Goal: Task Accomplishment & Management: Manage account settings

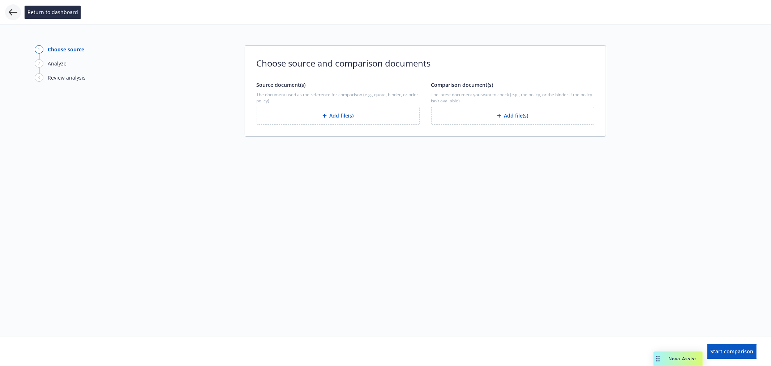
click at [11, 12] on icon at bounding box center [13, 12] width 9 height 9
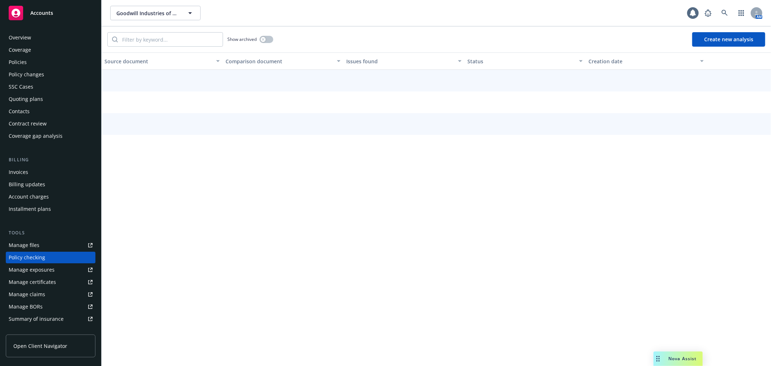
scroll to position [63, 0]
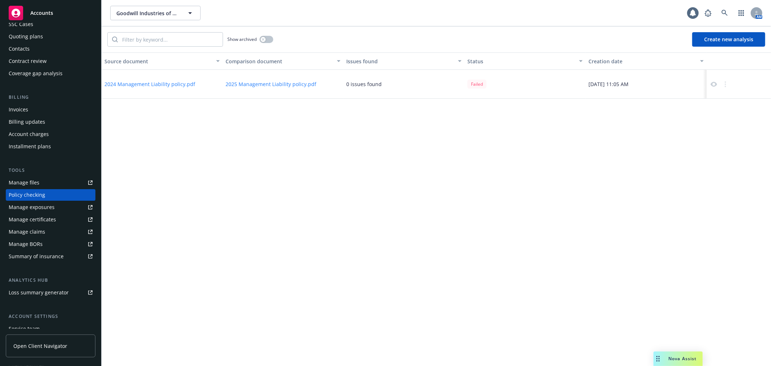
click at [728, 39] on button "Create new analysis" at bounding box center [728, 39] width 73 height 14
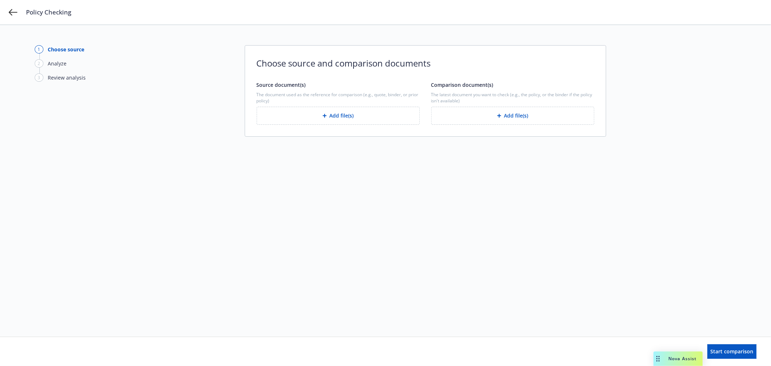
click at [367, 116] on button "Add file(s)" at bounding box center [338, 116] width 163 height 18
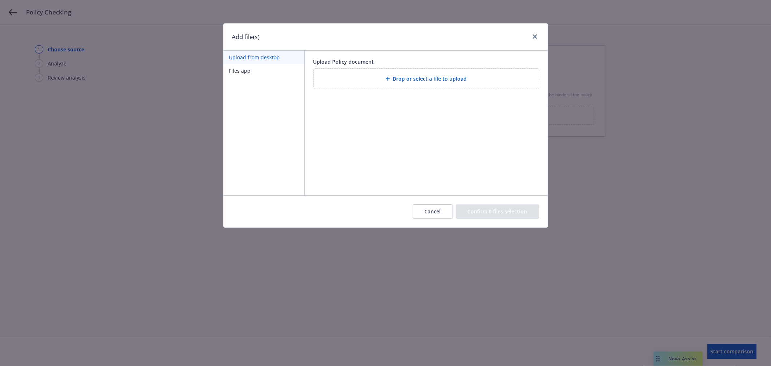
click at [404, 82] on span "Drop or select a file to upload" at bounding box center [430, 79] width 74 height 8
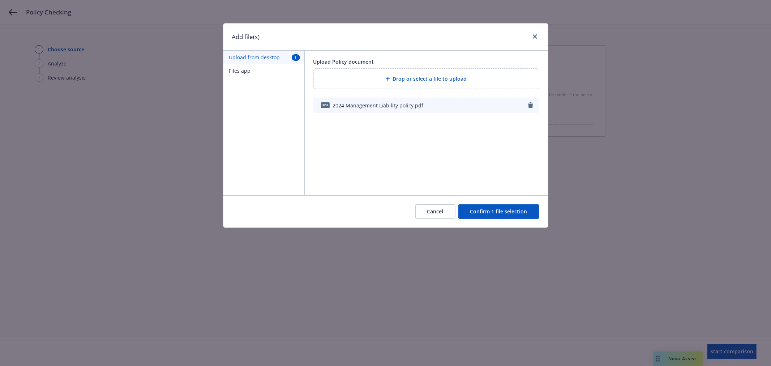
click at [497, 211] on button "Confirm 1 file selection" at bounding box center [498, 211] width 81 height 14
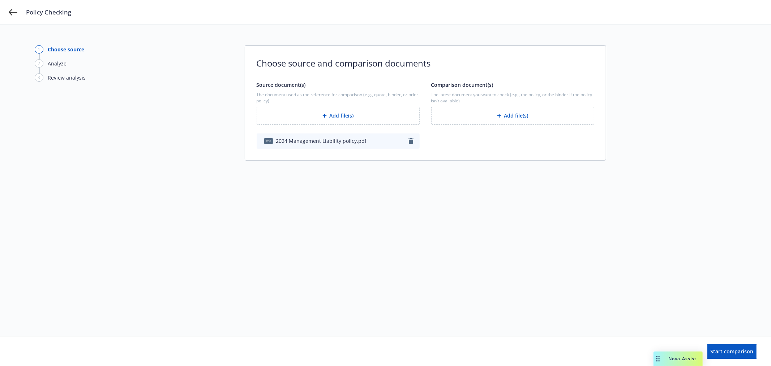
click at [508, 118] on button "Add file(s)" at bounding box center [512, 116] width 163 height 18
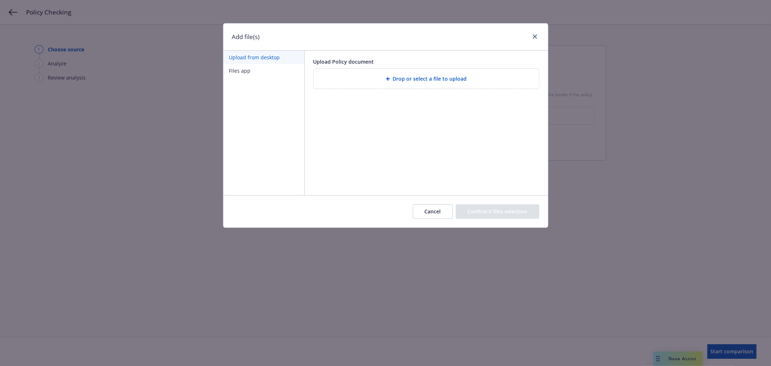
click at [479, 76] on div "Drop or select a file to upload" at bounding box center [427, 78] width 214 height 8
click at [455, 80] on span "Drop or select a file to upload" at bounding box center [430, 79] width 74 height 8
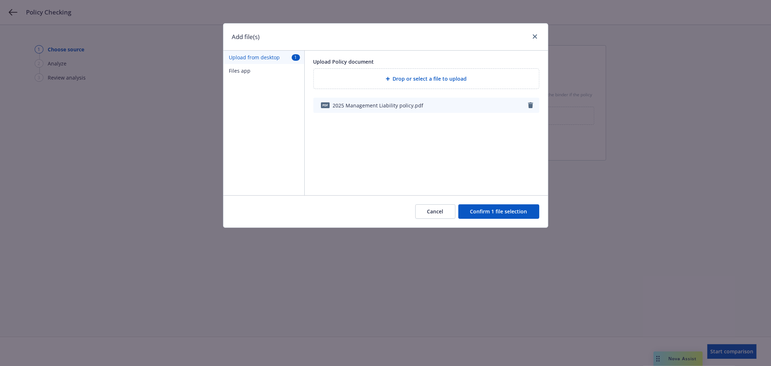
click at [501, 210] on button "Confirm 1 file selection" at bounding box center [498, 211] width 81 height 14
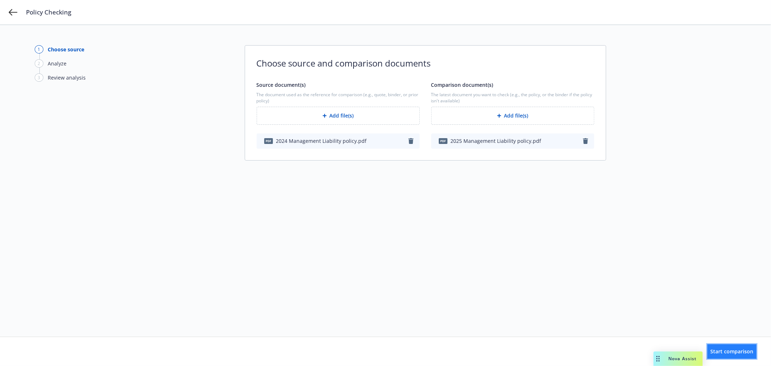
click at [741, 352] on span "Start comparison" at bounding box center [732, 351] width 43 height 7
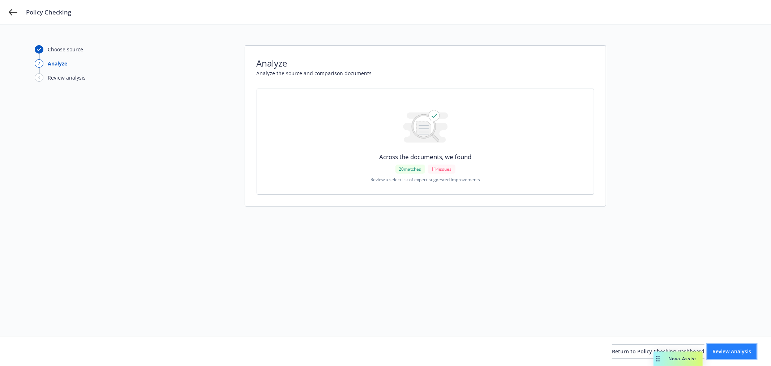
click at [732, 355] on button "Review Analysis" at bounding box center [731, 351] width 49 height 14
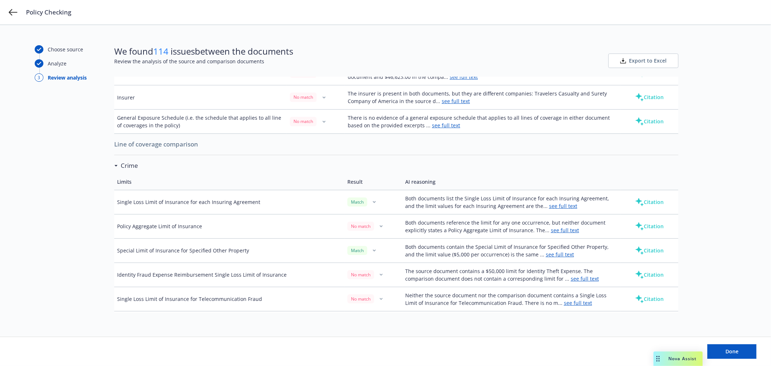
scroll to position [201, 0]
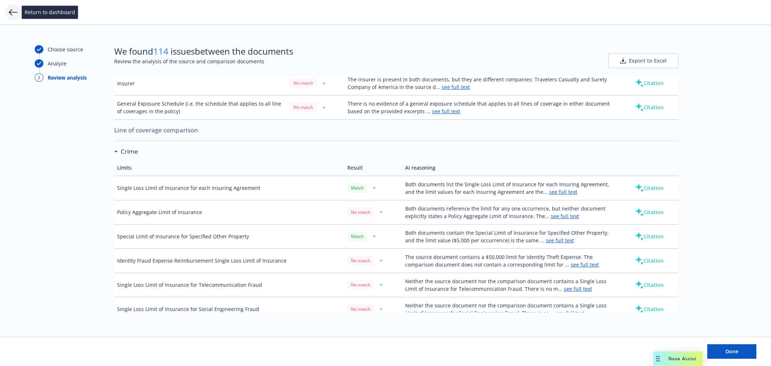
click at [13, 11] on icon at bounding box center [13, 12] width 9 height 9
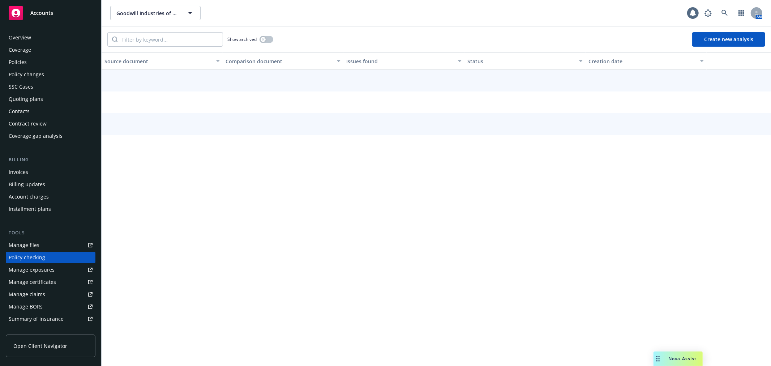
scroll to position [63, 0]
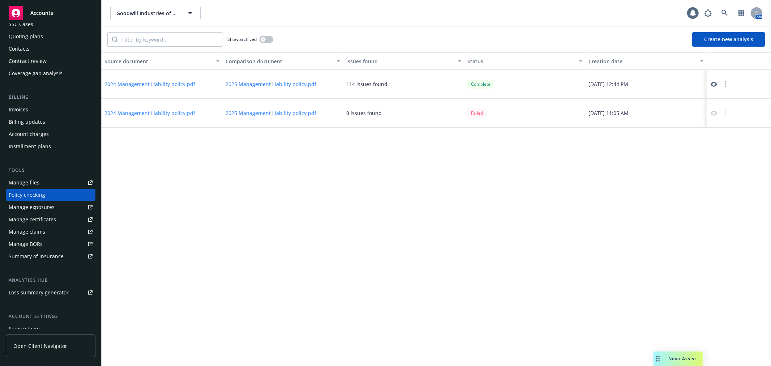
click at [713, 84] on icon at bounding box center [713, 84] width 7 height 5
click at [724, 9] on link at bounding box center [725, 13] width 14 height 14
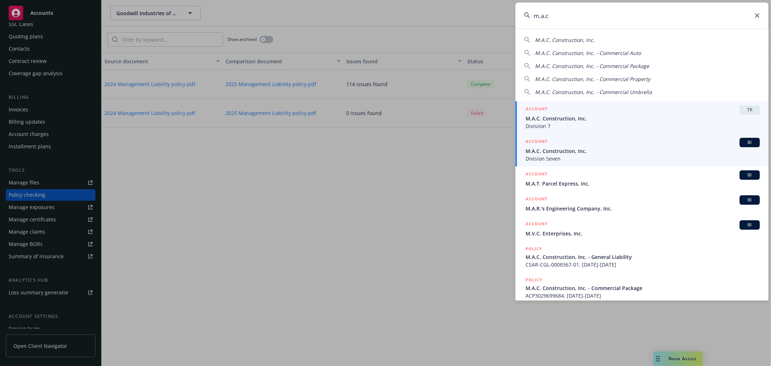
type input "m.a.c"
click at [590, 152] on span "M.A.C. Construction, Inc." at bounding box center [643, 151] width 234 height 8
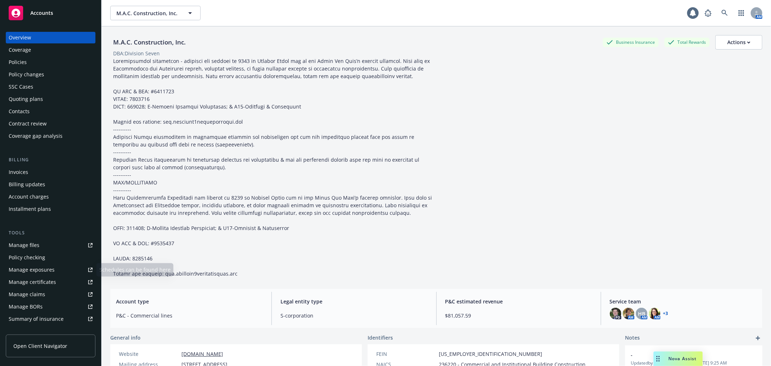
click at [72, 281] on link "Manage certificates" at bounding box center [51, 282] width 90 height 12
click at [26, 61] on div "Policies" at bounding box center [18, 62] width 18 height 12
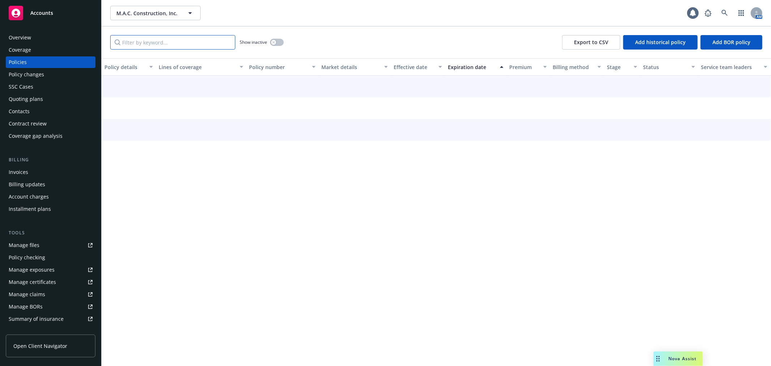
click at [147, 44] on input "Filter by keyword..." at bounding box center [172, 42] width 125 height 14
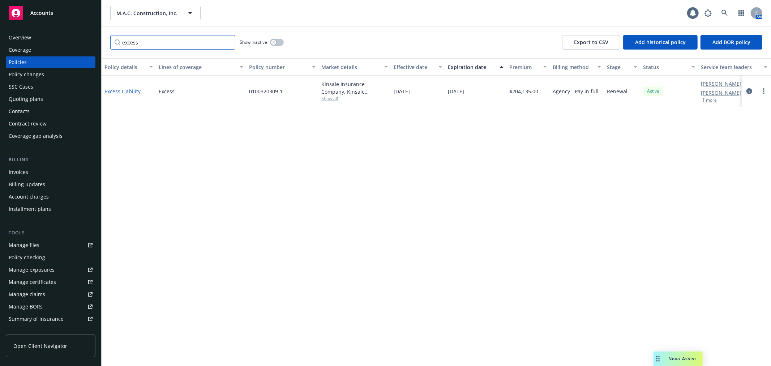
type input "excess"
click at [124, 89] on link "Excess Liability" at bounding box center [122, 91] width 36 height 7
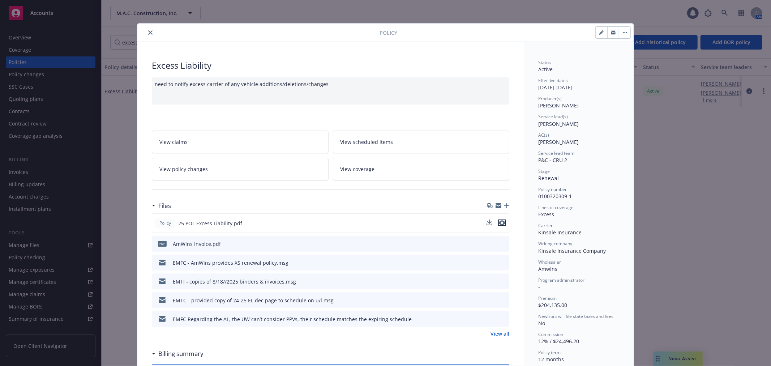
click at [499, 221] on icon "preview file" at bounding box center [502, 222] width 7 height 5
click at [148, 32] on icon "close" at bounding box center [150, 32] width 4 height 4
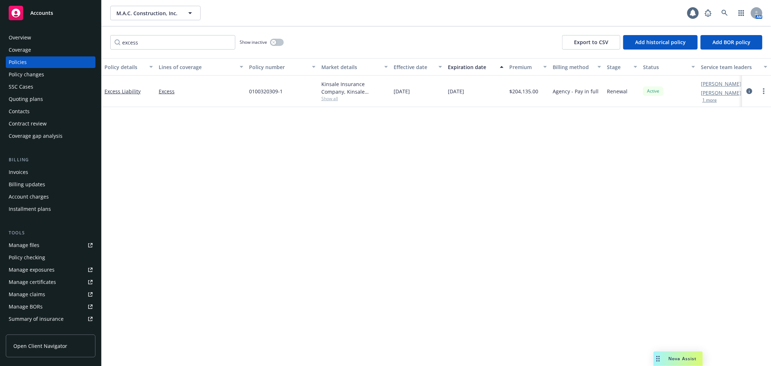
click at [52, 247] on link "Manage files" at bounding box center [51, 245] width 90 height 12
click at [725, 13] on icon at bounding box center [725, 13] width 6 height 6
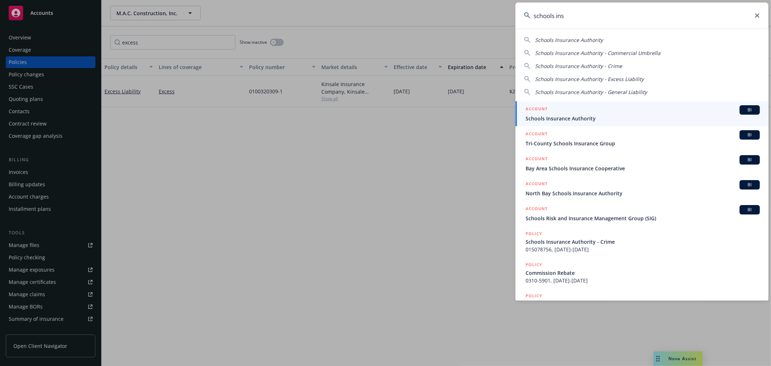
type input "schools ins"
click at [575, 115] on span "Schools Insurance Authority" at bounding box center [643, 119] width 234 height 8
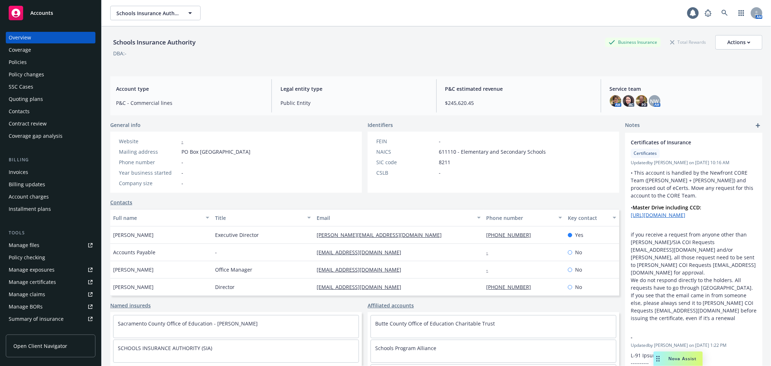
click at [54, 174] on div "Invoices" at bounding box center [51, 172] width 84 height 12
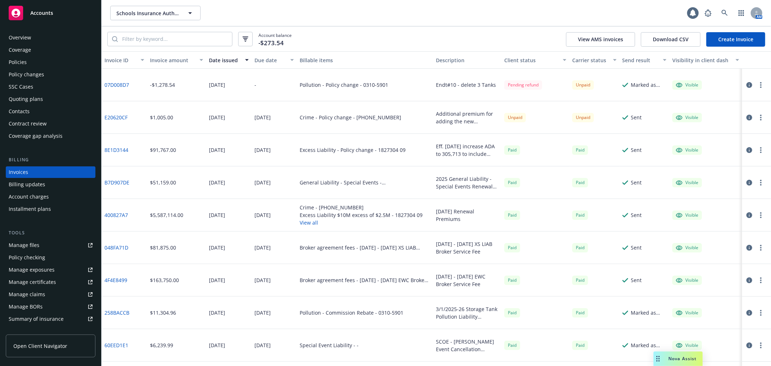
click at [60, 9] on div "Accounts" at bounding box center [51, 13] width 84 height 14
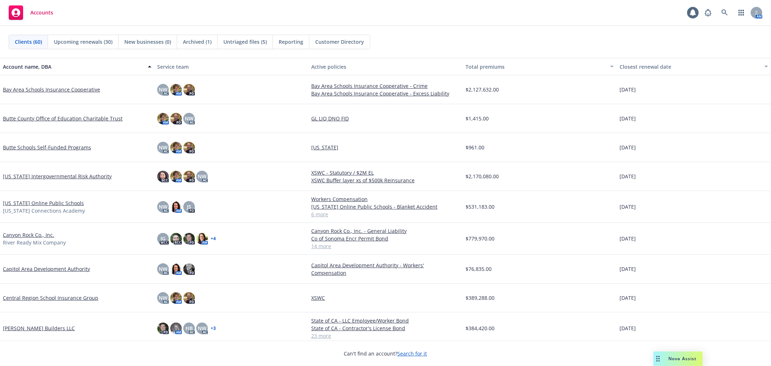
click at [246, 41] on span "Untriaged files (5)" at bounding box center [244, 42] width 43 height 8
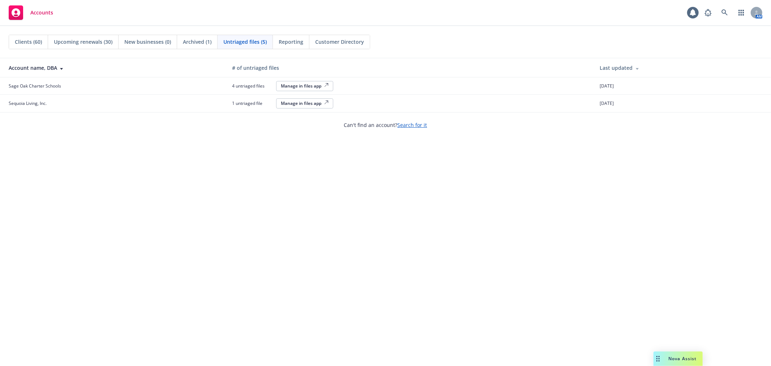
click at [302, 87] on div "Manage in files app" at bounding box center [305, 86] width 48 height 6
click at [294, 85] on div "Manage in files app" at bounding box center [305, 86] width 48 height 6
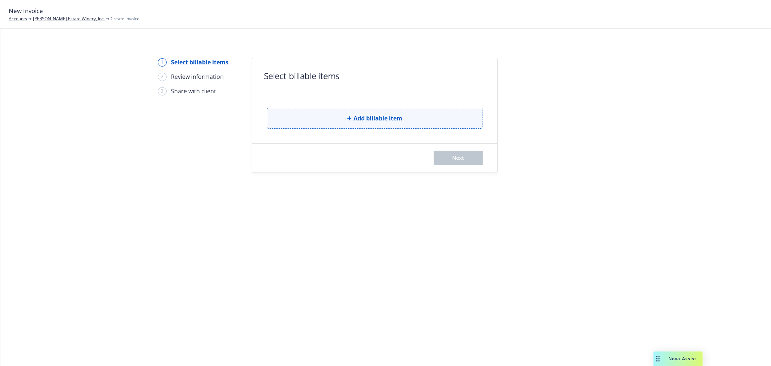
click at [360, 116] on span "Add billable item" at bounding box center [378, 118] width 49 height 9
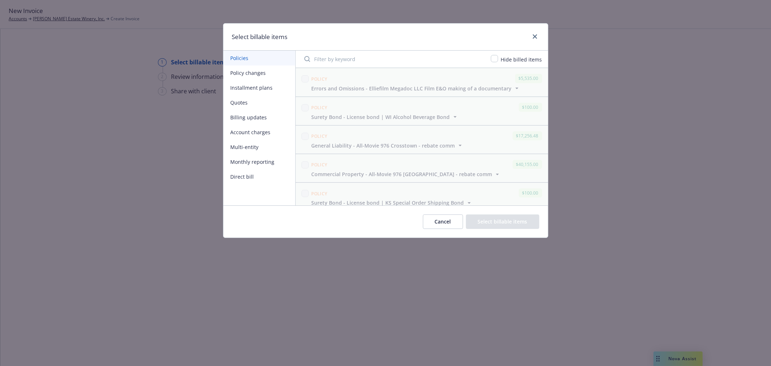
click at [270, 85] on button "Installment plans" at bounding box center [259, 87] width 72 height 15
click at [270, 115] on button "Billing updates" at bounding box center [259, 117] width 72 height 15
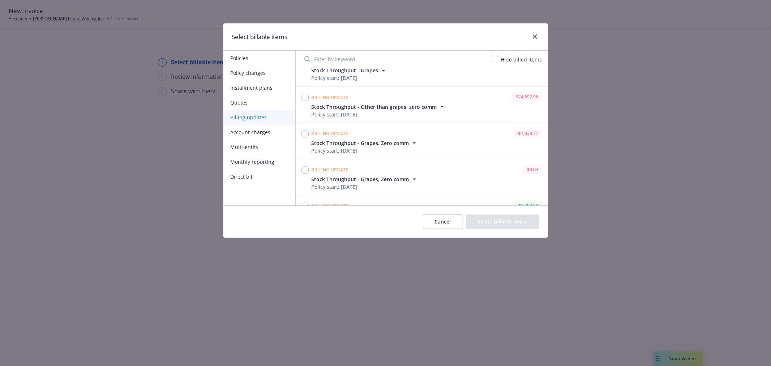
scroll to position [2224, 0]
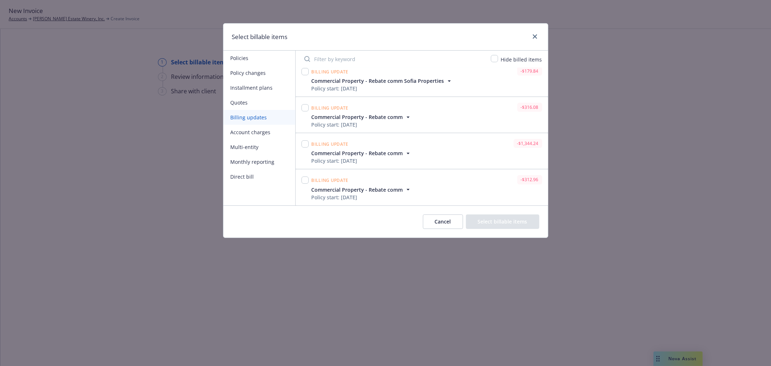
click at [548, 256] on div "Select billable items Policies Policy changes Installment plans Quotes Billing …" at bounding box center [385, 183] width 771 height 366
click at [304, 181] on input "checkbox" at bounding box center [304, 179] width 7 height 7
checkbox input "true"
click at [305, 144] on input "checkbox" at bounding box center [304, 143] width 7 height 7
checkbox input "true"
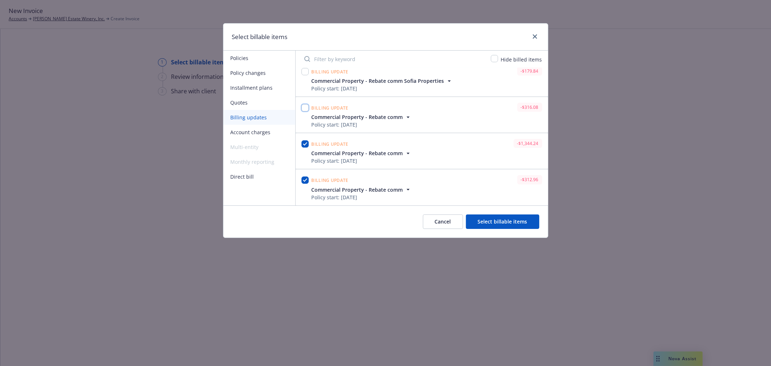
click at [303, 110] on input "checkbox" at bounding box center [304, 107] width 7 height 7
checkbox input "true"
click at [301, 70] on input "checkbox" at bounding box center [304, 71] width 7 height 7
checkbox input "true"
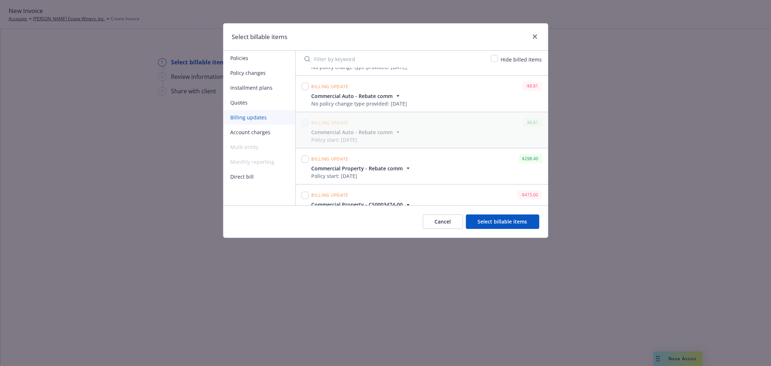
scroll to position [2104, 0]
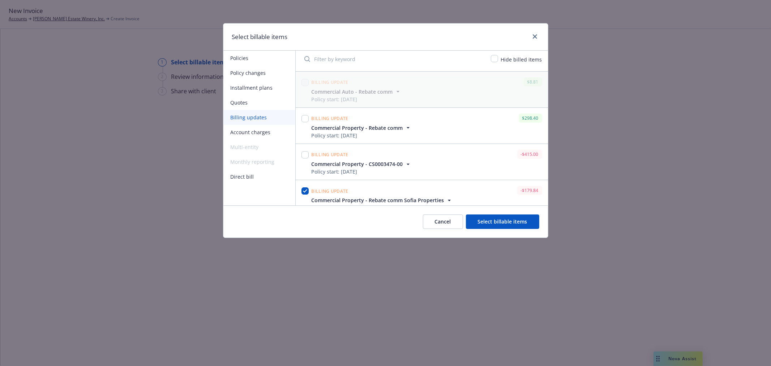
click at [406, 127] on icon "button" at bounding box center [408, 127] width 7 height 7
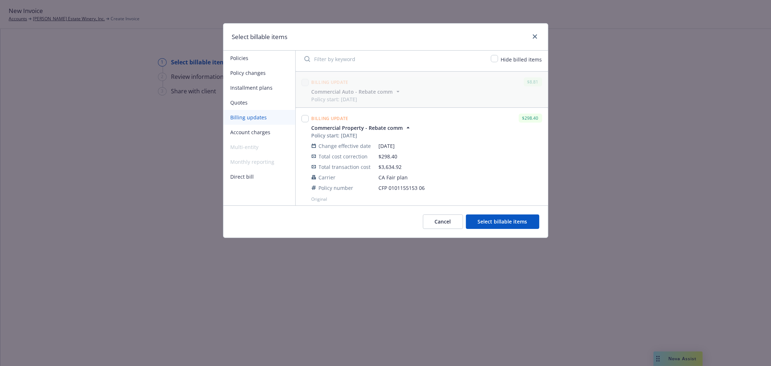
click at [406, 189] on span "CFP 0101155153 06" at bounding box center [460, 188] width 163 height 8
copy span "0101155153"
click at [258, 55] on button "Policies" at bounding box center [259, 58] width 72 height 15
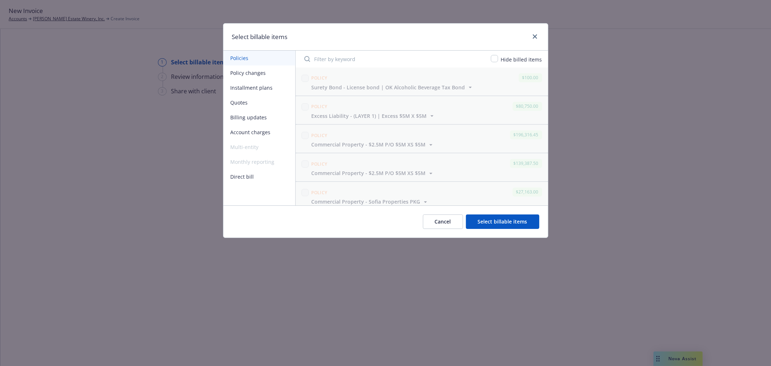
scroll to position [6992, 0]
click at [563, 266] on div "Select billable items Policies Policy changes Installment plans Quotes Billing …" at bounding box center [385, 183] width 771 height 366
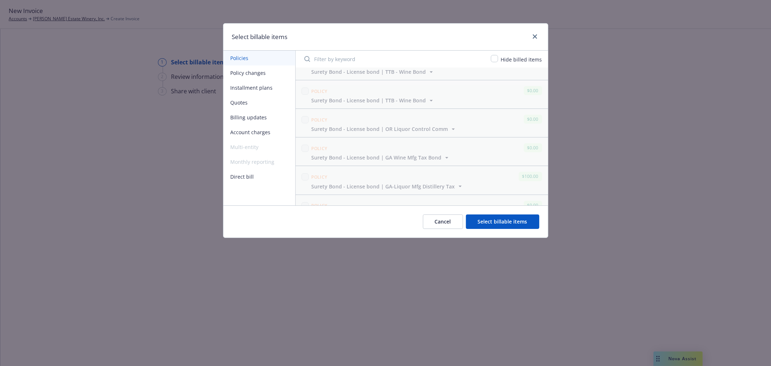
click at [381, 58] on input "Filter by keyword" at bounding box center [393, 59] width 187 height 14
type input "316"
click at [268, 78] on button "Policy changes" at bounding box center [259, 72] width 72 height 15
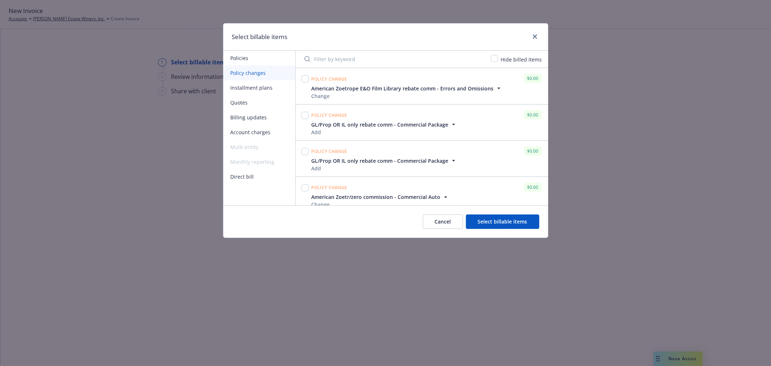
click at [322, 56] on input "Filter by keyword" at bounding box center [393, 59] width 187 height 14
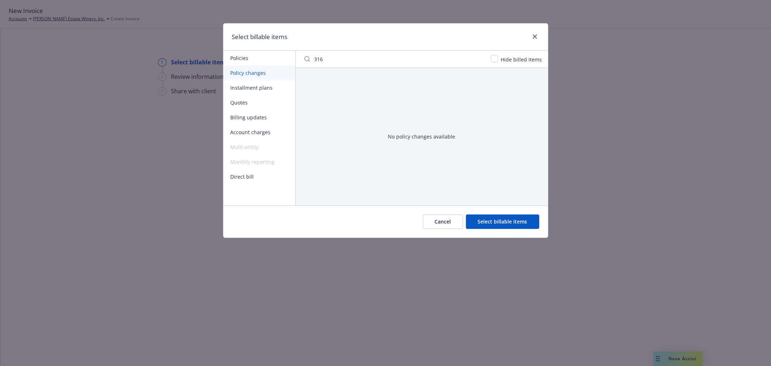
type input "316"
click at [262, 88] on button "Installment plans" at bounding box center [259, 87] width 72 height 15
click at [258, 102] on button "Quotes" at bounding box center [259, 102] width 72 height 15
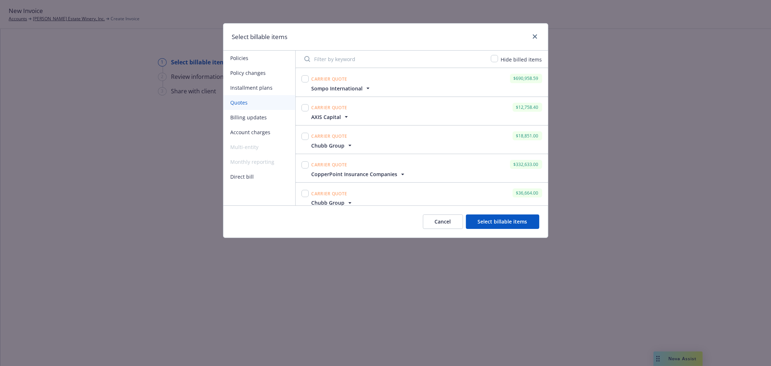
click at [266, 116] on button "Billing updates" at bounding box center [259, 117] width 72 height 15
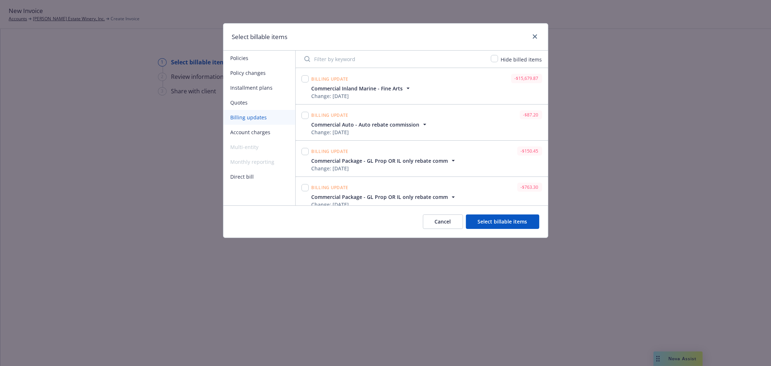
click at [343, 60] on input "Filter by keyword" at bounding box center [393, 59] width 187 height 14
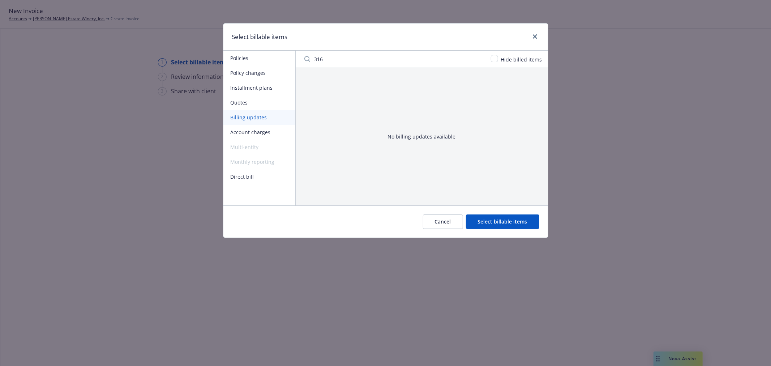
type input "316"
click at [272, 171] on button "Direct bill" at bounding box center [259, 176] width 72 height 15
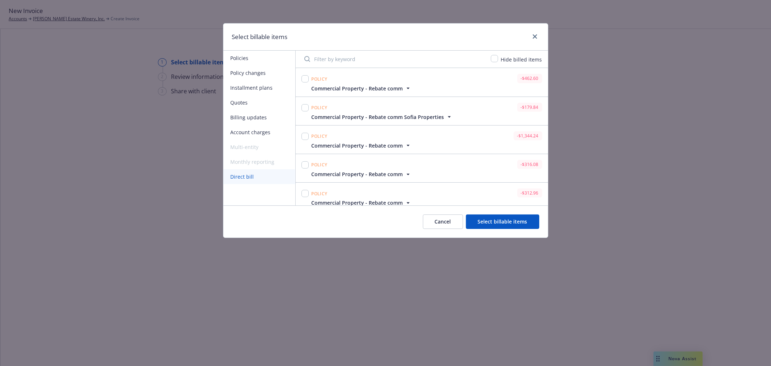
click at [335, 58] on input "Filter by keyword" at bounding box center [393, 59] width 187 height 14
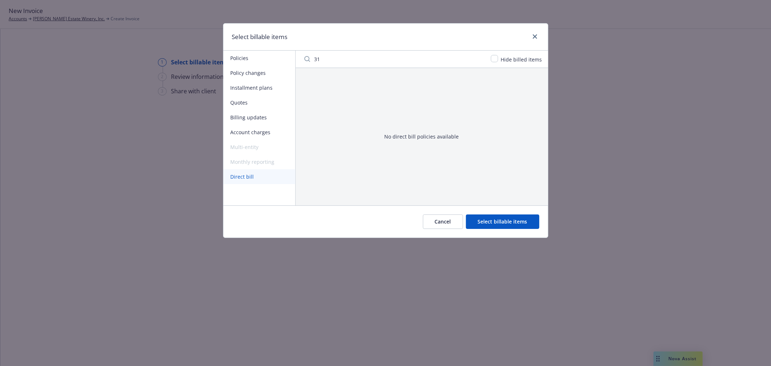
type input "3"
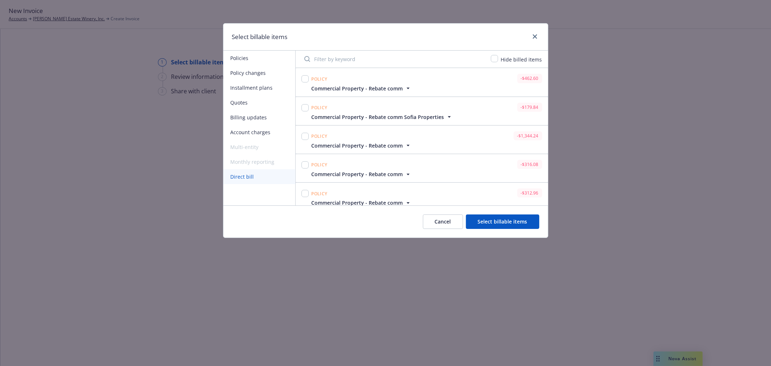
click at [408, 174] on icon "button" at bounding box center [408, 174] width 7 height 7
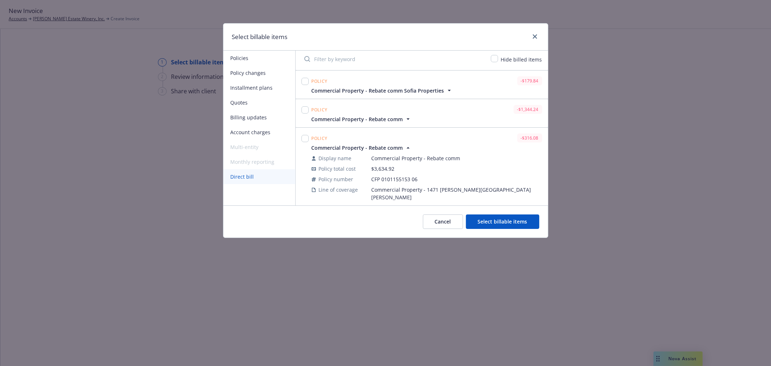
scroll to position [40, 0]
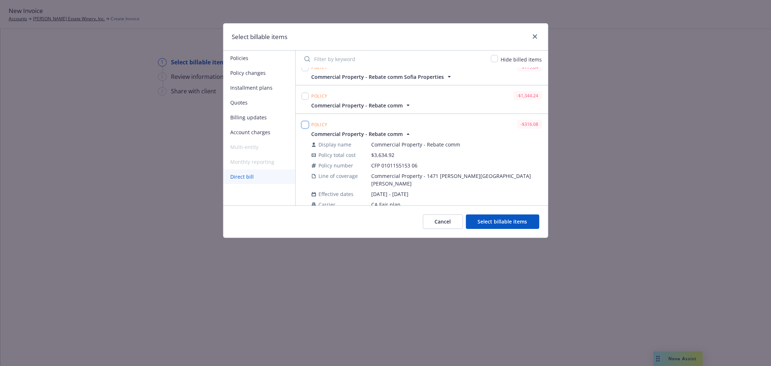
click at [306, 124] on input "checkbox" at bounding box center [304, 124] width 7 height 7
checkbox input "true"
click at [408, 105] on icon "button" at bounding box center [408, 105] width 7 height 7
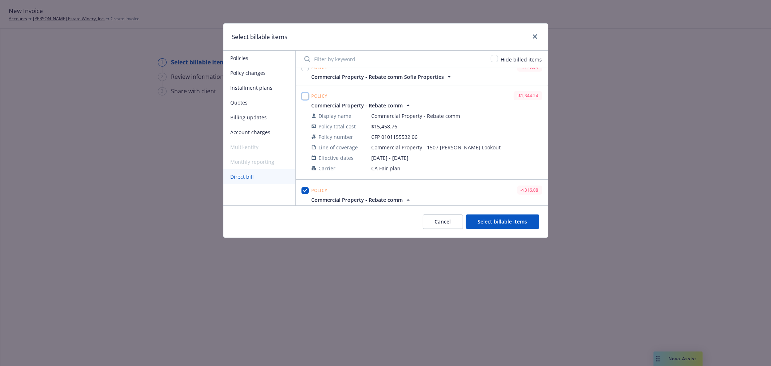
click at [306, 95] on input "checkbox" at bounding box center [304, 96] width 7 height 7
checkbox input "true"
click at [447, 74] on icon "button" at bounding box center [449, 76] width 7 height 7
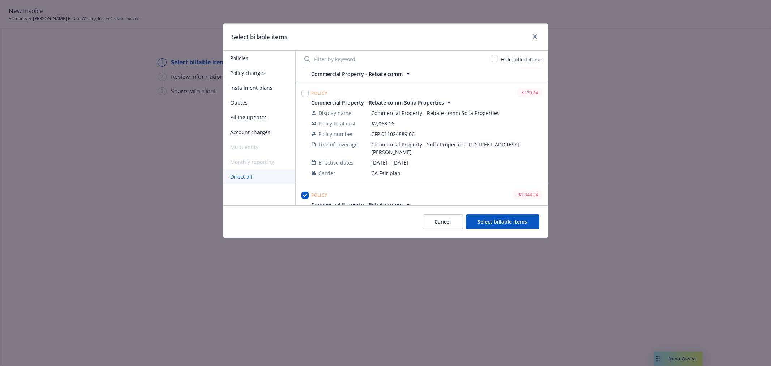
scroll to position [0, 0]
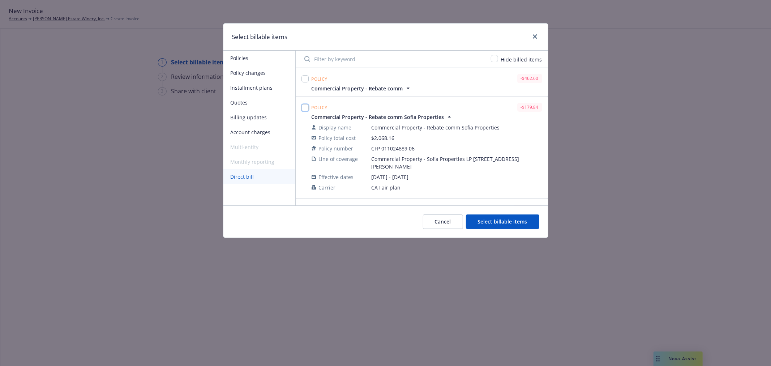
click at [305, 107] on input "checkbox" at bounding box center [304, 107] width 7 height 7
checkbox input "true"
click at [407, 88] on icon "button" at bounding box center [407, 87] width 3 height 1
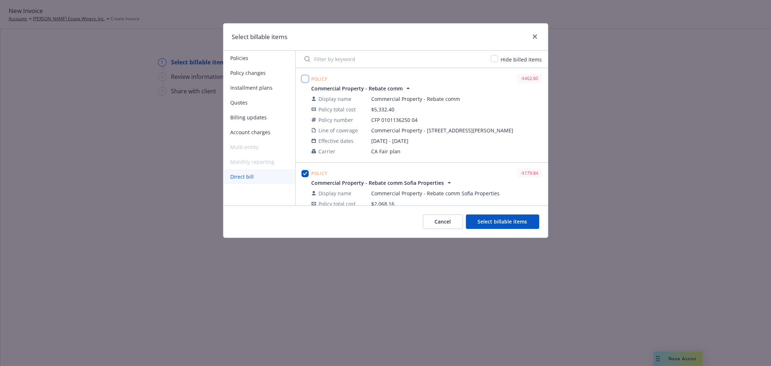
click at [308, 77] on input "checkbox" at bounding box center [304, 78] width 7 height 7
checkbox input "true"
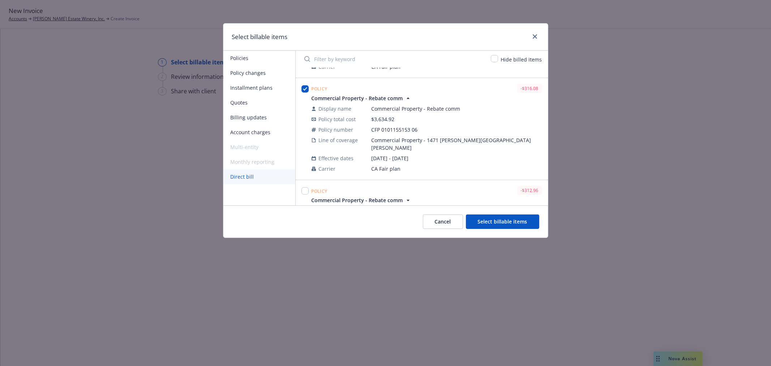
scroll to position [362, 0]
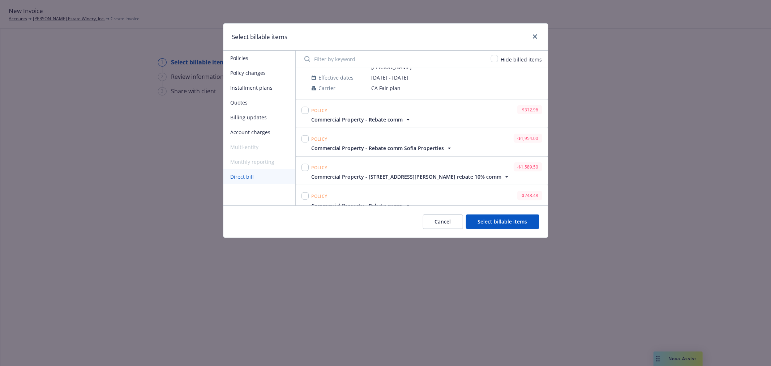
click at [407, 116] on icon "button" at bounding box center [408, 119] width 7 height 7
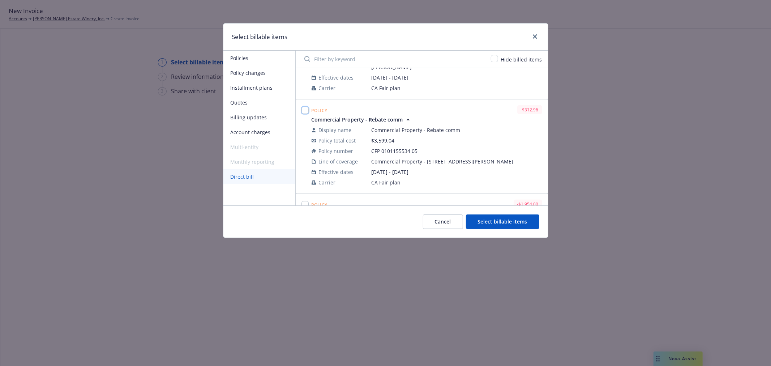
click at [308, 107] on input "checkbox" at bounding box center [304, 110] width 7 height 7
checkbox input "true"
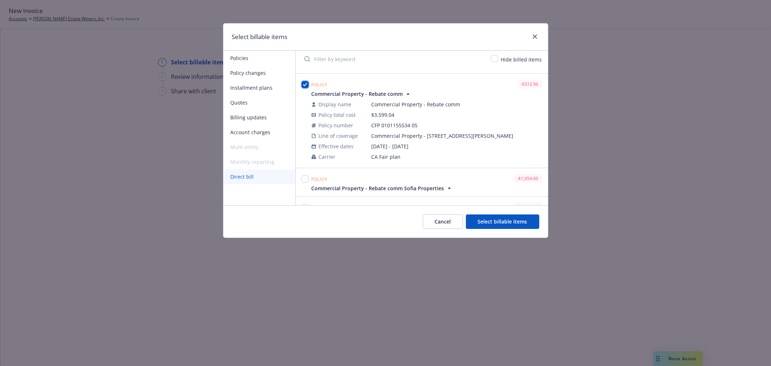
scroll to position [402, 0]
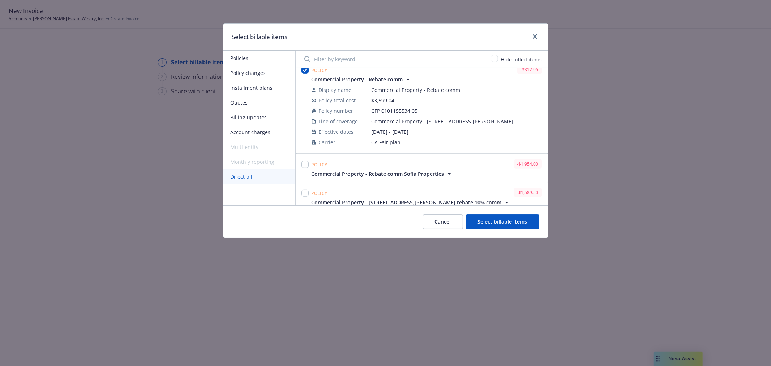
click at [446, 170] on icon "button" at bounding box center [449, 173] width 7 height 7
click at [304, 161] on input "checkbox" at bounding box center [304, 164] width 7 height 7
checkbox input "true"
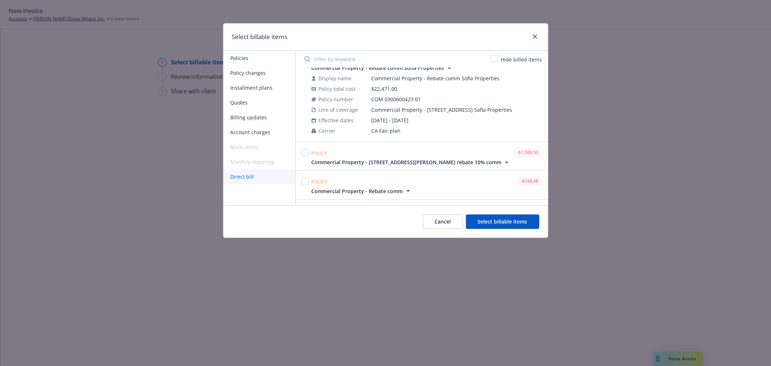
scroll to position [522, 0]
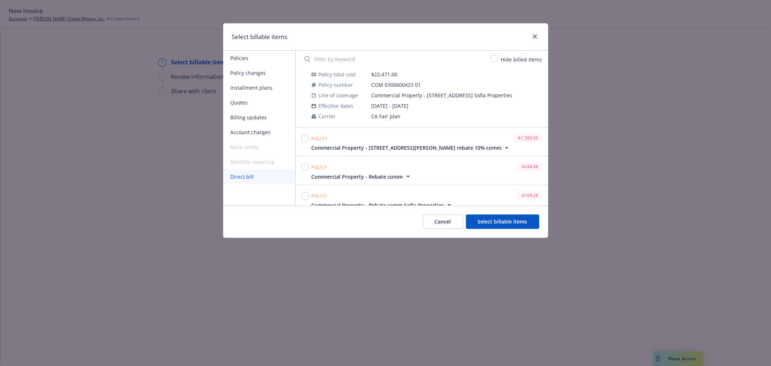
click at [508, 144] on icon "button" at bounding box center [506, 147] width 7 height 7
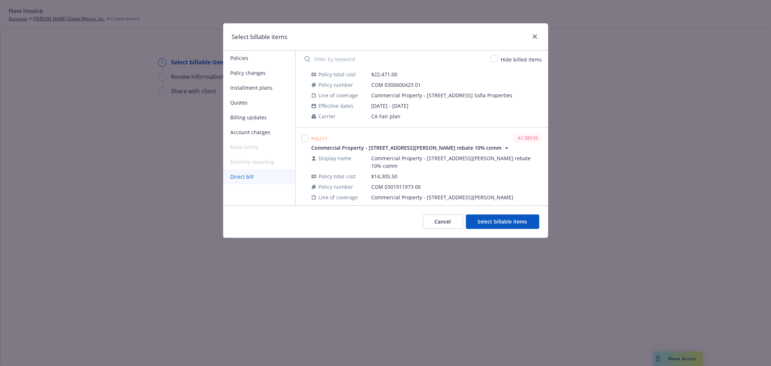
click at [508, 144] on icon "button" at bounding box center [506, 147] width 7 height 7
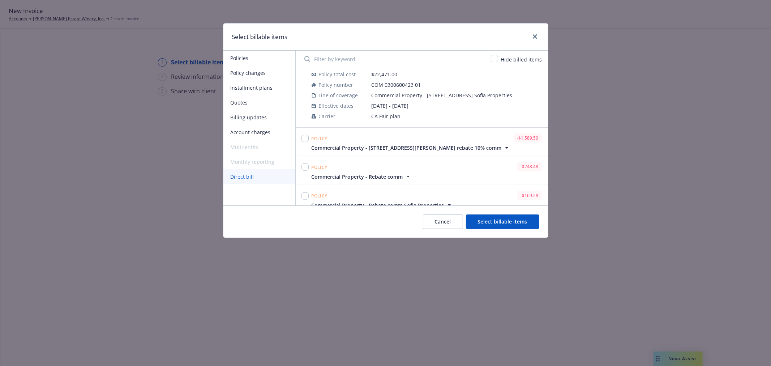
click at [408, 173] on icon "button" at bounding box center [408, 176] width 7 height 7
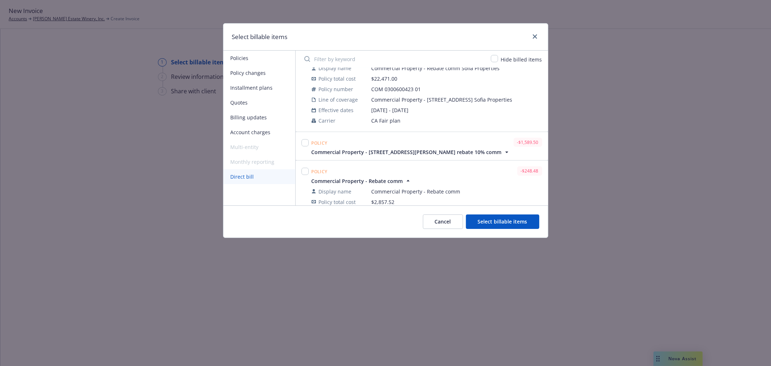
scroll to position [482, 0]
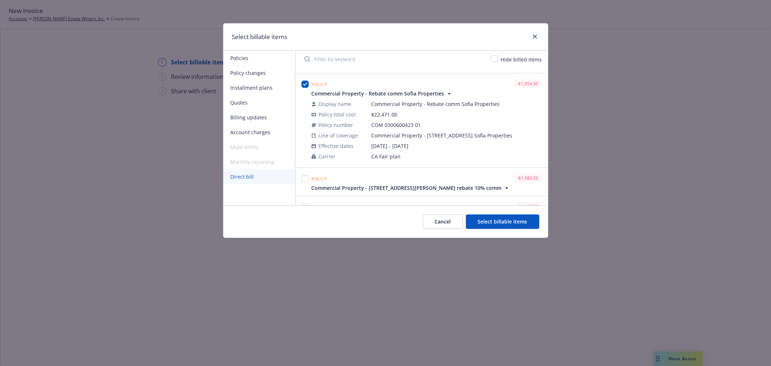
click at [506, 184] on icon "button" at bounding box center [506, 187] width 7 height 7
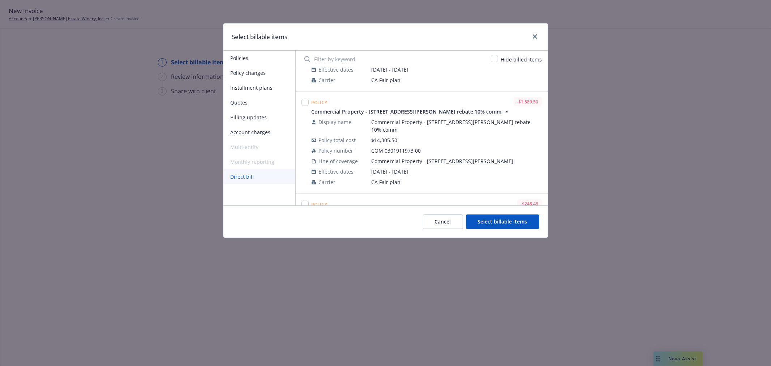
scroll to position [562, 0]
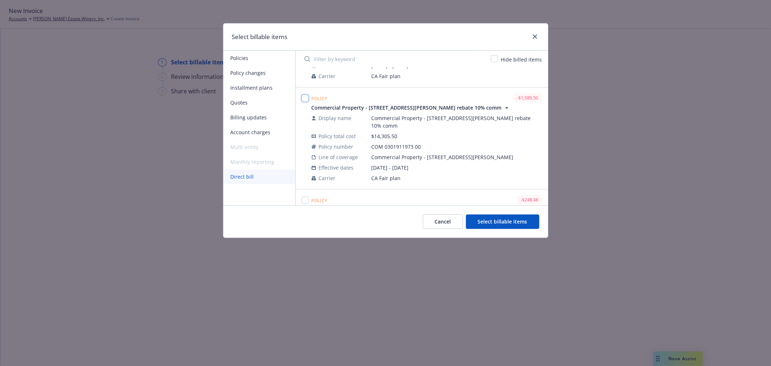
click at [306, 95] on input "checkbox" at bounding box center [304, 98] width 7 height 7
checkbox input "true"
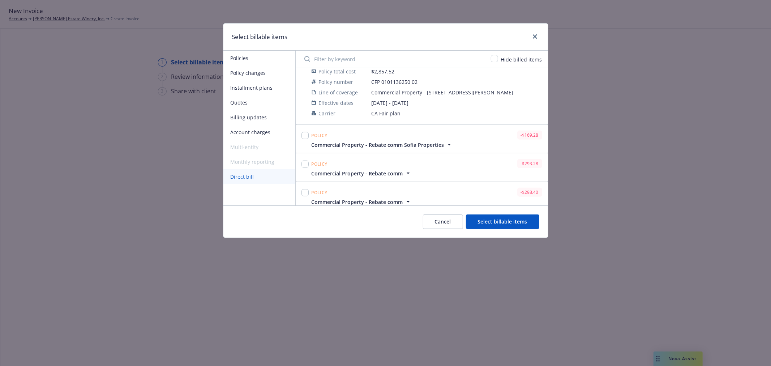
scroll to position [723, 0]
click at [405, 168] on icon "button" at bounding box center [408, 171] width 7 height 7
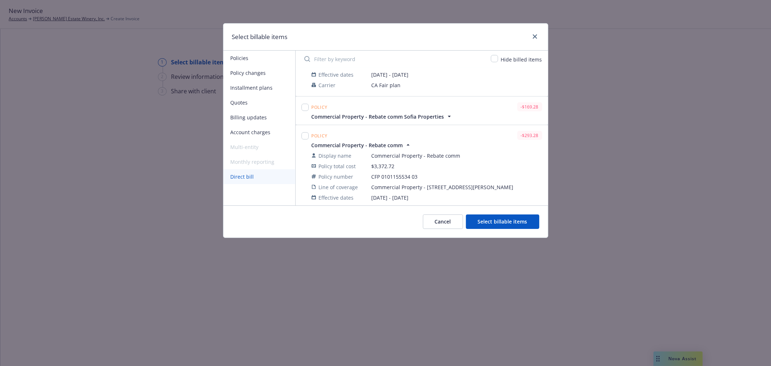
scroll to position [763, 0]
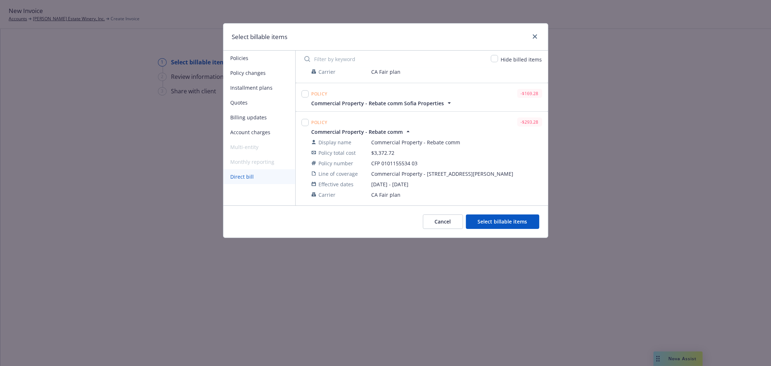
click at [504, 223] on button "Select billable items" at bounding box center [502, 221] width 73 height 14
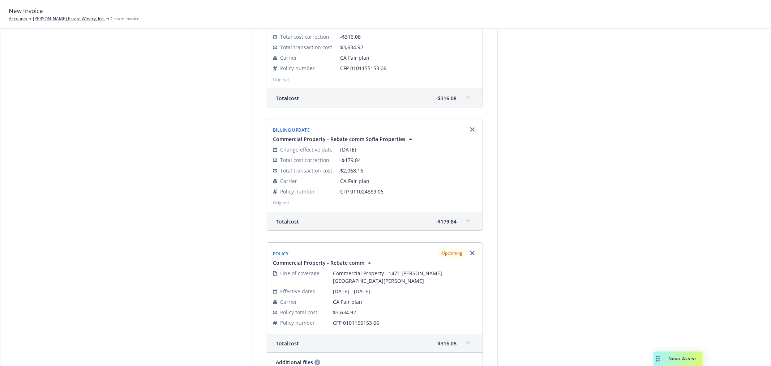
scroll to position [307, 0]
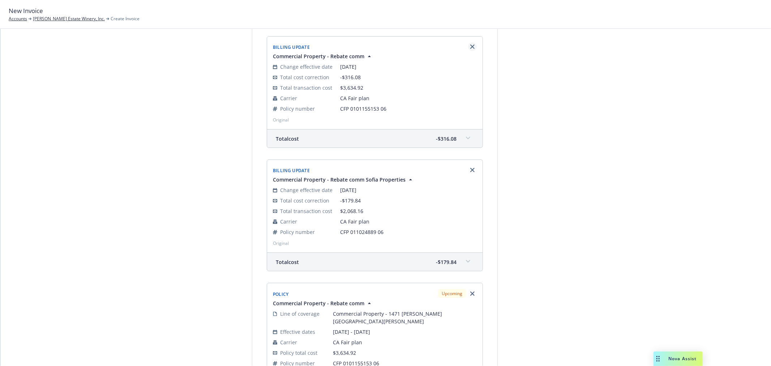
click at [470, 44] on icon "Remove browser" at bounding box center [472, 46] width 4 height 4
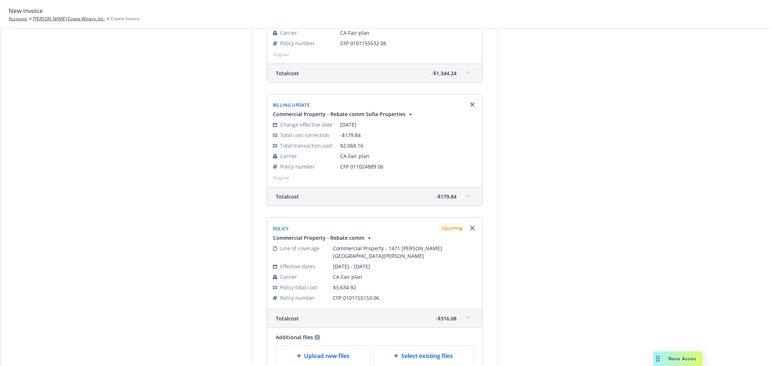
scroll to position [186, 0]
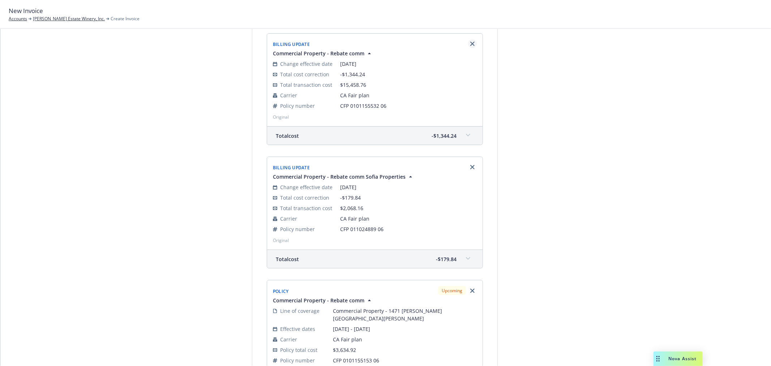
click at [470, 42] on icon "Remove browser" at bounding box center [472, 44] width 4 height 4
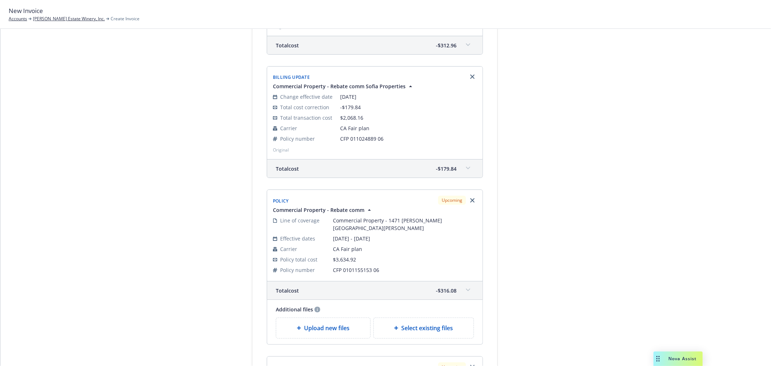
scroll to position [146, 0]
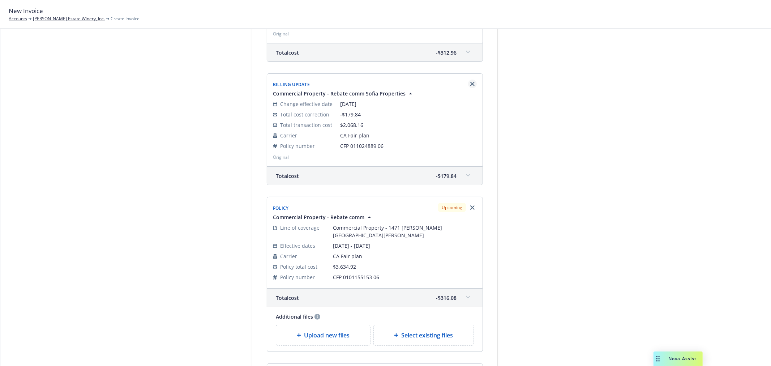
click at [470, 85] on icon "Remove browser" at bounding box center [472, 84] width 4 height 4
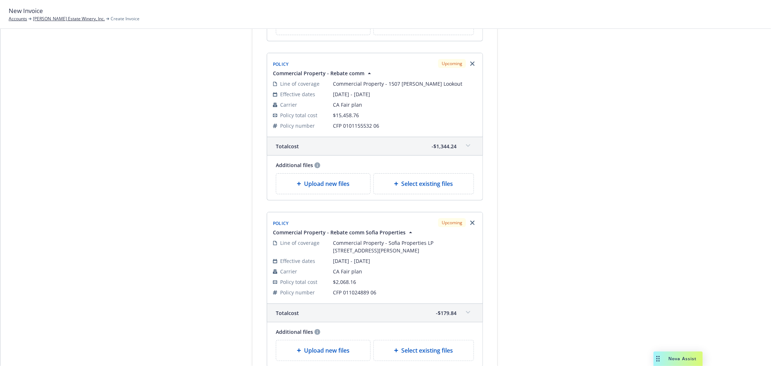
scroll to position [38, 0]
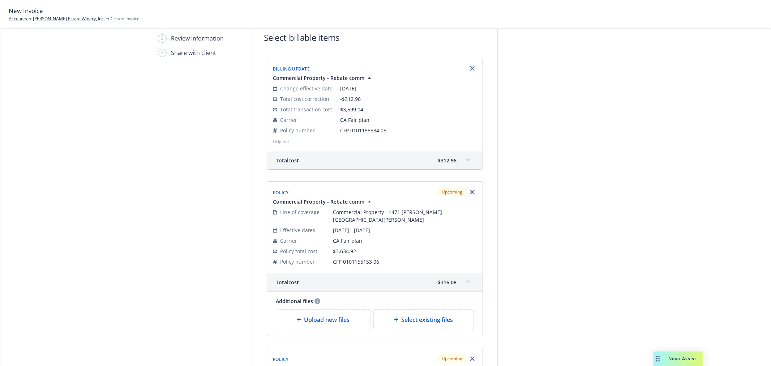
click at [470, 68] on icon "Remove browser" at bounding box center [472, 68] width 4 height 4
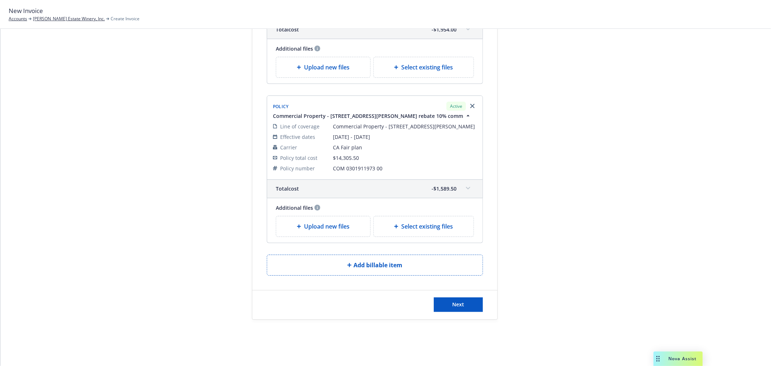
scroll to position [980, 0]
click at [470, 302] on button "Next" at bounding box center [458, 305] width 49 height 14
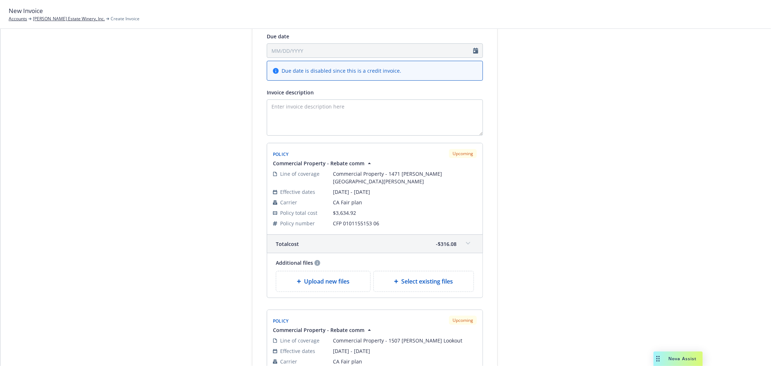
scroll to position [56, 0]
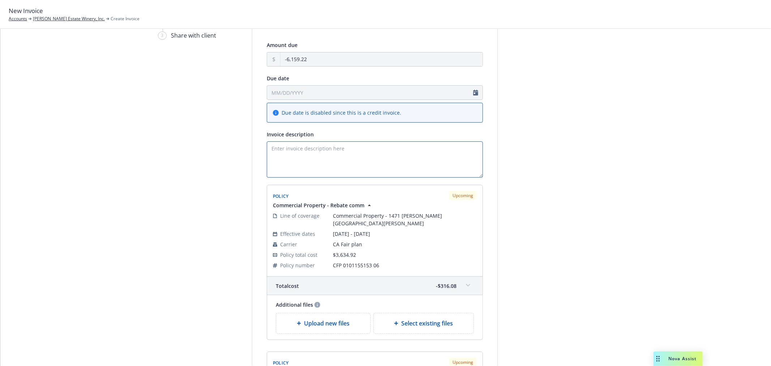
click at [317, 164] on textarea "Invoice description" at bounding box center [375, 159] width 216 height 36
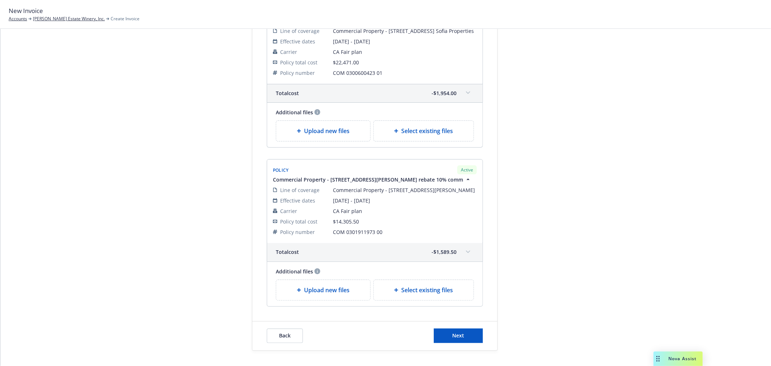
scroll to position [1011, 0]
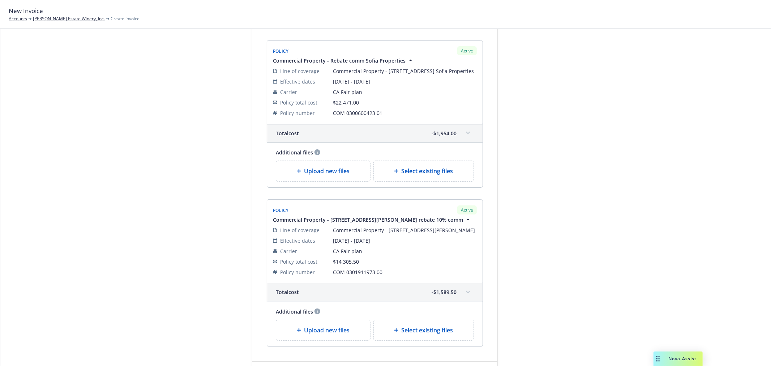
type textarea "2025 CA Fair Plan Commission Rebate"
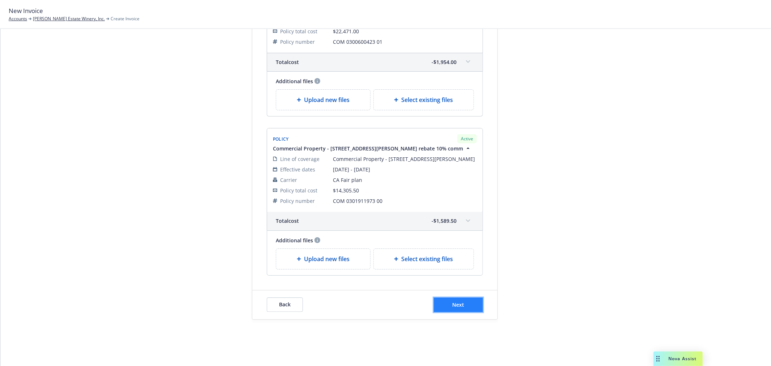
click at [471, 300] on button "Next" at bounding box center [458, 305] width 49 height 14
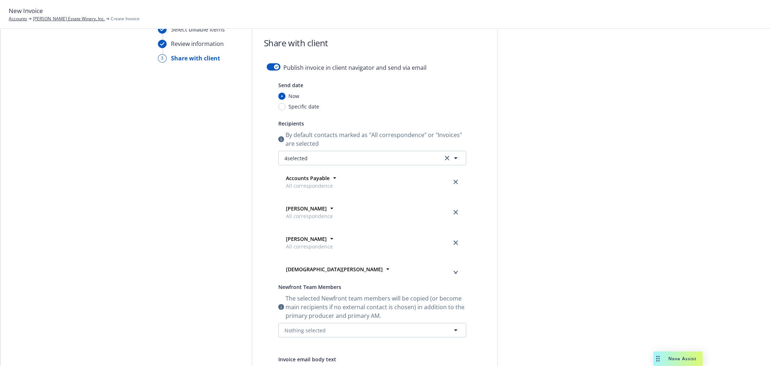
scroll to position [23, 0]
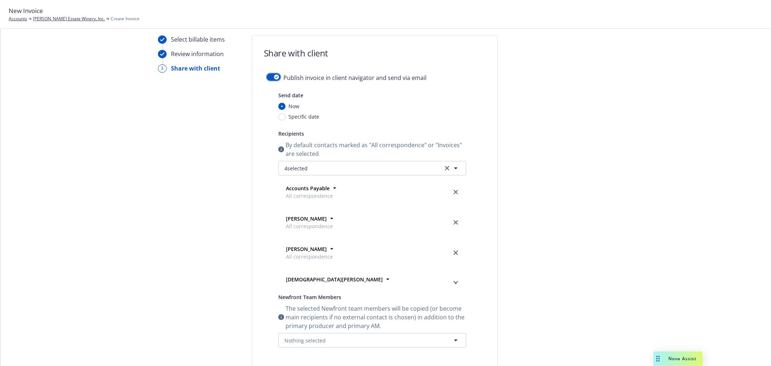
click at [274, 77] on div "button" at bounding box center [276, 76] width 5 height 5
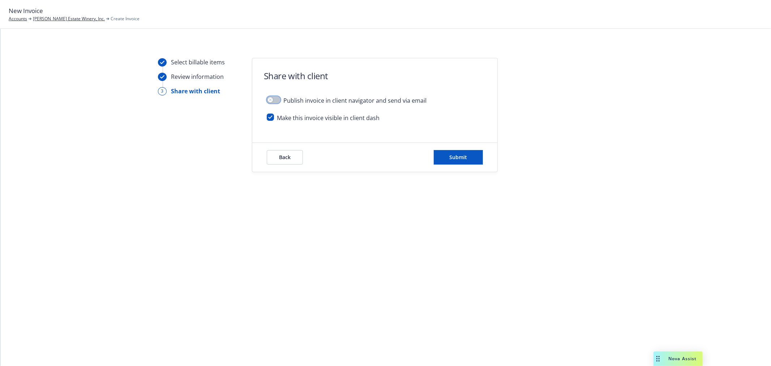
scroll to position [0, 0]
click at [469, 157] on button "Submit" at bounding box center [458, 157] width 49 height 14
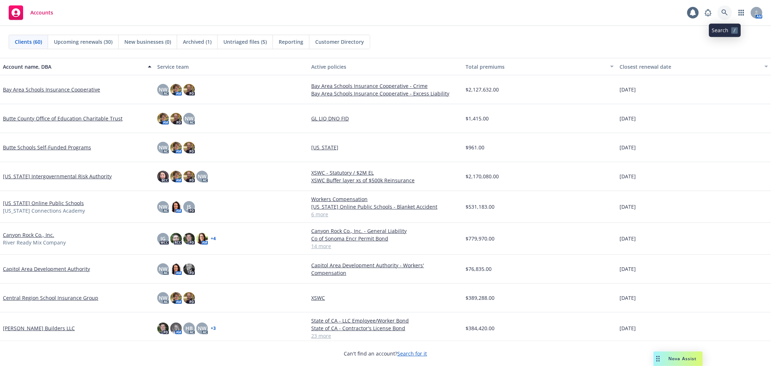
click at [727, 18] on link at bounding box center [725, 12] width 14 height 14
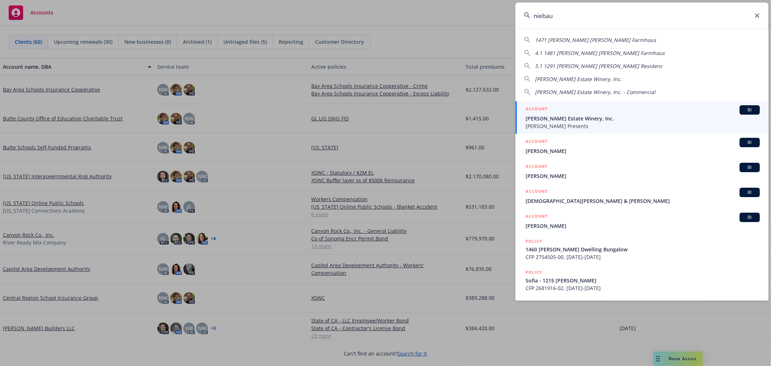
type input "niebau"
click at [574, 109] on div "ACCOUNT BI" at bounding box center [643, 109] width 234 height 9
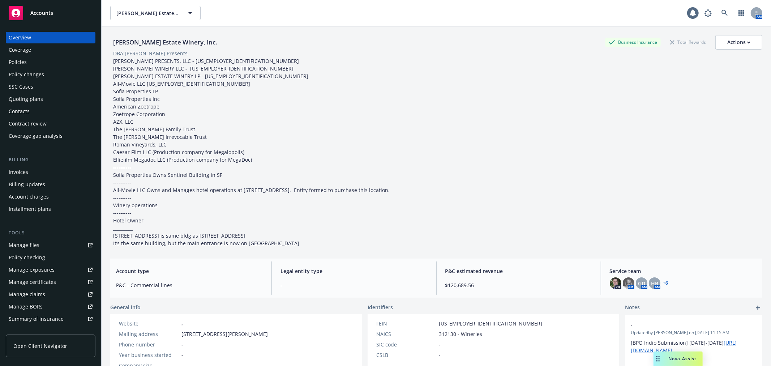
click at [61, 62] on div "Policies" at bounding box center [51, 62] width 84 height 12
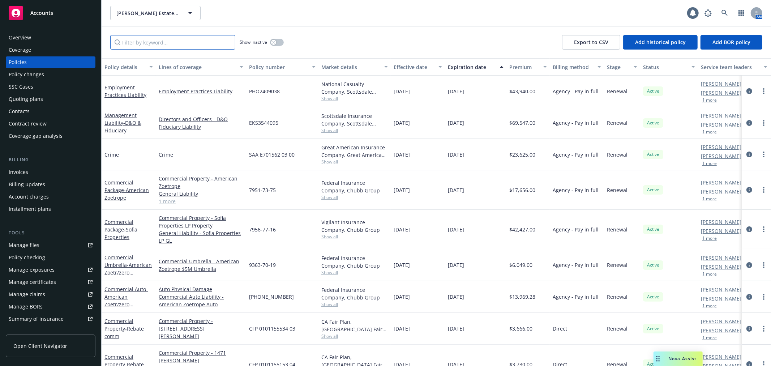
drag, startPoint x: 142, startPoint y: 40, endPoint x: 143, endPoint y: 44, distance: 3.8
click at [142, 42] on input "Filter by keyword..." at bounding box center [172, 42] width 125 height 14
paste input "0101155153"
type input "0101155153"
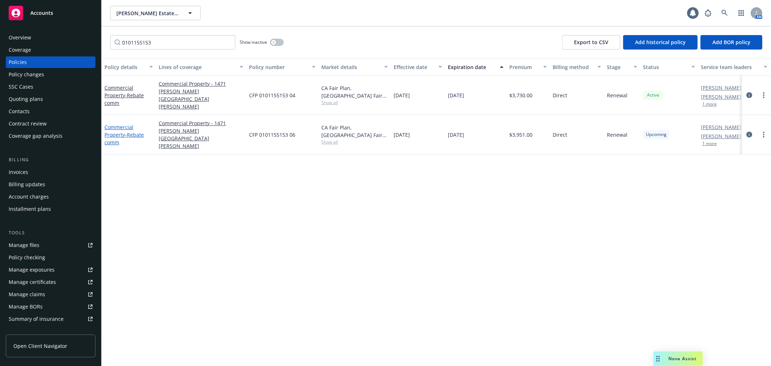
click at [127, 131] on span "- Rebate comm" at bounding box center [123, 138] width 39 height 14
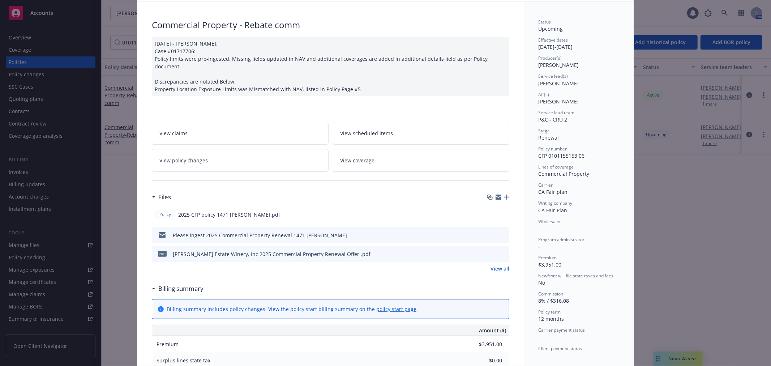
scroll to position [40, 0]
click at [253, 159] on link "View policy changes" at bounding box center [240, 160] width 177 height 23
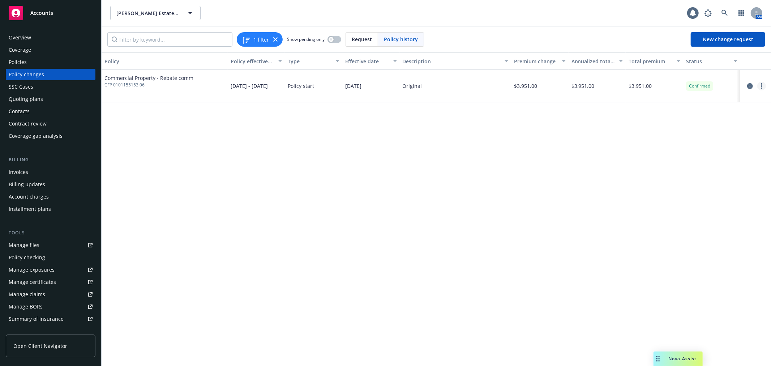
click at [761, 85] on circle "more" at bounding box center [761, 85] width 1 height 1
click at [727, 143] on link "Edit billing info" at bounding box center [704, 144] width 124 height 14
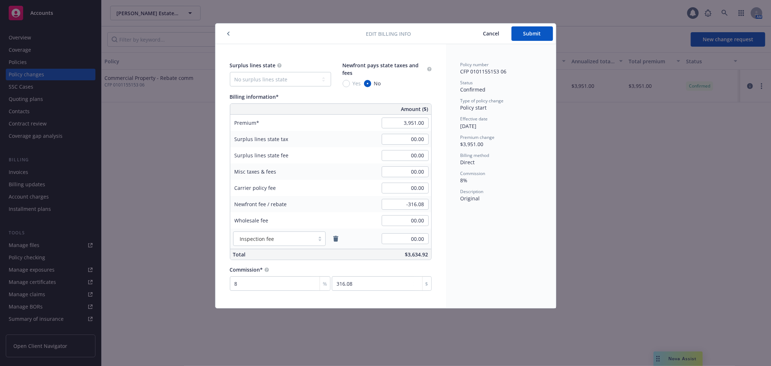
click at [487, 37] on span "Cancel" at bounding box center [491, 33] width 16 height 7
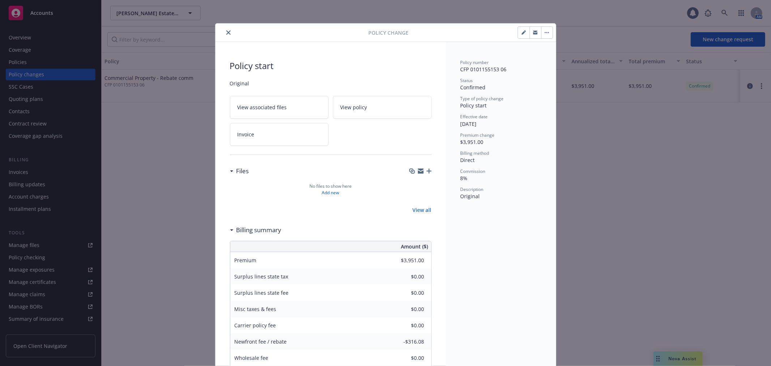
click at [226, 33] on icon "close" at bounding box center [228, 32] width 4 height 4
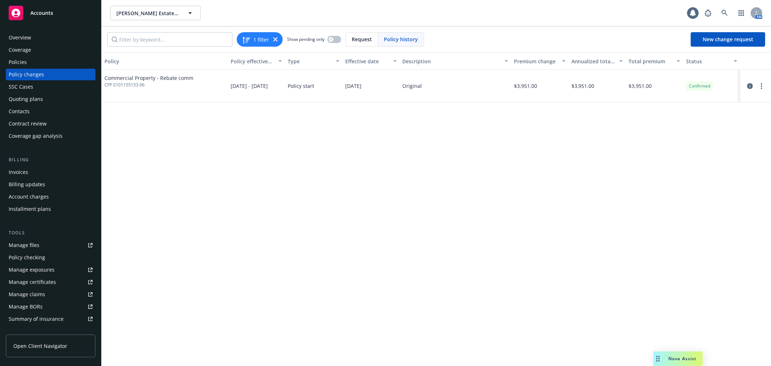
click at [51, 169] on div "Invoices" at bounding box center [51, 172] width 84 height 12
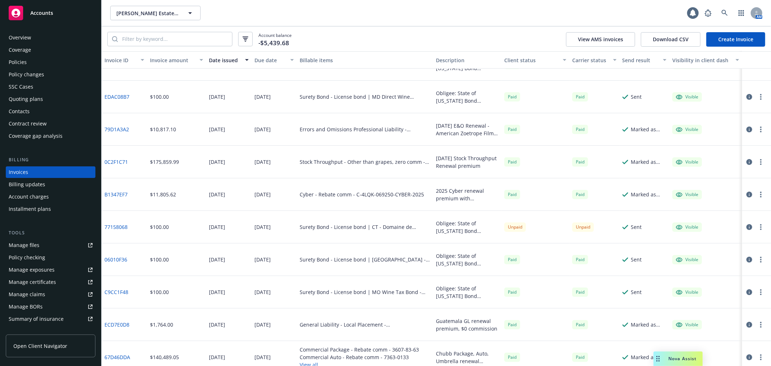
scroll to position [313, 0]
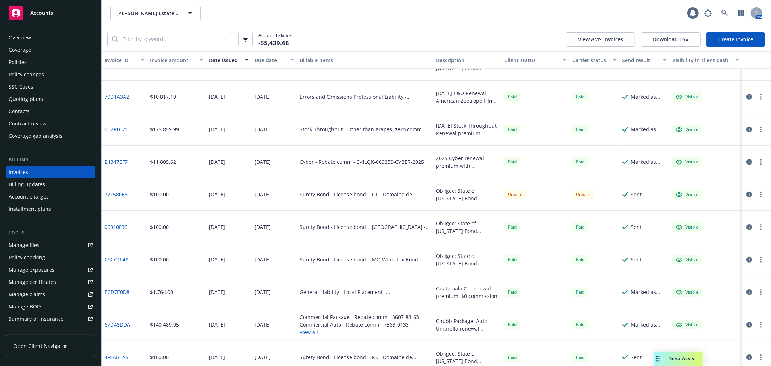
click at [45, 85] on div "SSC Cases" at bounding box center [51, 87] width 84 height 12
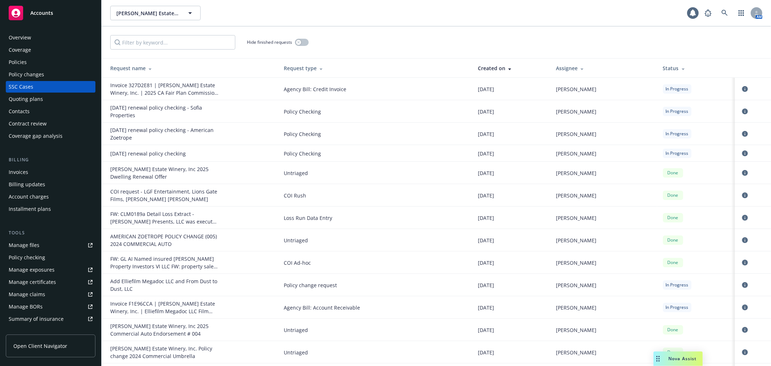
click at [663, 66] on div "Status" at bounding box center [696, 68] width 66 height 8
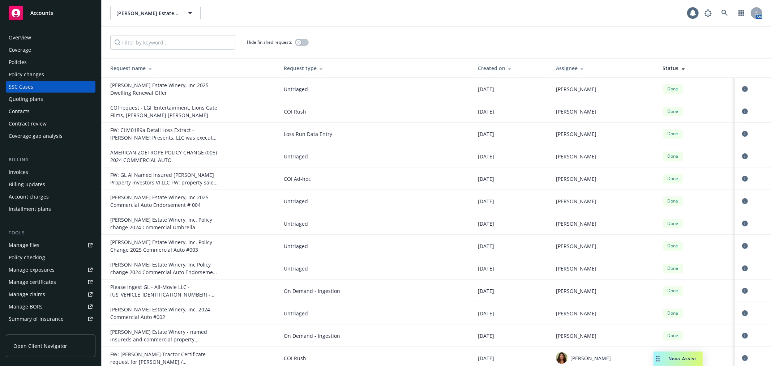
click at [663, 66] on div "Status" at bounding box center [696, 68] width 66 height 8
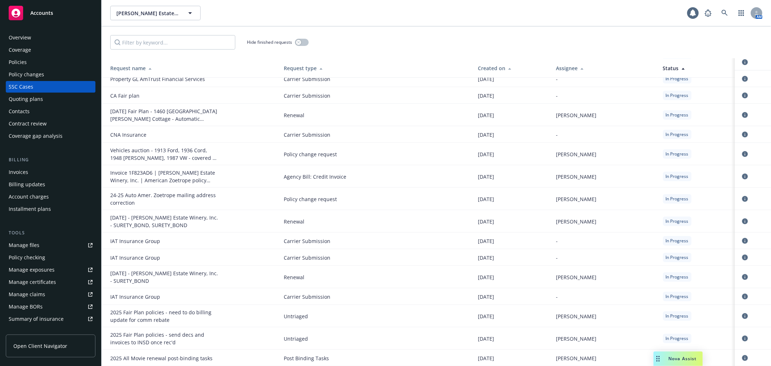
scroll to position [482, 0]
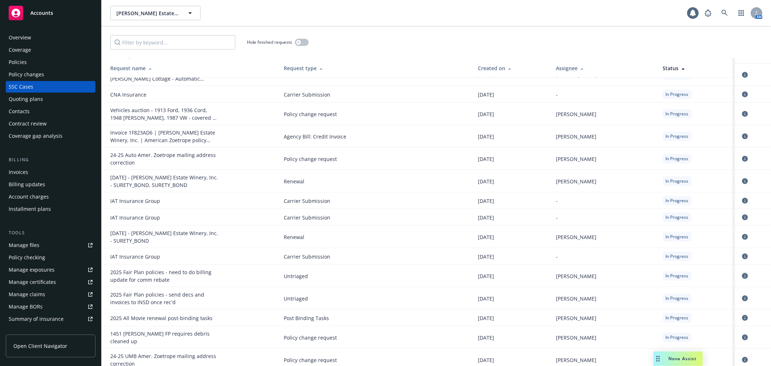
click at [742, 273] on icon "circleInformation" at bounding box center [745, 276] width 6 height 6
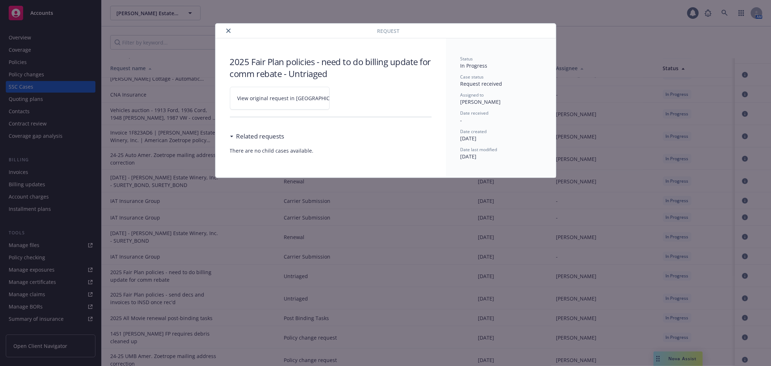
click at [288, 104] on link "View original request in SSC" at bounding box center [280, 98] width 100 height 23
click at [226, 30] on icon "close" at bounding box center [228, 31] width 4 height 4
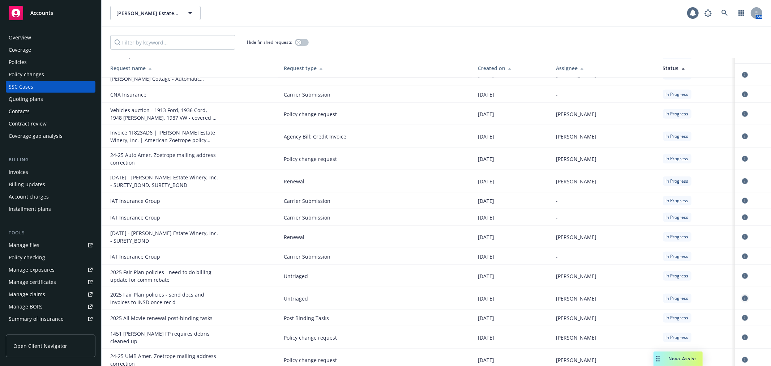
click at [742, 295] on icon "circleInformation" at bounding box center [745, 298] width 6 height 6
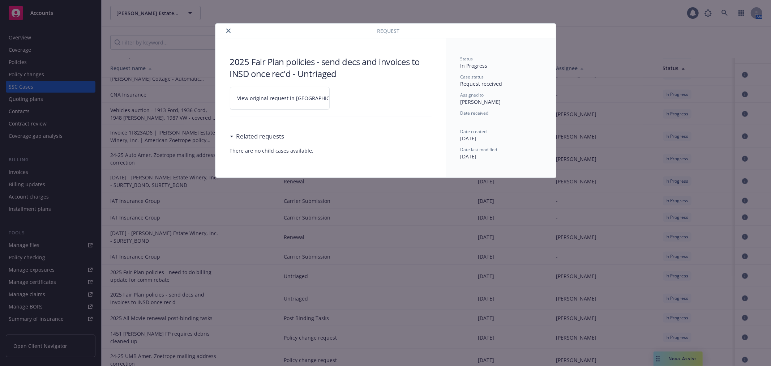
click at [290, 92] on link "View original request in SSC" at bounding box center [280, 98] width 100 height 23
click at [227, 29] on icon "close" at bounding box center [228, 31] width 4 height 4
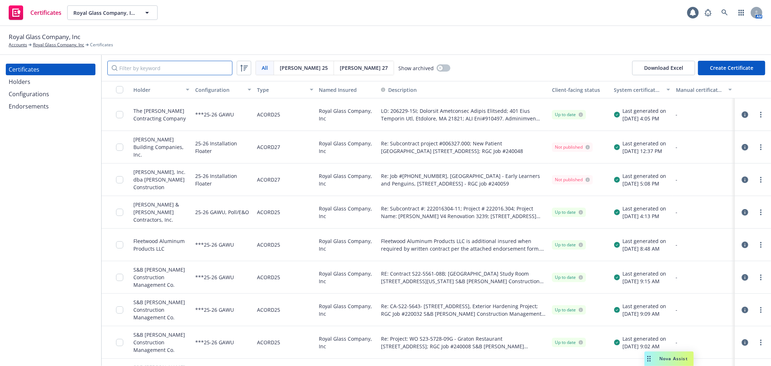
click at [167, 69] on input "Filter by keyword" at bounding box center [169, 68] width 125 height 14
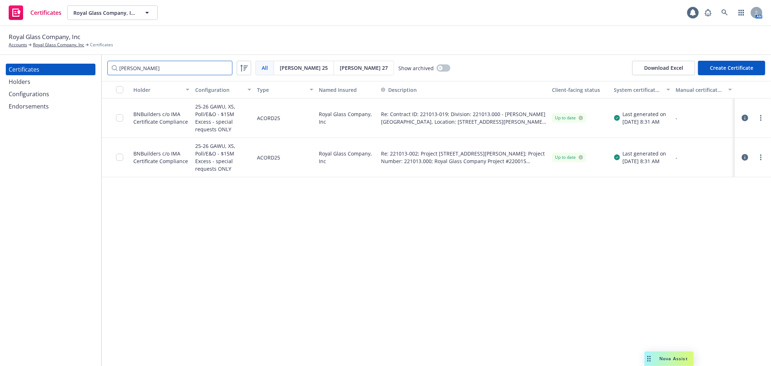
type input "[PERSON_NAME]"
click at [745, 115] on icon "button" at bounding box center [745, 118] width 7 height 7
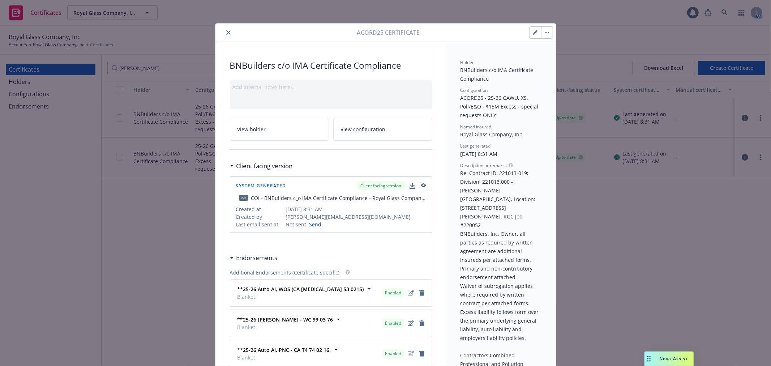
click at [535, 33] on button "button" at bounding box center [536, 33] width 12 height 12
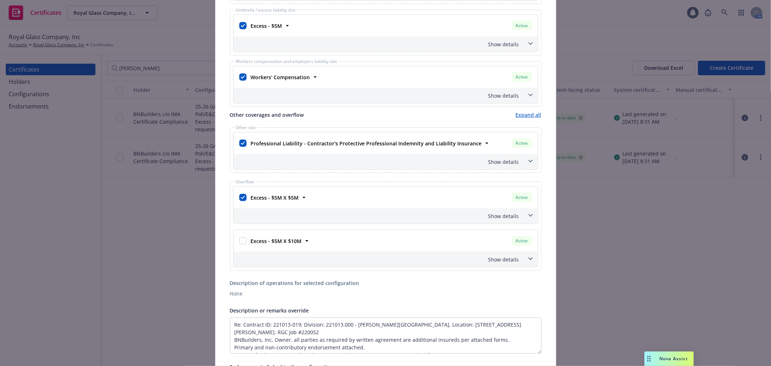
scroll to position [281, 0]
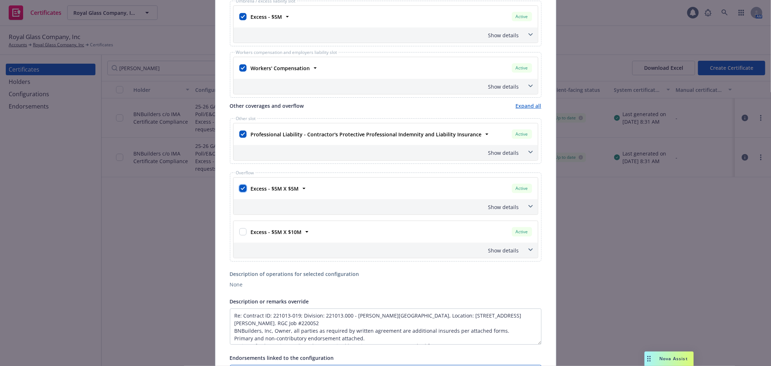
click at [241, 187] on input "checkbox" at bounding box center [242, 188] width 7 height 7
click at [525, 153] on span at bounding box center [531, 152] width 12 height 12
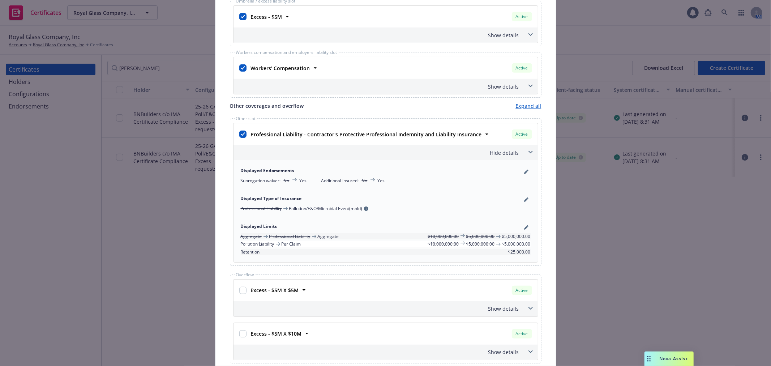
click at [525, 153] on span at bounding box center [531, 152] width 12 height 12
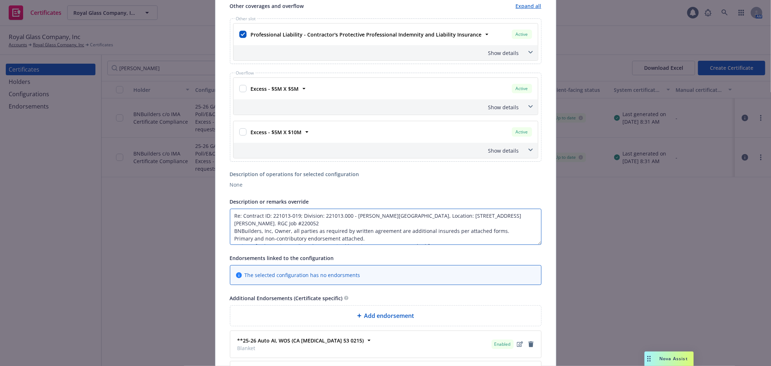
scroll to position [368, 0]
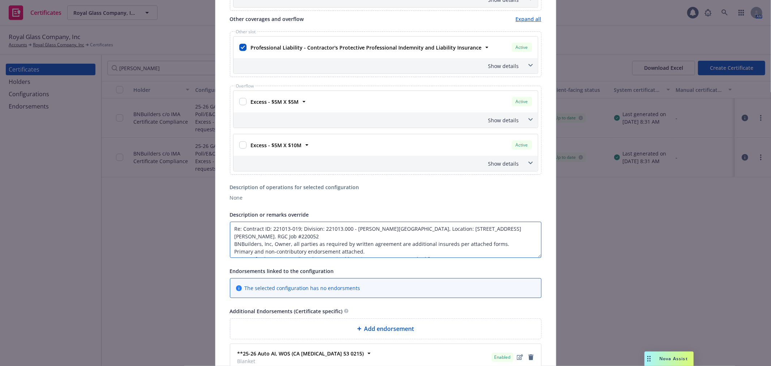
drag, startPoint x: 322, startPoint y: 229, endPoint x: 384, endPoint y: 230, distance: 61.8
click at [384, 230] on textarea "Re: Contract ID: 221013-019; Division: 221013.000 - [PERSON_NAME][GEOGRAPHIC_DA…" at bounding box center [386, 240] width 312 height 36
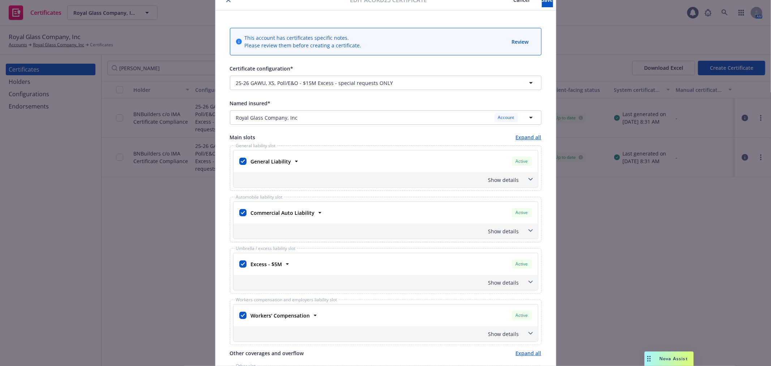
scroll to position [0, 0]
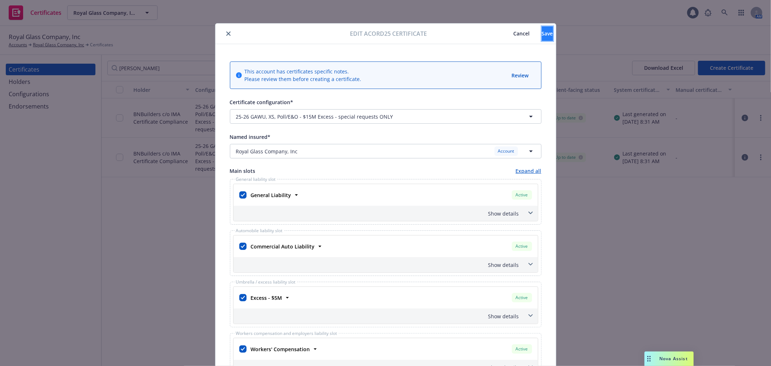
click at [542, 35] on button "Save" at bounding box center [547, 33] width 11 height 14
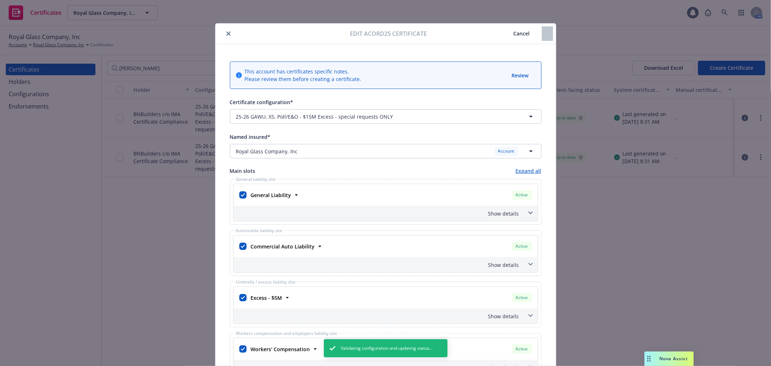
checkbox input "false"
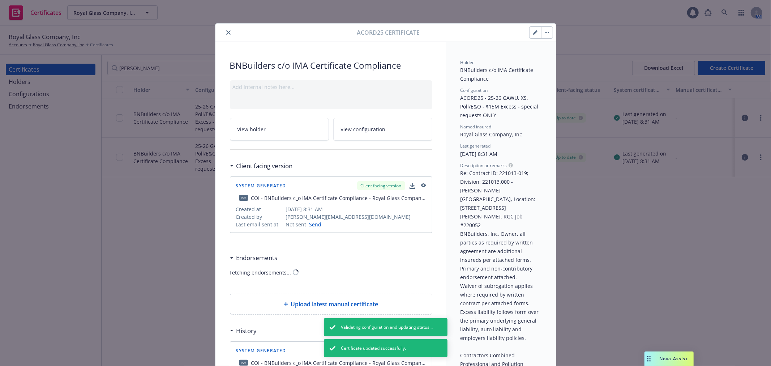
click at [545, 35] on button "button" at bounding box center [547, 33] width 12 height 12
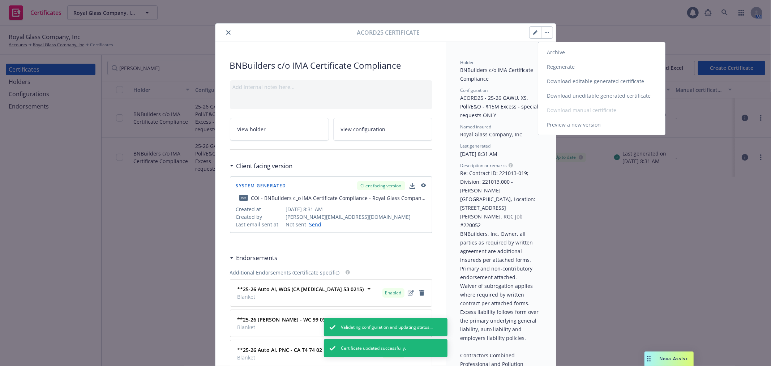
click at [557, 69] on link "Regenerate" at bounding box center [601, 67] width 127 height 14
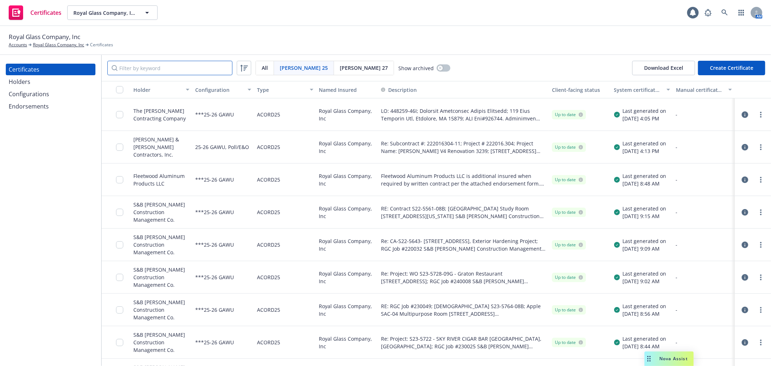
click at [146, 66] on input "Filter by keyword" at bounding box center [169, 68] width 125 height 14
paste input "221013.000 - [PERSON_NAME][GEOGRAPHIC_DATA],"
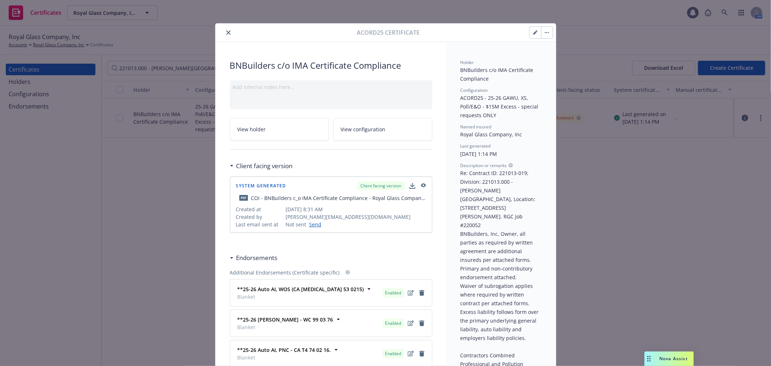
click at [226, 31] on icon "close" at bounding box center [228, 32] width 4 height 4
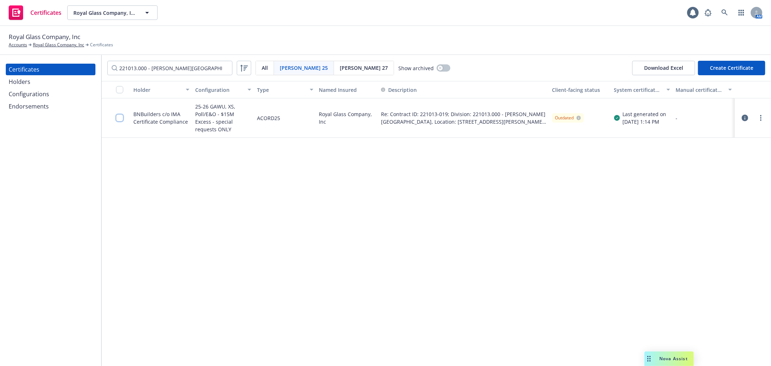
click at [117, 115] on input "checkbox" at bounding box center [119, 117] width 7 height 7
click at [318, 352] on div "Download certificate" at bounding box center [344, 350] width 55 height 14
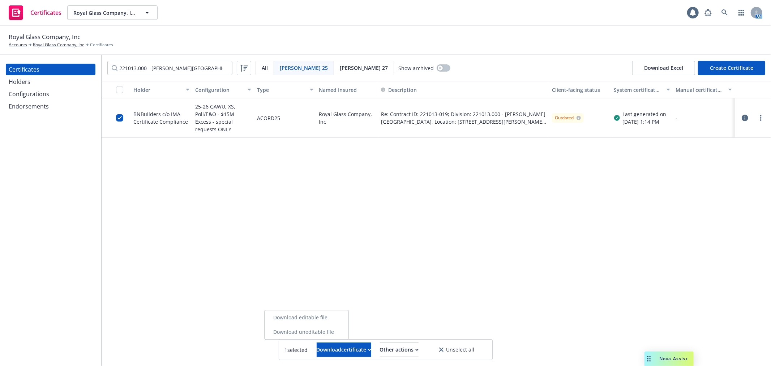
click at [329, 334] on link "Download uneditable file" at bounding box center [307, 332] width 84 height 14
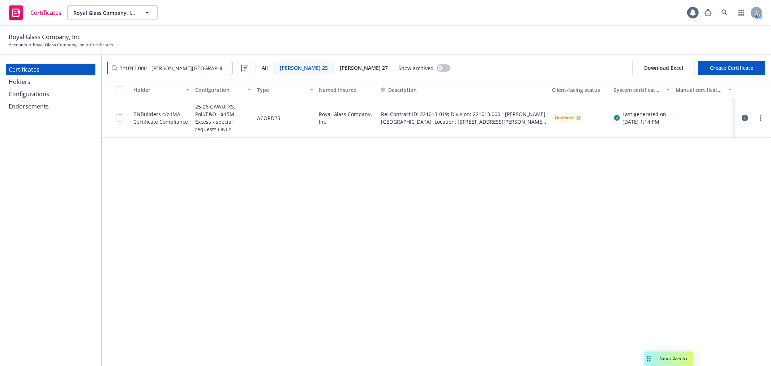
drag, startPoint x: 196, startPoint y: 66, endPoint x: 99, endPoint y: 64, distance: 97.3
click at [99, 64] on div "Certificates Holders Configurations Endorsements 221013.000 - [PERSON_NAME] Cou…" at bounding box center [385, 210] width 771 height 311
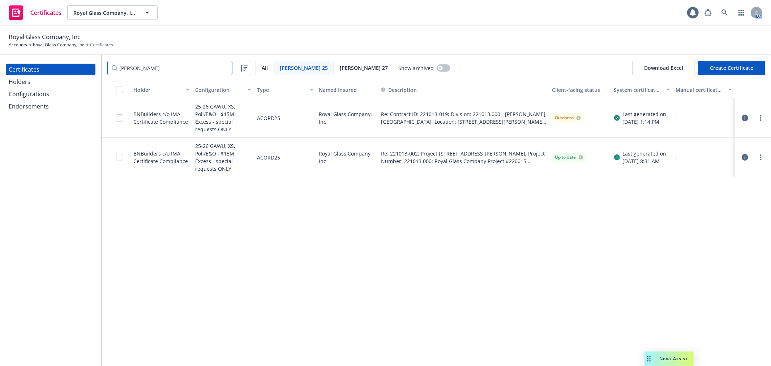
type input "[PERSON_NAME]"
click at [744, 154] on icon "button" at bounding box center [745, 157] width 7 height 7
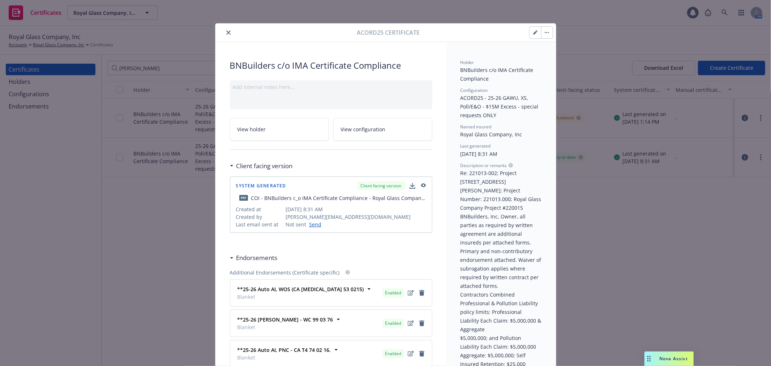
click at [533, 33] on icon "button" at bounding box center [535, 33] width 4 height 4
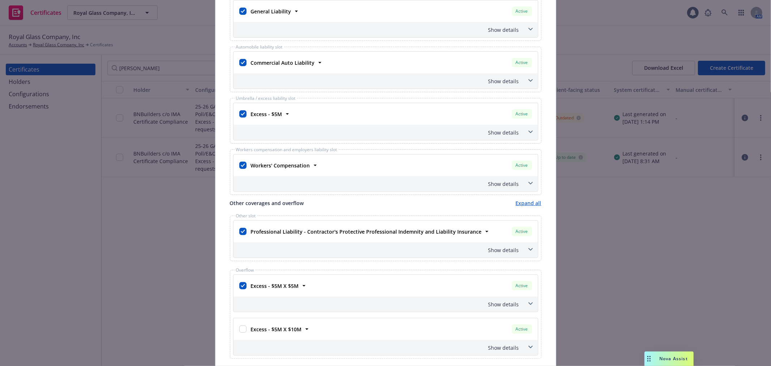
scroll to position [201, 0]
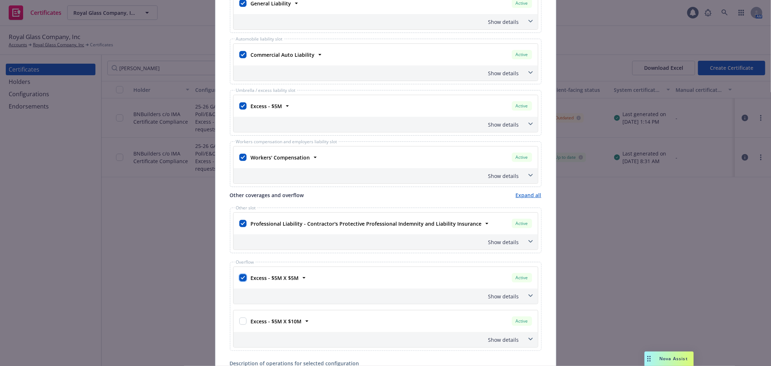
click at [239, 278] on input "checkbox" at bounding box center [242, 277] width 7 height 7
checkbox input "false"
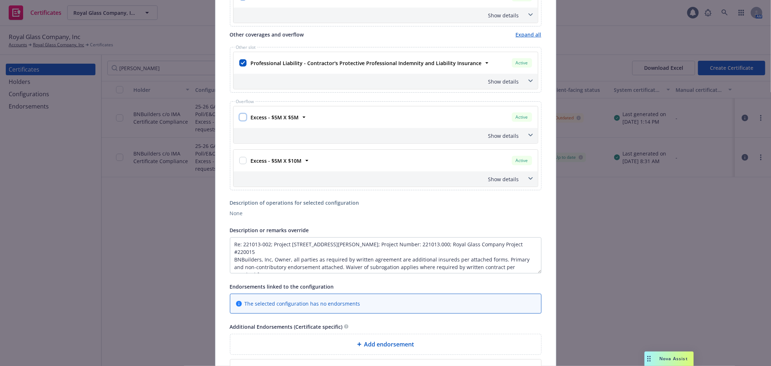
scroll to position [312, 0]
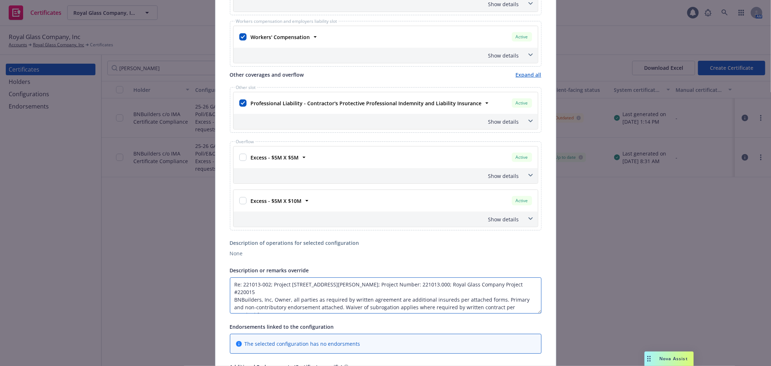
click at [497, 291] on textarea "Re: 221013-002; Project 1350 Adams Court; Project Number: 221013.000; Royal Gla…" at bounding box center [386, 295] width 312 height 36
click at [359, 300] on textarea "Re: 221013-002; Project 1350 Adams Court; Project Number: 221013.000; Royal Gla…" at bounding box center [386, 295] width 312 height 36
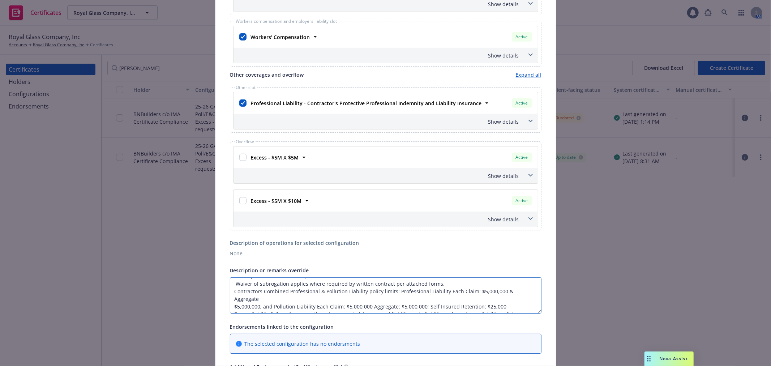
scroll to position [432, 0]
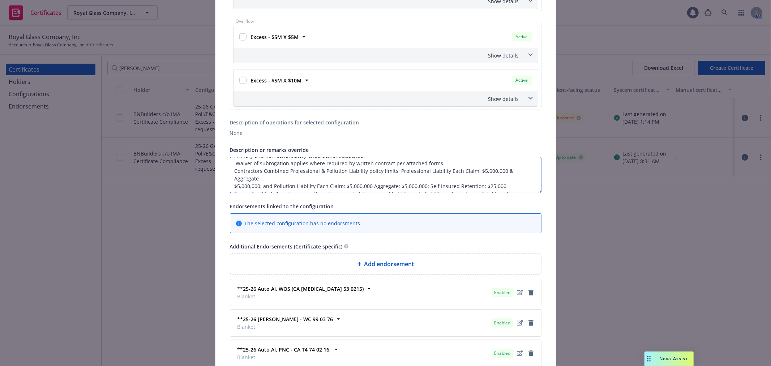
click at [460, 185] on textarea "Re: 221013-002; Project 1350 Adams Court; Project Number: 221013.000; Royal Gla…" at bounding box center [386, 175] width 312 height 36
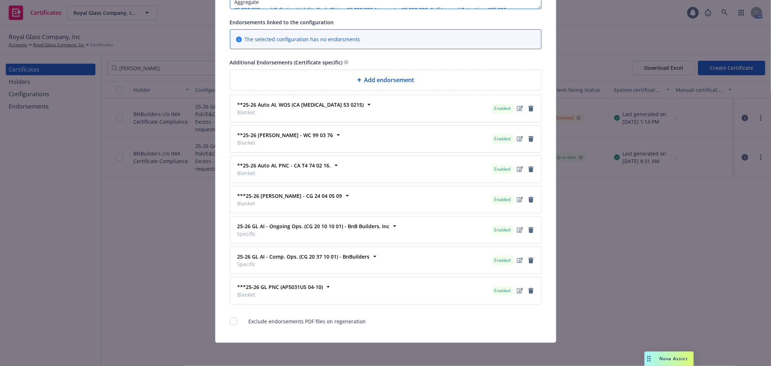
scroll to position [619, 0]
type textarea "Re: 221013-002; Project 1350 Adams Court; Project Number: 221013.000; Royal Gla…"
click at [432, 84] on div "Add endorsement" at bounding box center [385, 80] width 311 height 20
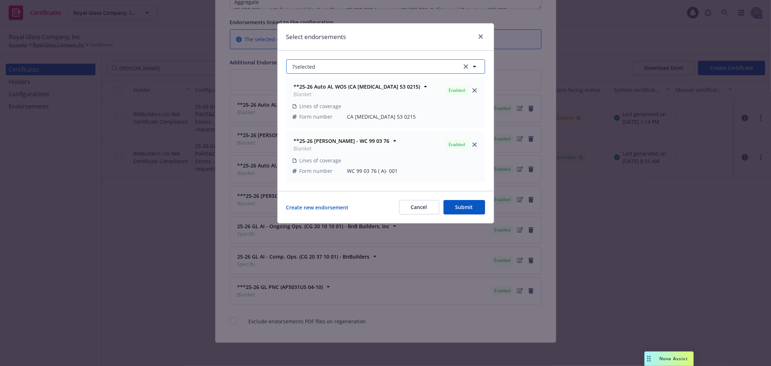
click at [372, 63] on button "7 selected" at bounding box center [385, 66] width 199 height 14
click at [351, 65] on button "7 selected" at bounding box center [385, 66] width 199 height 14
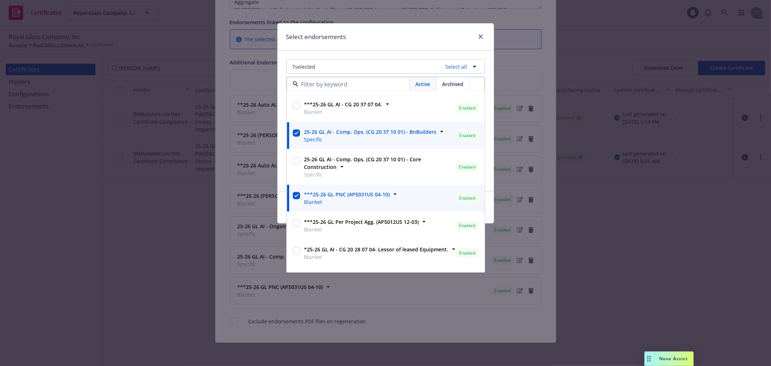
scroll to position [572, 0]
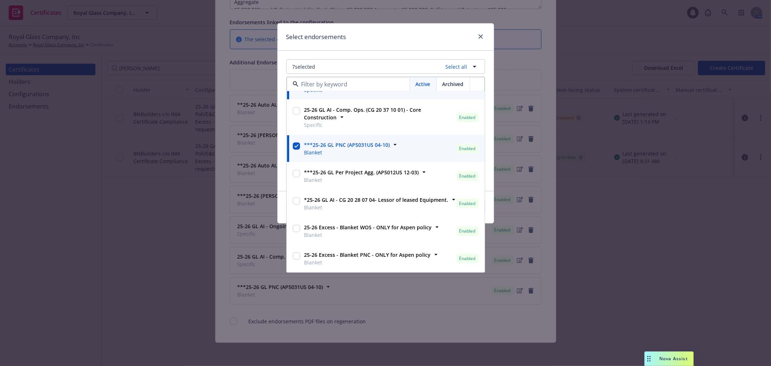
click at [296, 257] on input "checkbox" at bounding box center [296, 255] width 7 height 7
checkbox input "true"
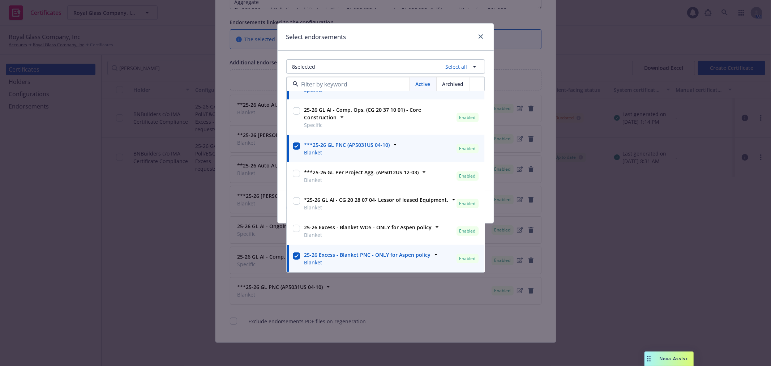
click at [428, 40] on div "Select endorsements" at bounding box center [386, 36] width 216 height 27
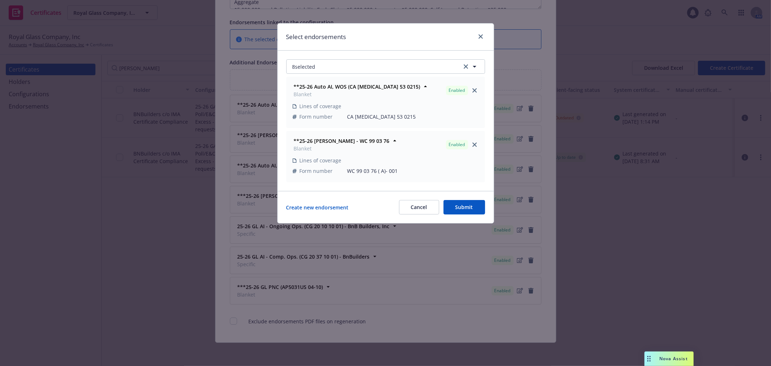
click at [463, 204] on button "Submit" at bounding box center [465, 207] width 42 height 14
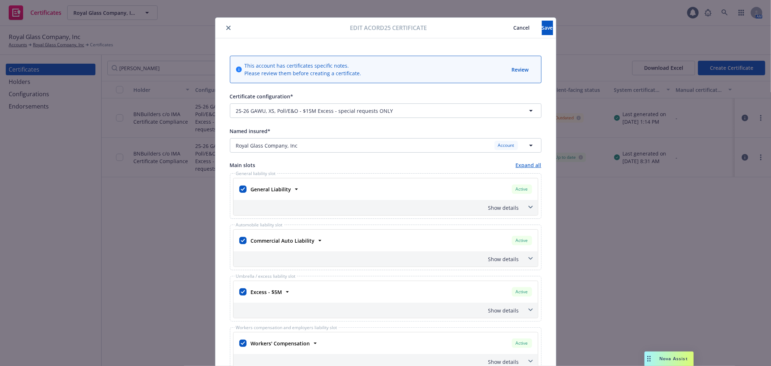
scroll to position [0, 0]
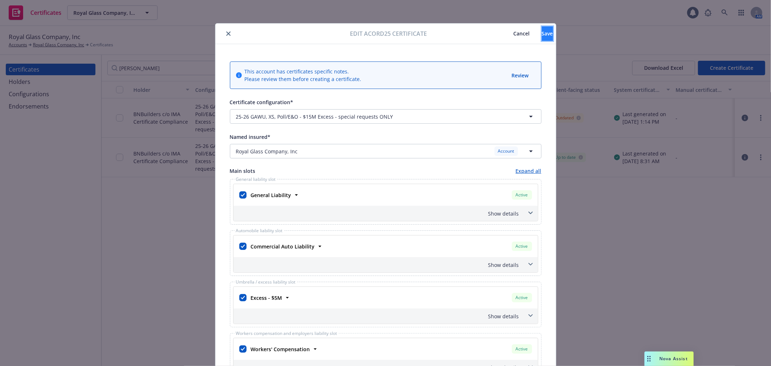
click at [542, 29] on button "Save" at bounding box center [547, 33] width 11 height 14
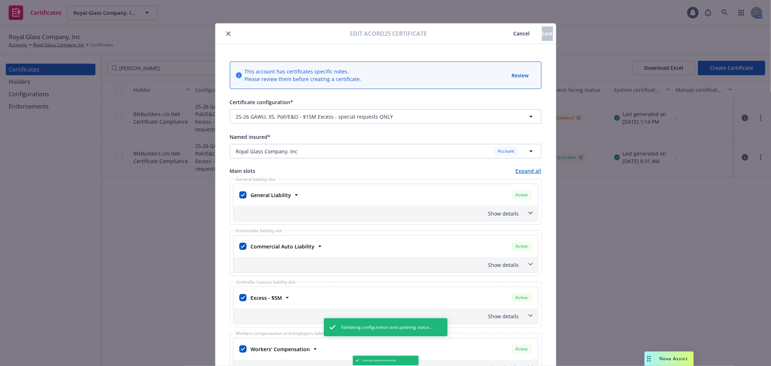
checkbox input "true"
type textarea "Re: 221013-002; Project 1350 Adams Court; Project Number: 221013.000; Royal Gla…"
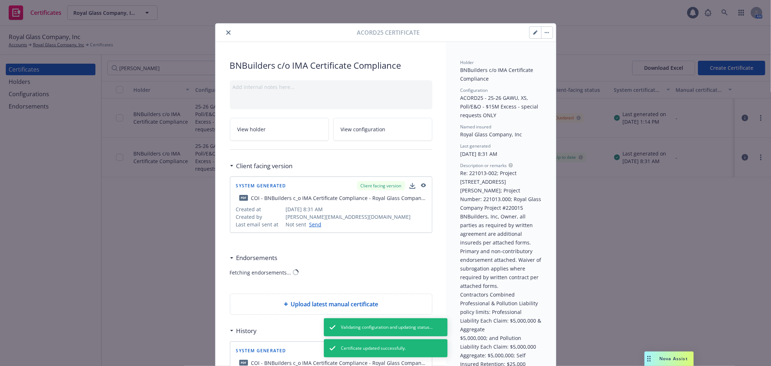
click at [541, 34] on button "button" at bounding box center [547, 33] width 12 height 12
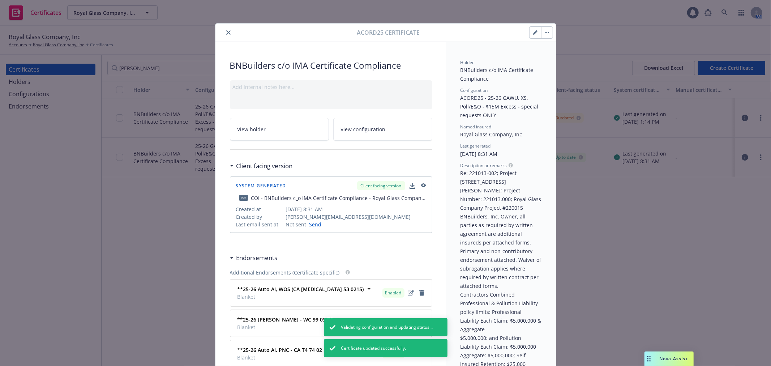
click at [562, 63] on link "Regenerate" at bounding box center [601, 67] width 127 height 14
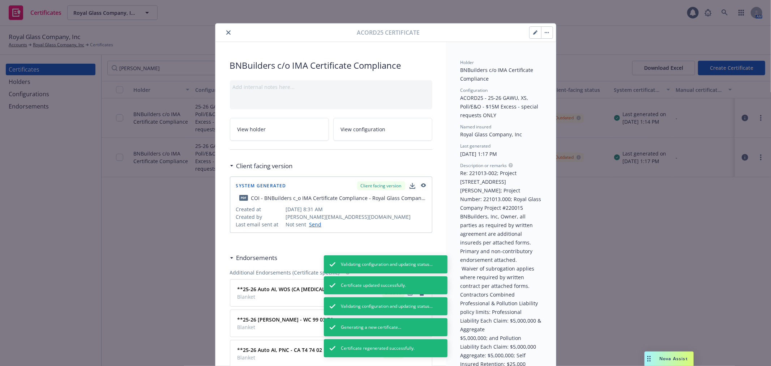
click at [226, 32] on icon "close" at bounding box center [228, 32] width 4 height 4
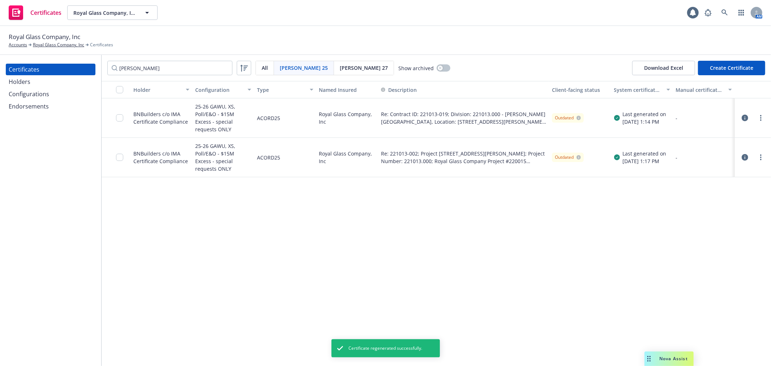
click at [743, 115] on icon "button" at bounding box center [745, 118] width 7 height 7
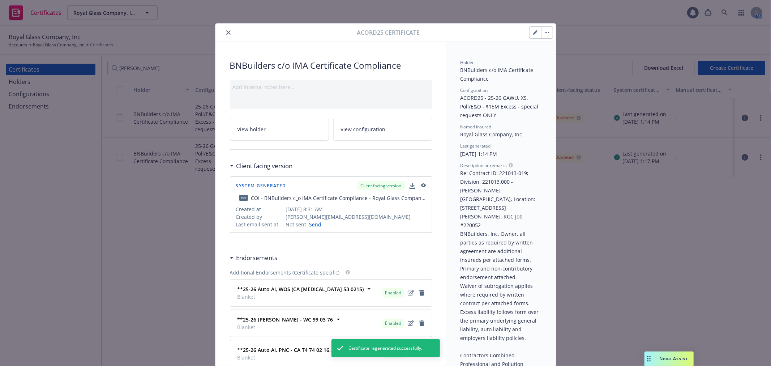
click at [533, 33] on icon "button" at bounding box center [535, 33] width 4 height 4
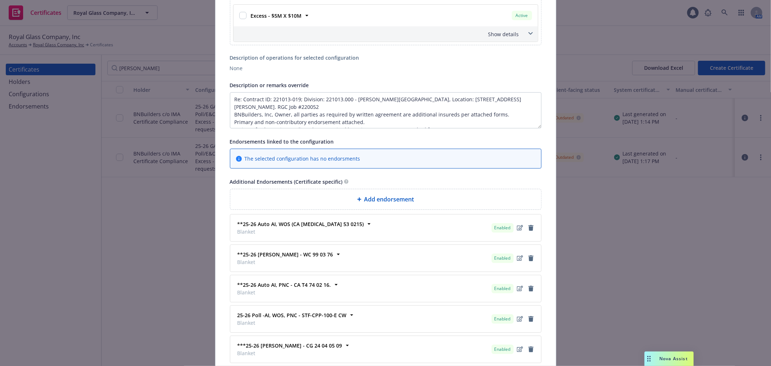
scroll to position [522, 0]
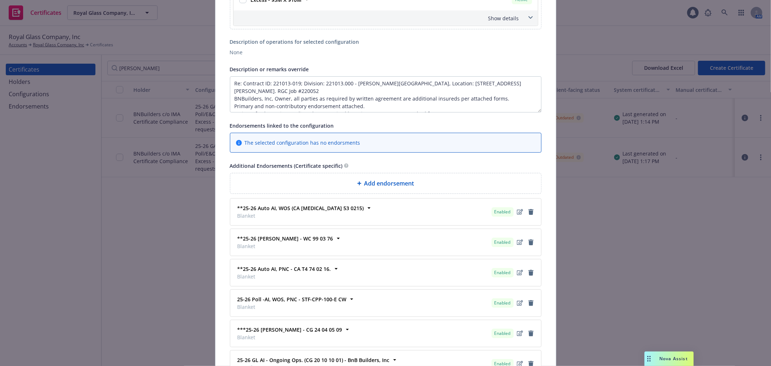
click at [382, 184] on span "Add endorsement" at bounding box center [389, 183] width 50 height 9
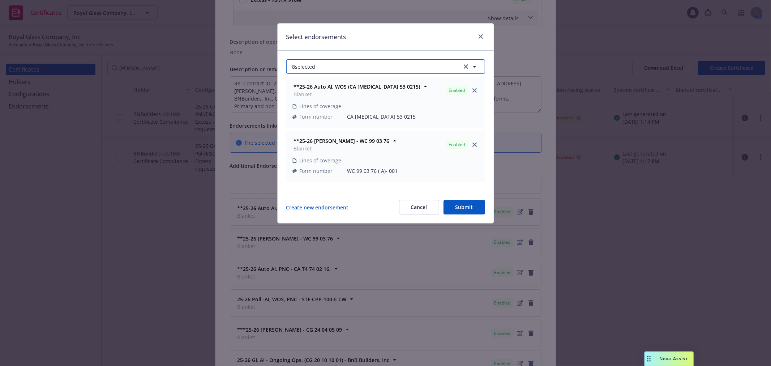
click at [365, 64] on button "8 selected" at bounding box center [385, 66] width 199 height 14
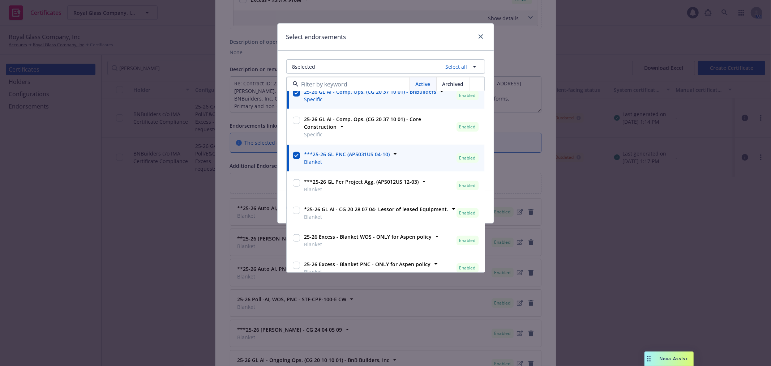
scroll to position [572, 0]
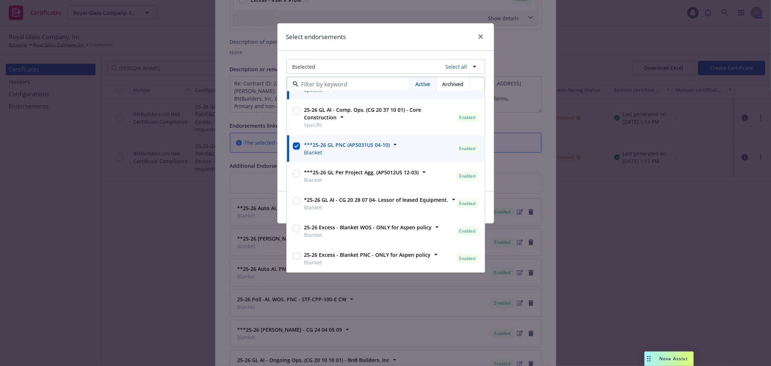
click at [297, 258] on input "checkbox" at bounding box center [296, 255] width 7 height 7
checkbox input "true"
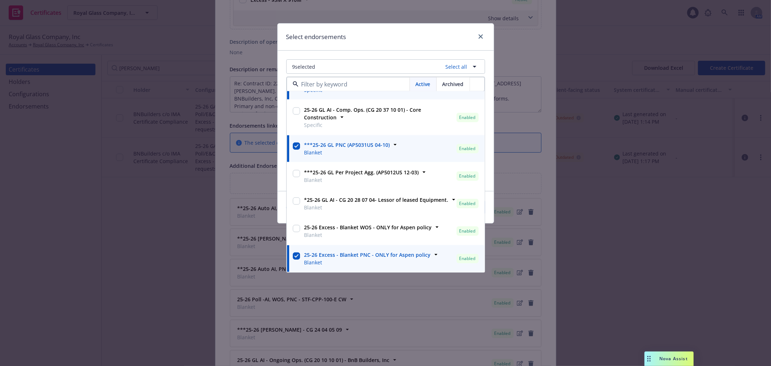
click at [407, 41] on div "Select endorsements" at bounding box center [386, 36] width 216 height 27
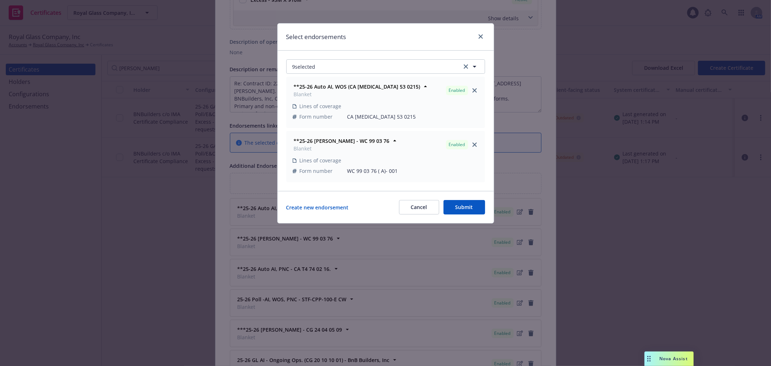
click at [473, 208] on button "Submit" at bounding box center [465, 207] width 42 height 14
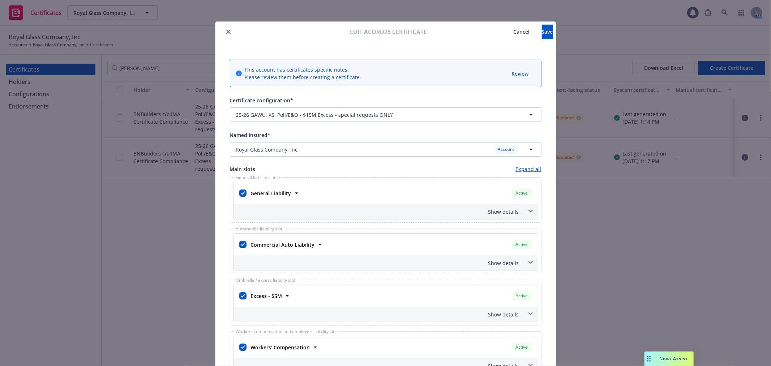
scroll to position [0, 0]
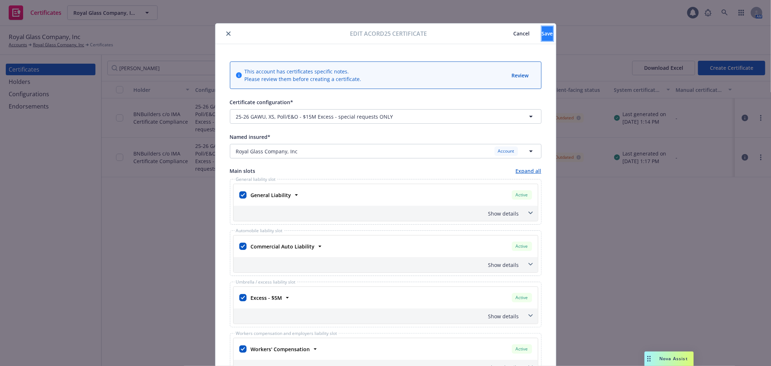
click at [542, 33] on button "Save" at bounding box center [547, 33] width 11 height 14
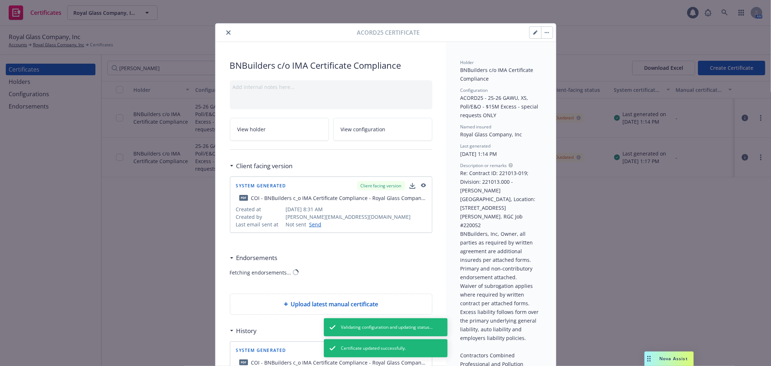
click at [546, 37] on button "button" at bounding box center [547, 33] width 12 height 12
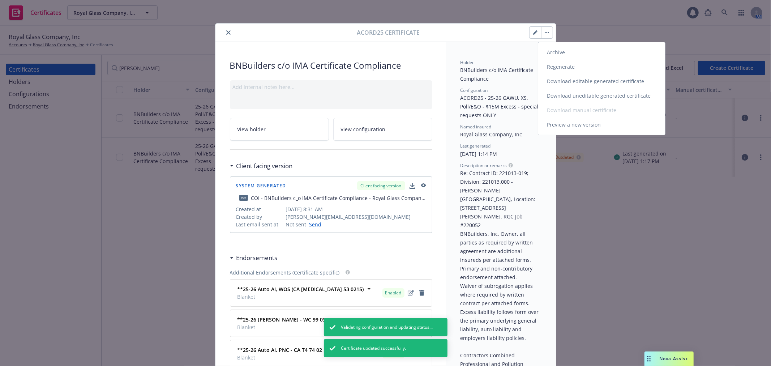
click at [555, 65] on link "Regenerate" at bounding box center [601, 67] width 127 height 14
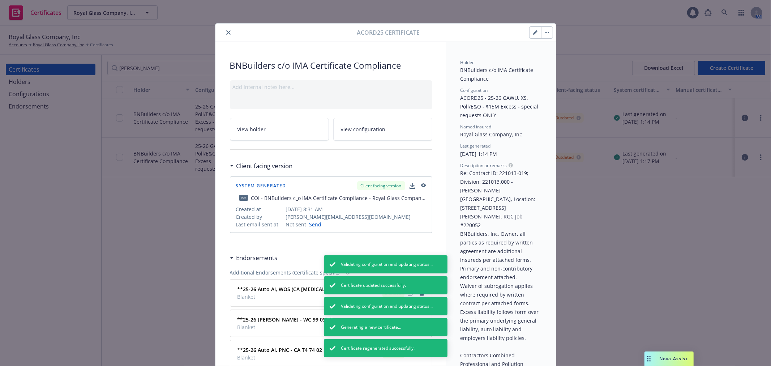
click at [227, 31] on icon "close" at bounding box center [228, 32] width 4 height 4
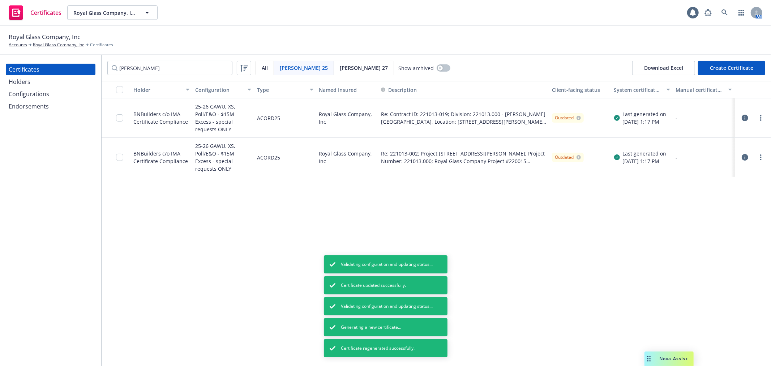
click at [744, 154] on icon "button" at bounding box center [745, 157] width 7 height 7
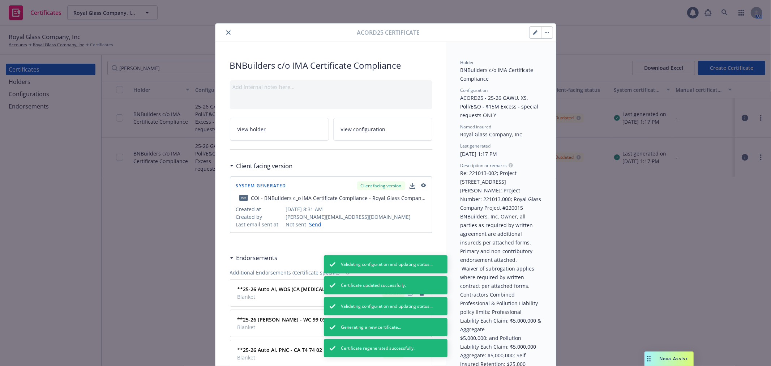
click at [533, 30] on icon "button" at bounding box center [535, 32] width 4 height 4
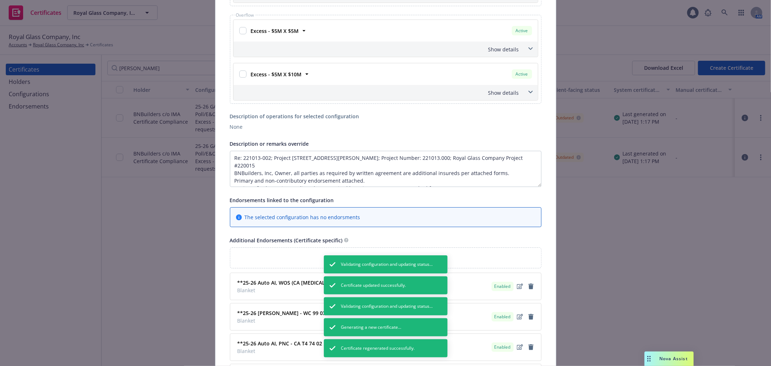
scroll to position [482, 0]
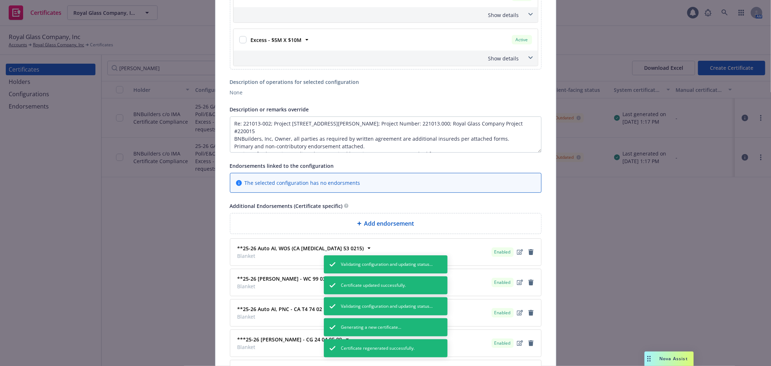
click at [398, 226] on span "Add endorsement" at bounding box center [389, 223] width 50 height 9
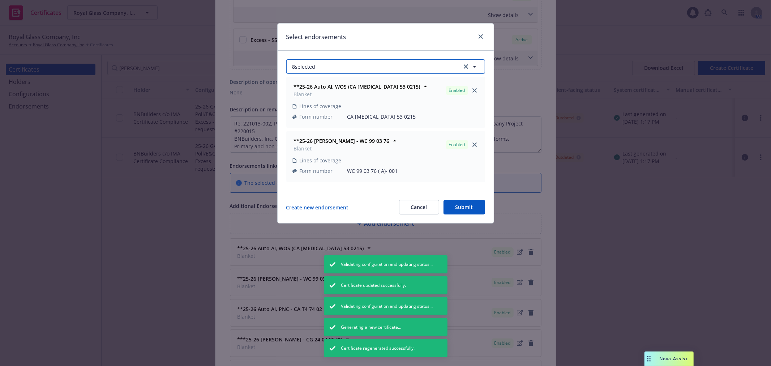
click at [413, 63] on button "8 selected" at bounding box center [385, 66] width 199 height 14
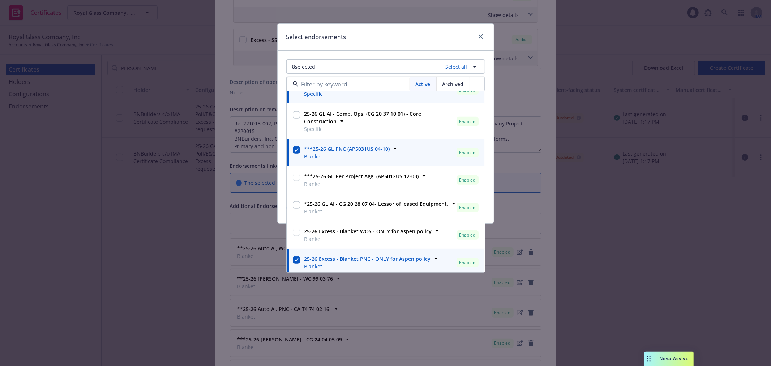
scroll to position [572, 0]
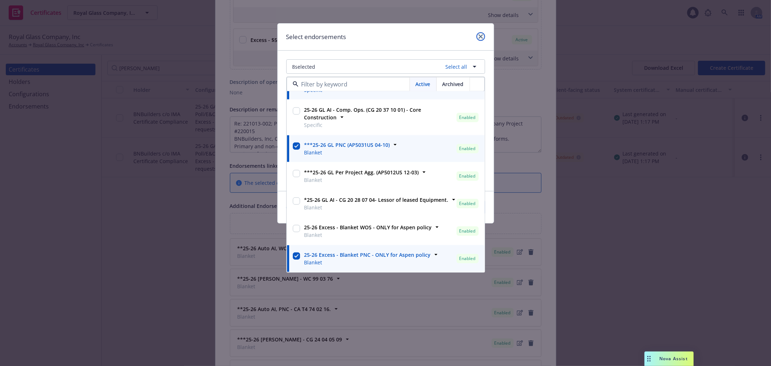
click at [480, 37] on icon "close" at bounding box center [481, 36] width 4 height 4
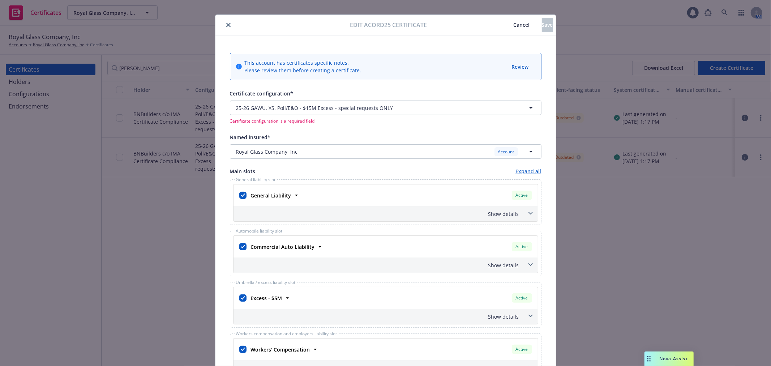
scroll to position [0, 0]
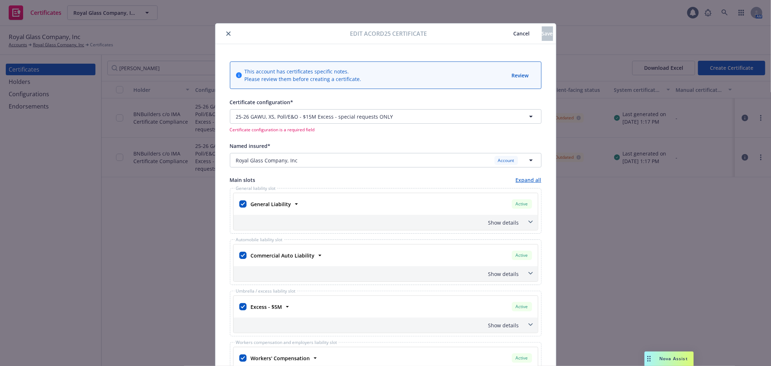
click at [514, 33] on span "Cancel" at bounding box center [522, 33] width 16 height 7
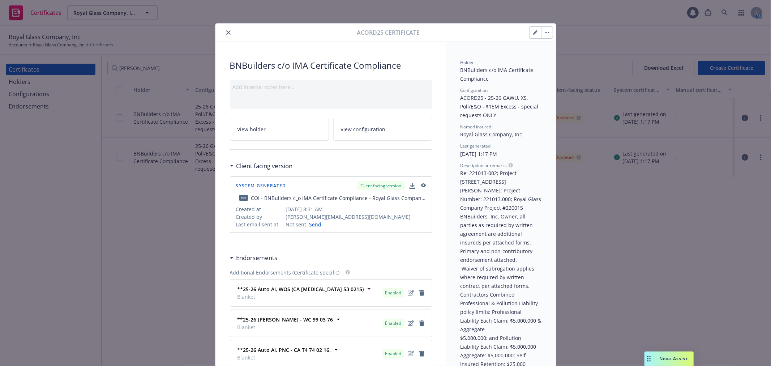
click at [226, 34] on icon "close" at bounding box center [228, 32] width 4 height 4
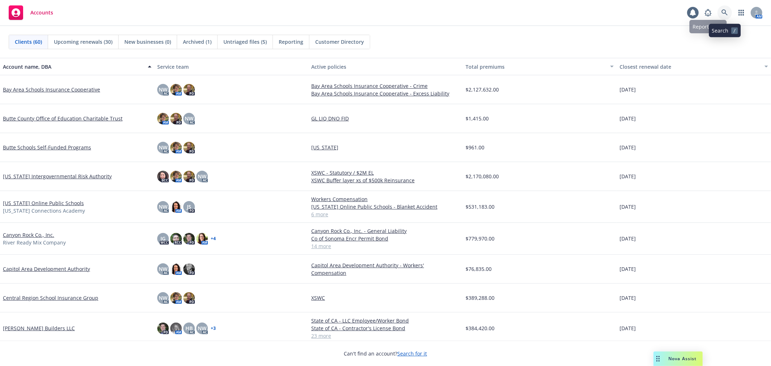
click at [725, 9] on link at bounding box center [725, 12] width 14 height 14
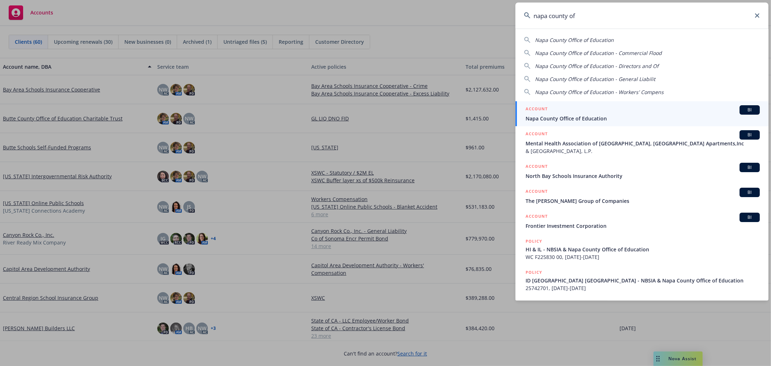
type input "napa county of"
click at [598, 111] on div "ACCOUNT BI" at bounding box center [643, 109] width 234 height 9
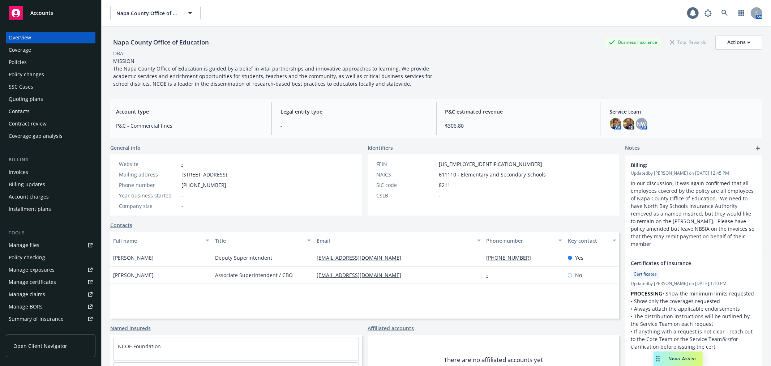
click at [38, 74] on div "Policy changes" at bounding box center [26, 75] width 35 height 12
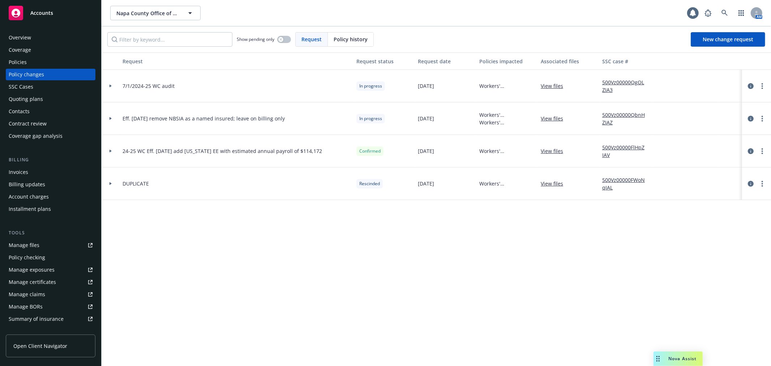
click at [110, 118] on icon at bounding box center [111, 118] width 2 height 3
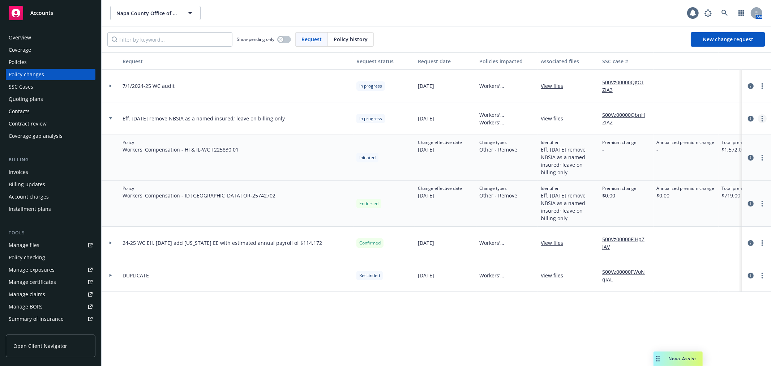
click at [765, 117] on link "more" at bounding box center [762, 118] width 9 height 9
click at [711, 176] on link "Resume workflow" at bounding box center [704, 177] width 124 height 14
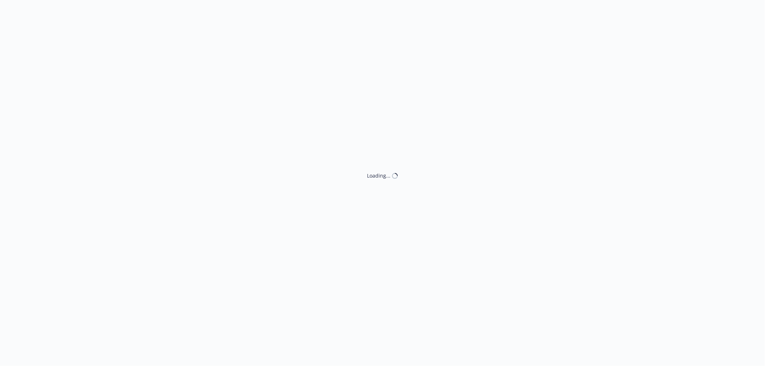
select select "ACCEPTED"
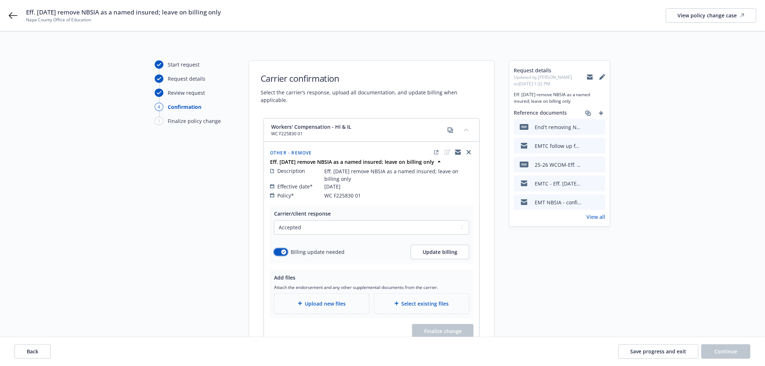
click at [287, 248] on button "button" at bounding box center [281, 251] width 14 height 7
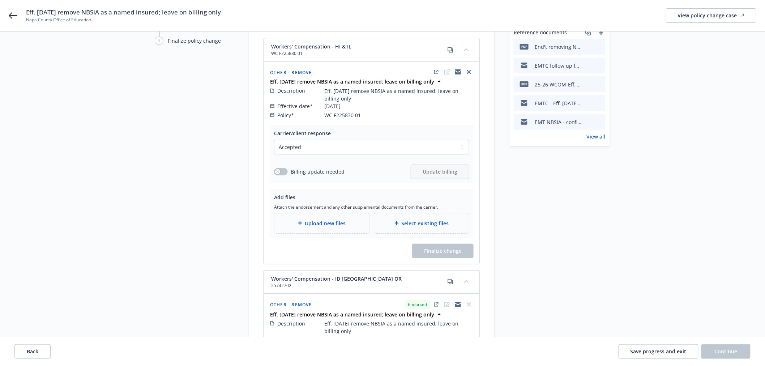
click at [338, 221] on div "Upload new files" at bounding box center [321, 223] width 95 height 20
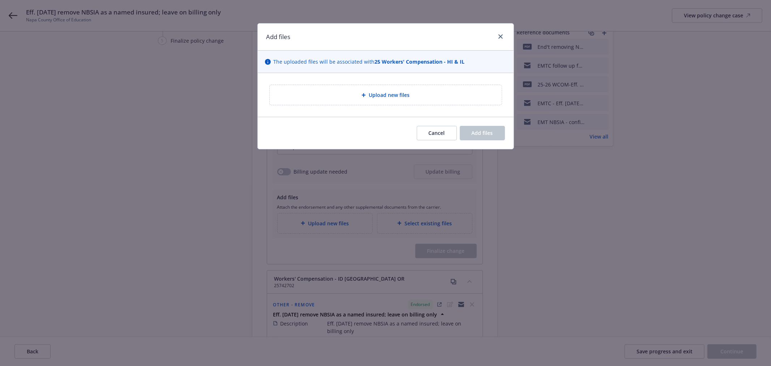
click at [390, 93] on span "Upload new files" at bounding box center [389, 95] width 41 height 8
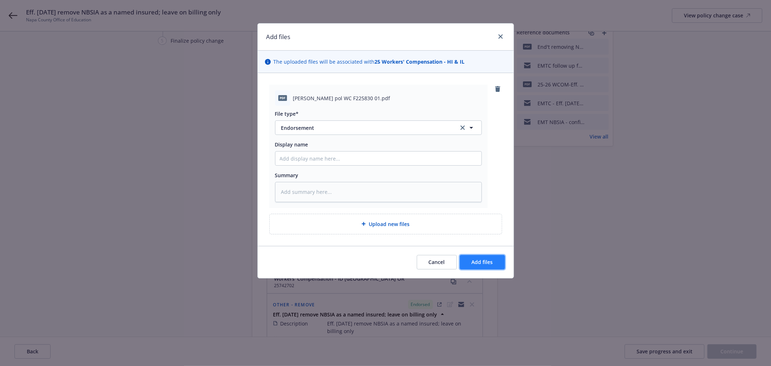
click at [495, 265] on button "Add files" at bounding box center [482, 262] width 45 height 14
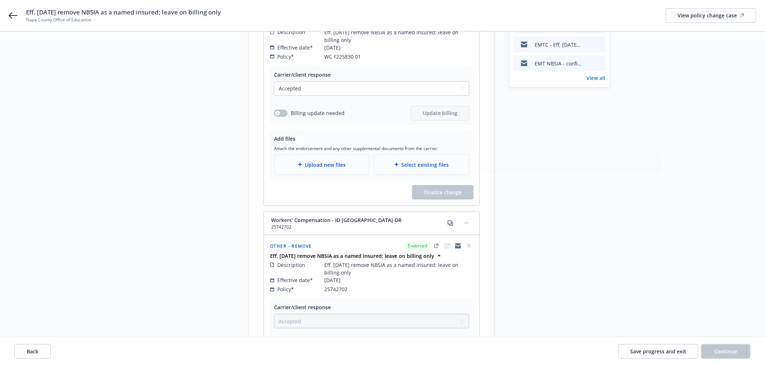
scroll to position [161, 0]
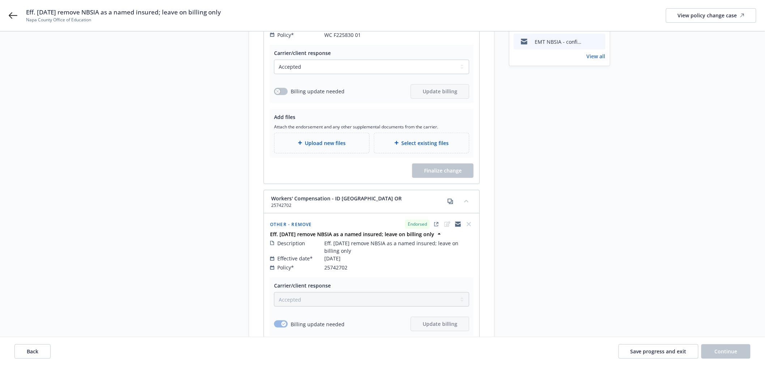
click at [337, 141] on div "Upload new files" at bounding box center [321, 143] width 95 height 20
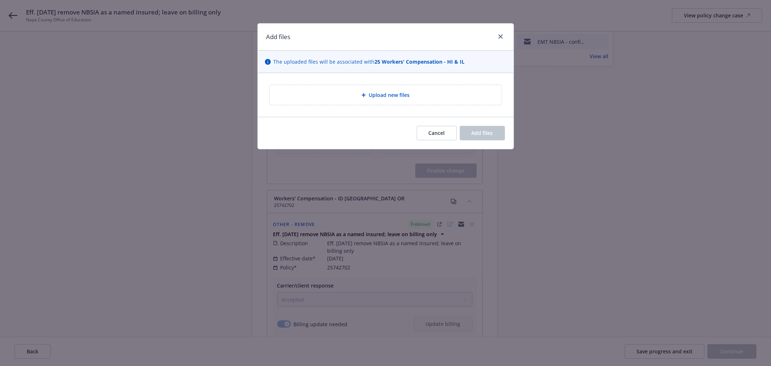
click at [394, 98] on span "Upload new files" at bounding box center [389, 95] width 41 height 8
click at [501, 35] on icon "close" at bounding box center [501, 36] width 4 height 4
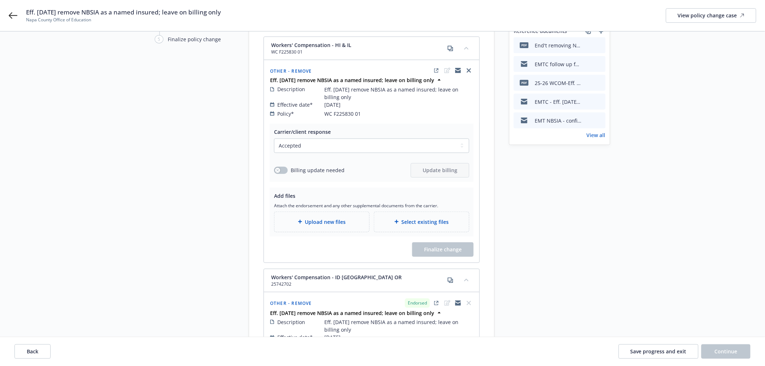
scroll to position [76, 0]
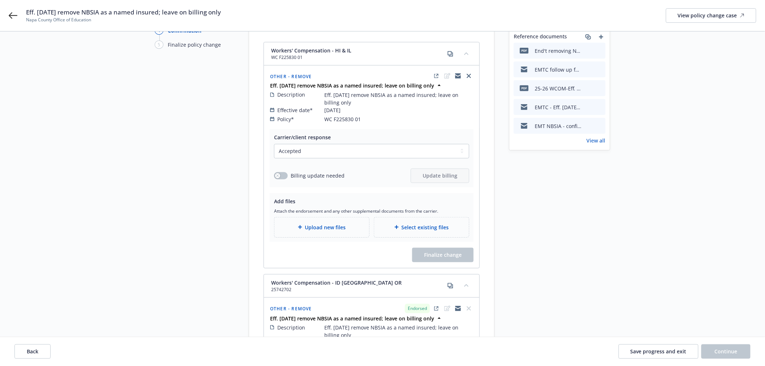
click at [327, 223] on span "Upload new files" at bounding box center [325, 227] width 41 height 8
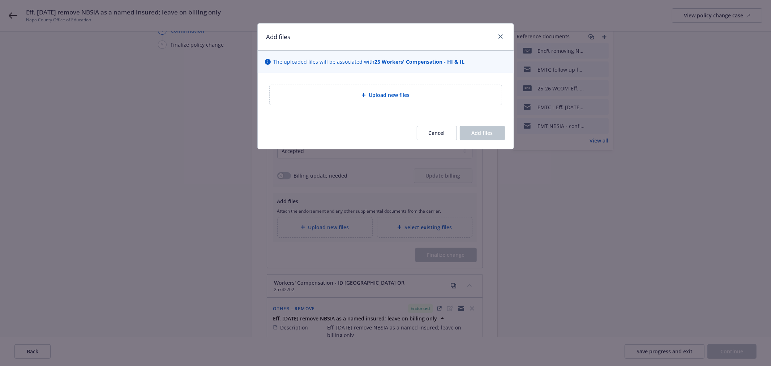
click at [379, 93] on span "Upload new files" at bounding box center [389, 95] width 41 height 8
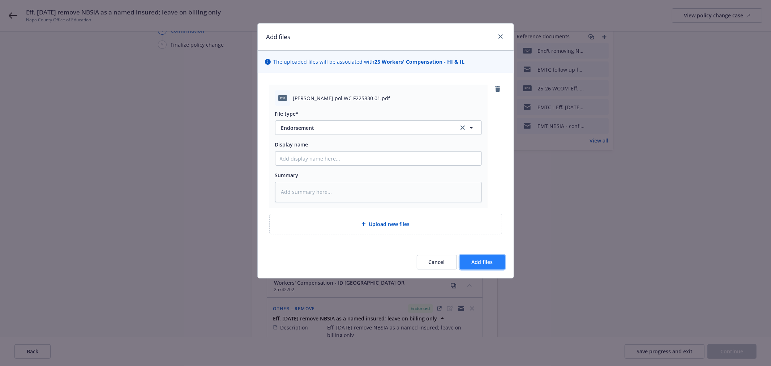
click at [494, 263] on button "Add files" at bounding box center [482, 262] width 45 height 14
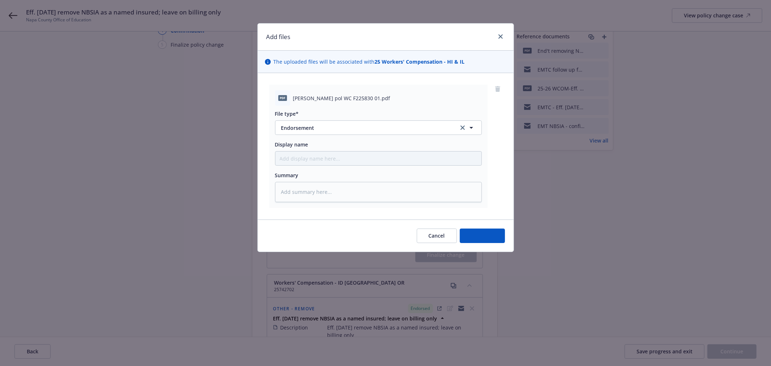
type textarea "x"
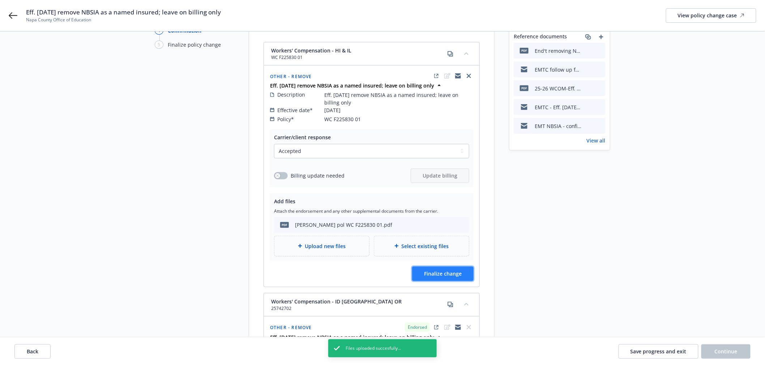
click at [450, 270] on span "Finalize change" at bounding box center [443, 273] width 38 height 7
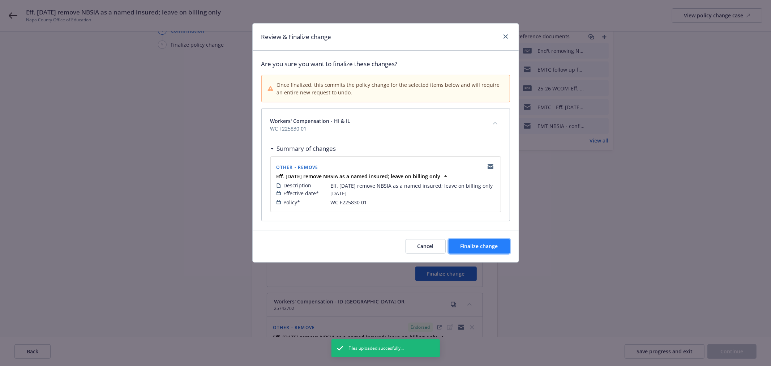
click at [489, 249] on span "Finalize change" at bounding box center [480, 246] width 38 height 7
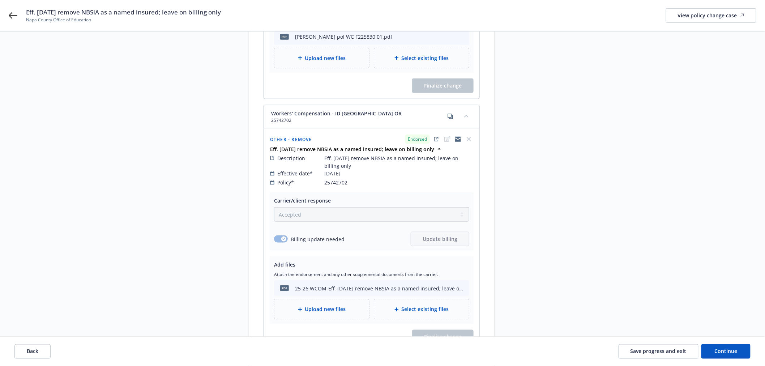
scroll to position [277, 0]
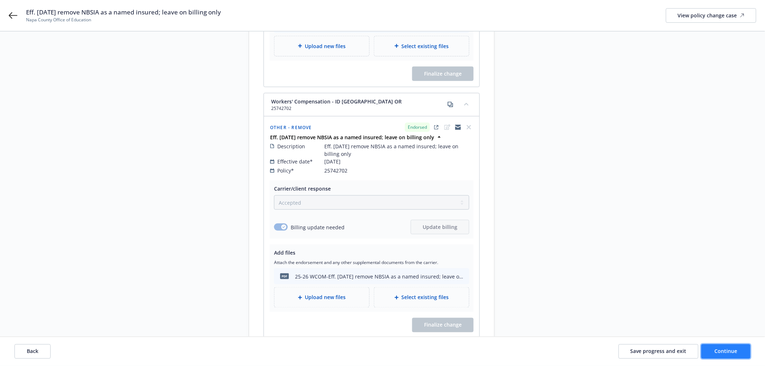
click at [724, 345] on button "Continue" at bounding box center [725, 351] width 49 height 14
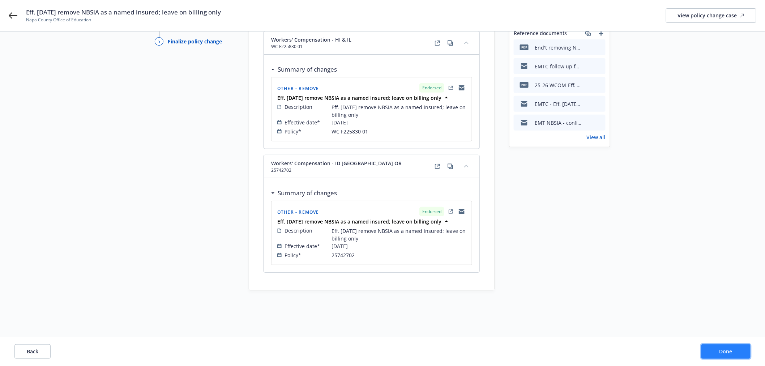
click at [726, 348] on span "Done" at bounding box center [725, 351] width 13 height 7
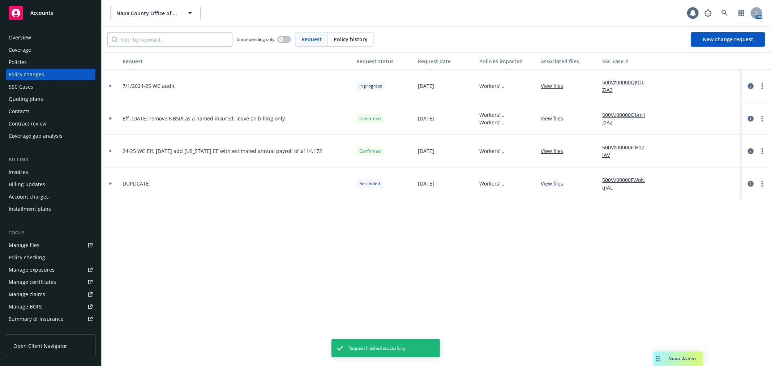
click at [110, 118] on icon at bounding box center [111, 118] width 2 height 3
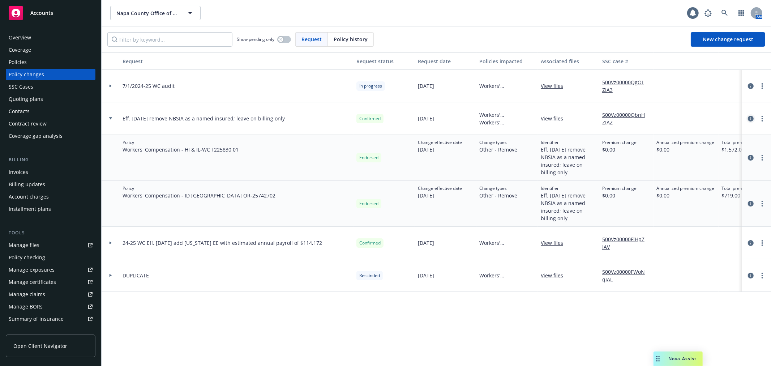
click at [750, 118] on icon "circleInformation" at bounding box center [751, 119] width 6 height 6
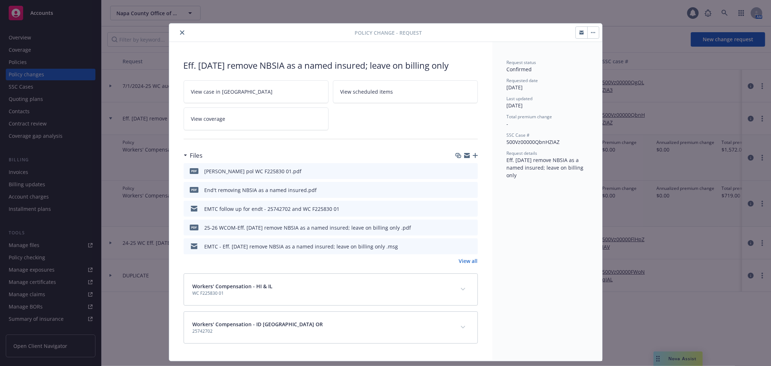
click at [467, 262] on link "View all" at bounding box center [468, 261] width 19 height 8
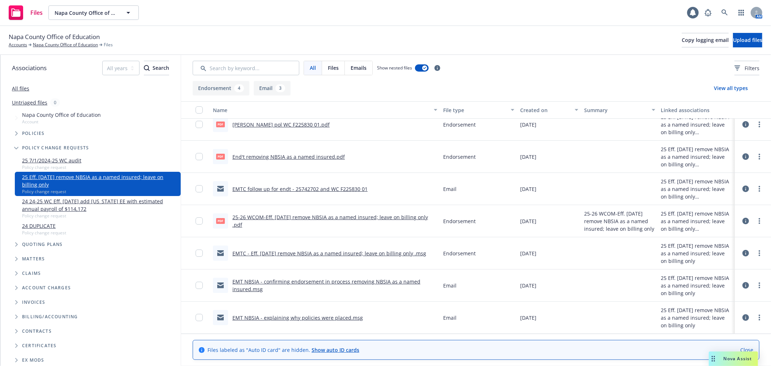
scroll to position [10, 0]
click at [341, 281] on link "EMT NBSIA - confirming endorsement in process removing NBSIA as a named insured…" at bounding box center [326, 285] width 188 height 14
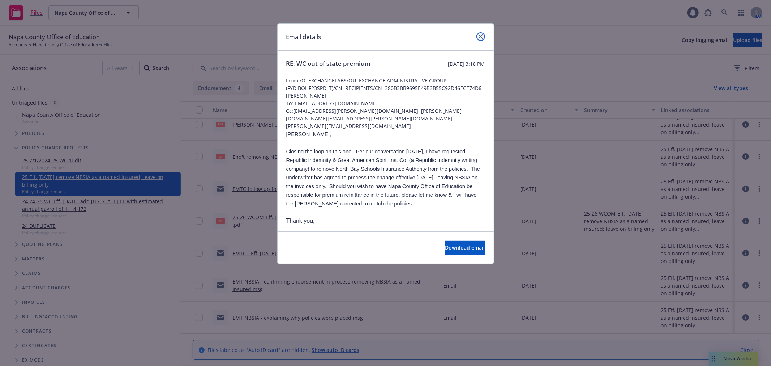
click at [482, 37] on icon "close" at bounding box center [481, 36] width 4 height 4
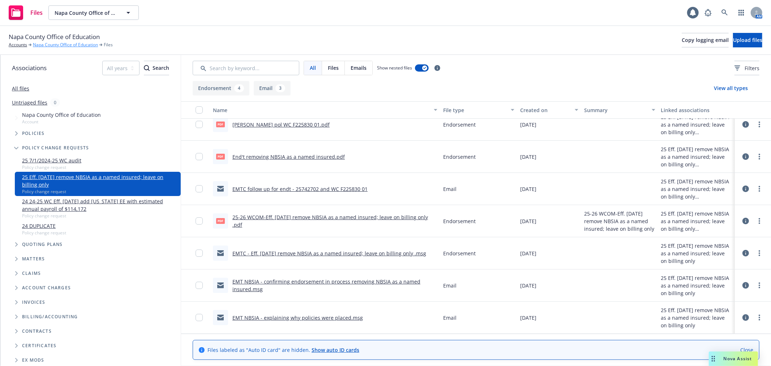
click at [66, 44] on link "Napa County Office of Education" at bounding box center [65, 45] width 65 height 7
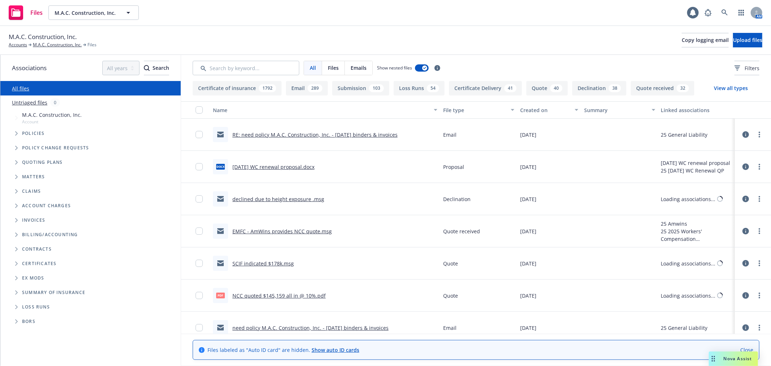
click at [15, 264] on icon "Folder Tree Example" at bounding box center [16, 263] width 3 height 4
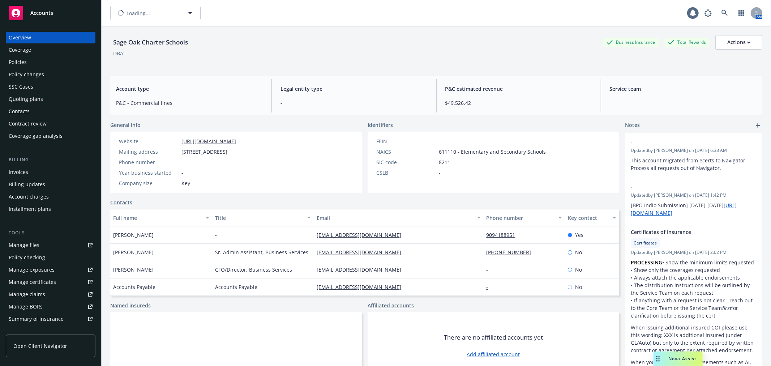
click at [57, 75] on div "Policy changes" at bounding box center [51, 75] width 84 height 12
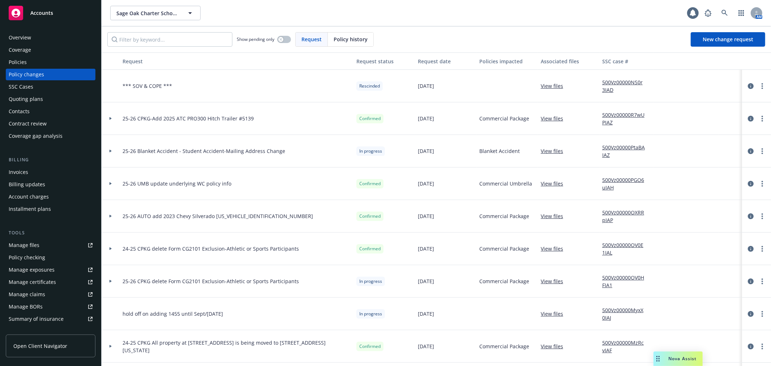
click at [108, 121] on div at bounding box center [111, 118] width 18 height 33
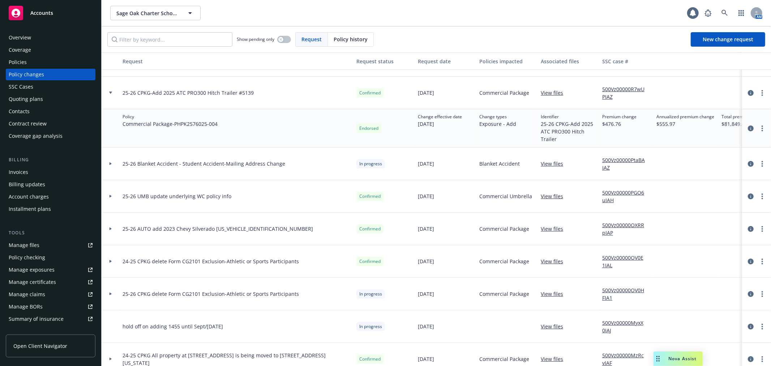
scroll to position [40, 0]
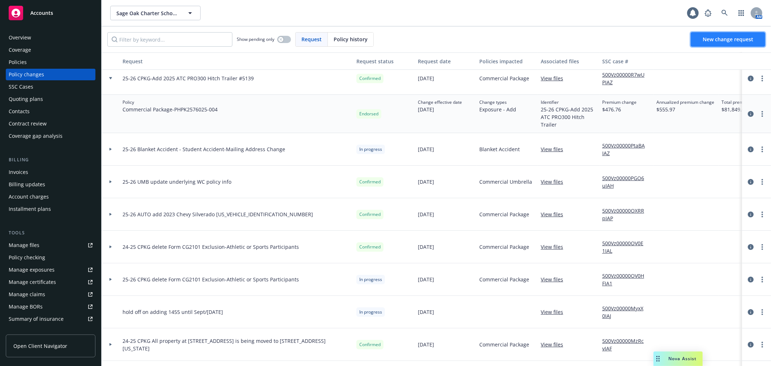
click at [719, 39] on span "New change request" at bounding box center [728, 39] width 51 height 7
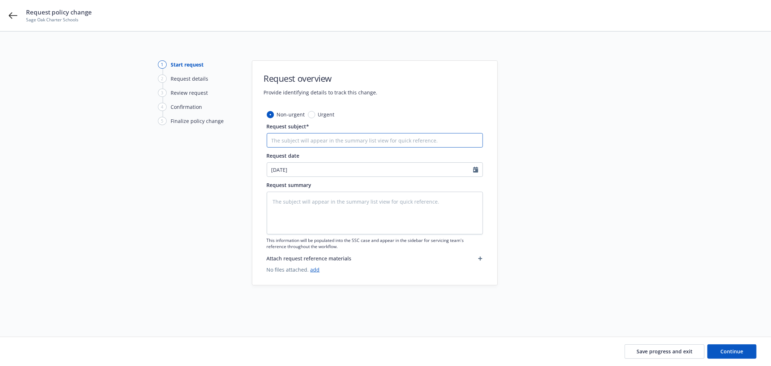
click at [327, 138] on input "Request subject*" at bounding box center [375, 140] width 216 height 14
type textarea "x"
type input "25"
type textarea "x"
type input "25-"
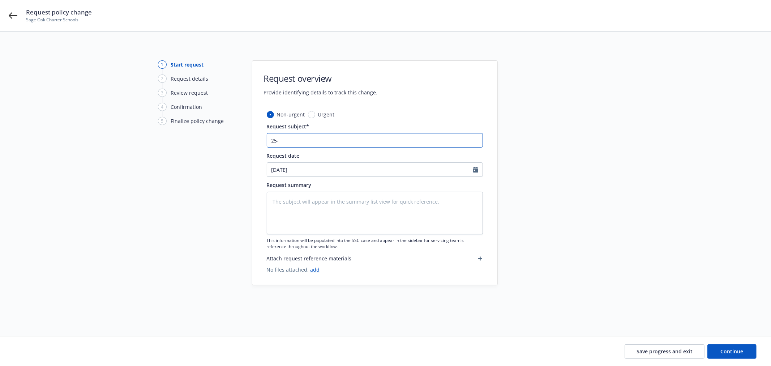
type textarea "x"
type input "25-2"
type textarea "x"
type input "25-26"
type textarea "x"
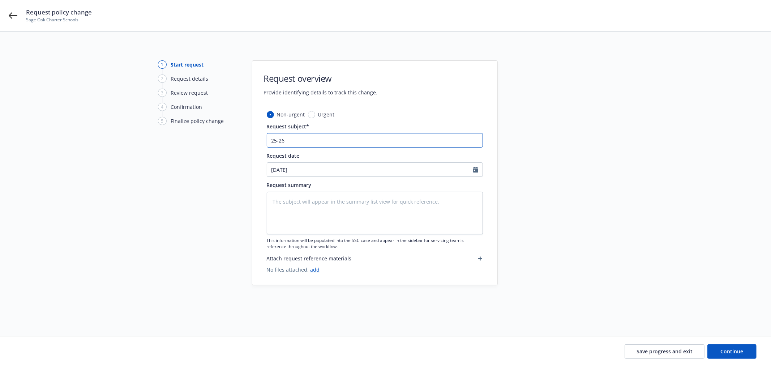
type input "25-26"
type textarea "x"
type input "25-26 C"
type textarea "x"
type input "25-26 CP"
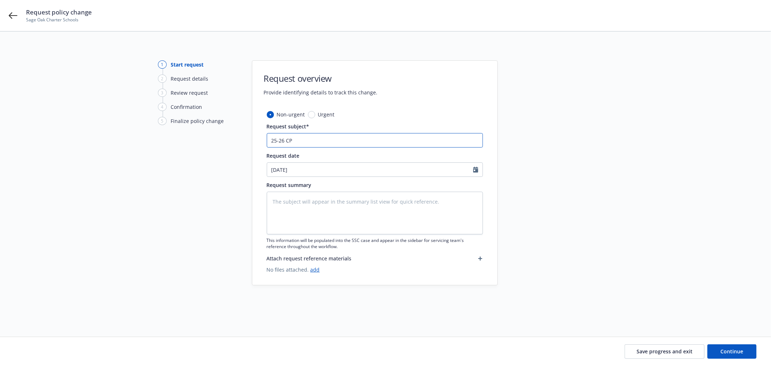
type textarea "x"
type input "25-26 CPK"
type textarea "x"
type input "25-26 CPKG"
type textarea "x"
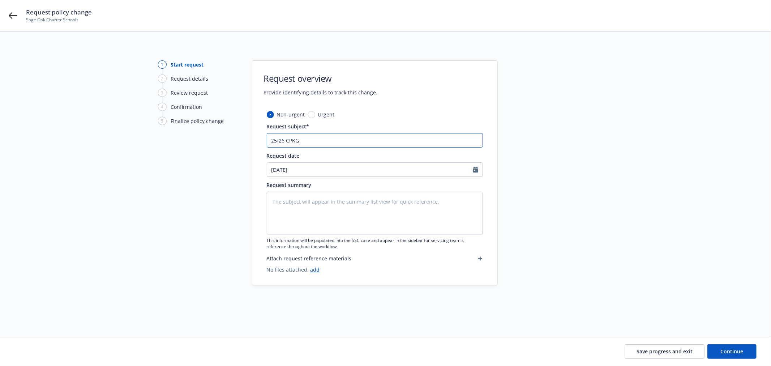
type input "25-26 CPKG"
type textarea "x"
type input "25-26 CPKG a"
type textarea "x"
type input "25-26 CPKG ad"
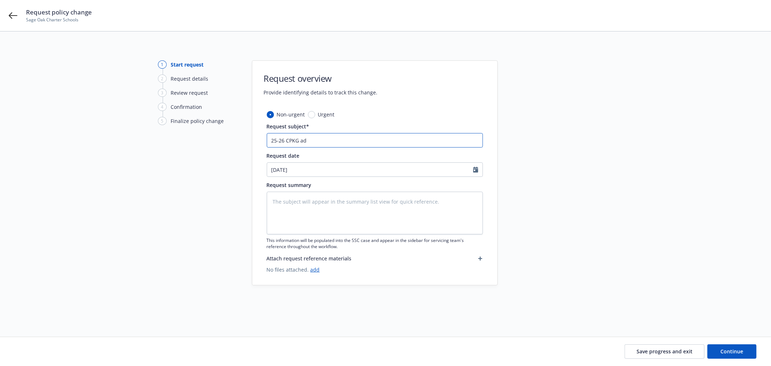
type textarea "x"
type input "25-26 CPKG add"
type textarea "x"
type input "25-26 CPKG add"
type textarea "x"
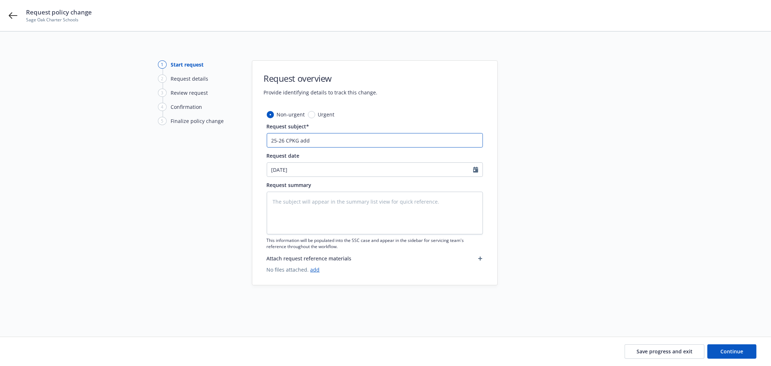
type input "25-26 CPKG add G"
type textarea "x"
type input "25-26 CPKG add GL"
type textarea "x"
type input "25-26 CPKG add GL"
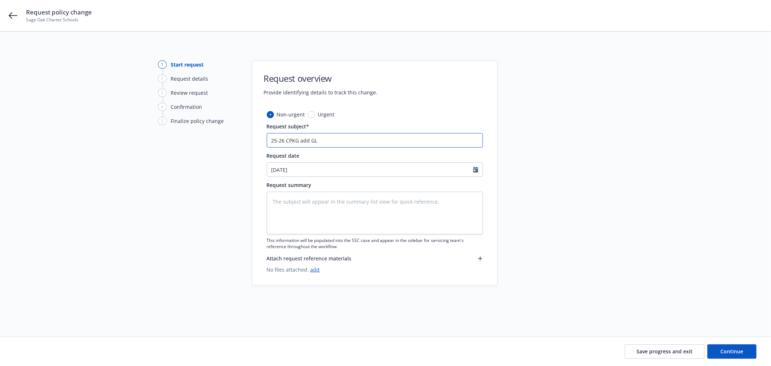
type textarea "x"
type input "25-26 CPKG add GL A"
type textarea "x"
type input "25-26 CPKG add GL AI"
type textarea "x"
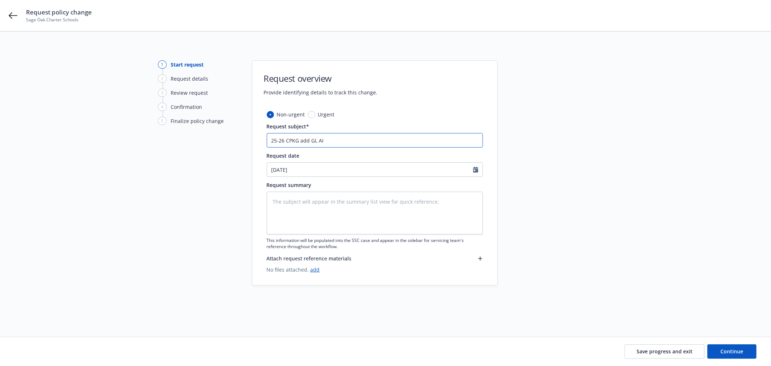
type input "25-26 CPKG add GL AI"
paste input "Fullerton Parks & Recreation and the City of [GEOGRAPHIC_DATA]"
type textarea "x"
type input "25-26 CPKG add GL [PERSON_NAME] Parks & Recreation and the City of [GEOGRAPHIC_…"
click at [304, 193] on textarea at bounding box center [375, 213] width 216 height 43
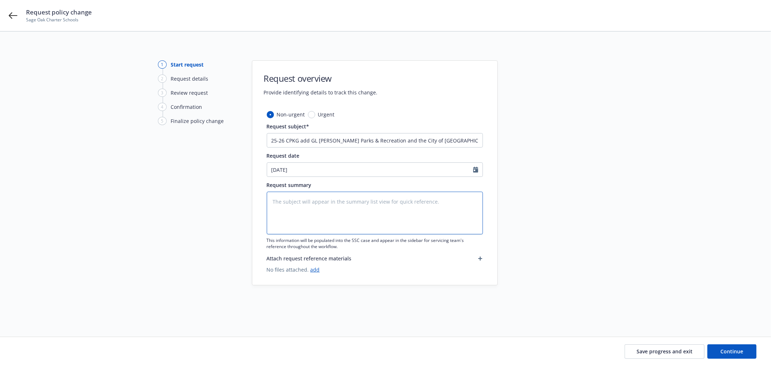
paste textarea "25-26 CPKG add GL [PERSON_NAME] Parks & Recreation and the City of [GEOGRAPHIC_…"
type textarea "x"
type textarea "25-26 CPKG add GL AI Fullerton Parks & Recreation and the City of Fullerton"
type textarea "x"
type textarea "25-26 CPKG add GL AI Fullerton Parks & Recreation and the City of Fullerton"
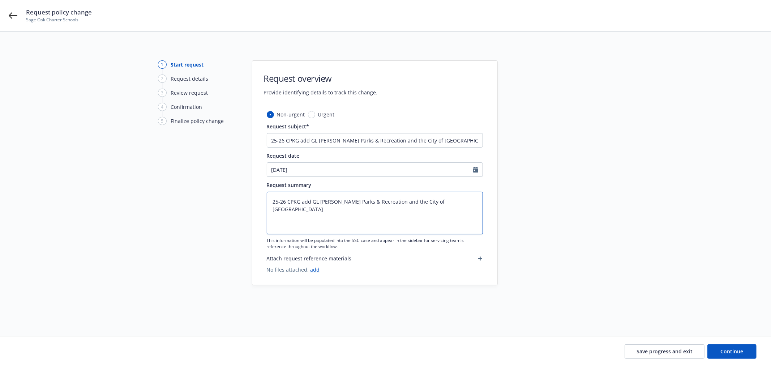
type textarea "x"
type textarea "25-26 CPKG add GL AI Fullerton Parks & Recreation and the City of Fullerton -"
type textarea "x"
type textarea "25-26 CPKG add GL AI Fullerton Parks & Recreation and the City of Fullerton -"
type textarea "x"
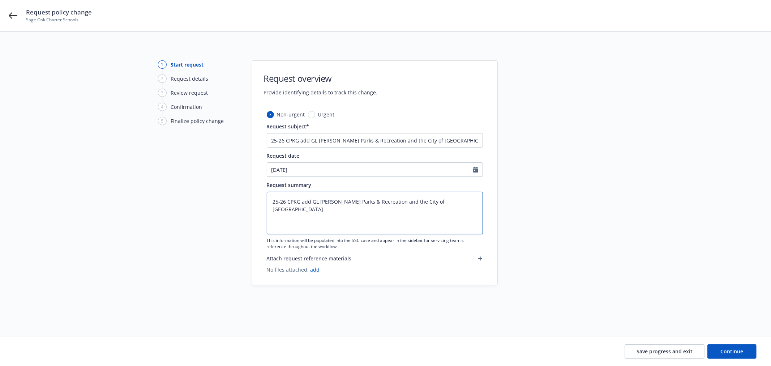
type textarea "25-26 CPKG add GL AI Fullerton Parks & Recreation and the City of Fullerton - p"
type textarea "x"
type textarea "25-26 CPKG add GL AI Fullerton Parks & Recreation and the City of Fullerton - pe"
type textarea "x"
type textarea "25-26 CPKG add GL AI Fullerton Parks & Recreation and the City of Fullerton - p…"
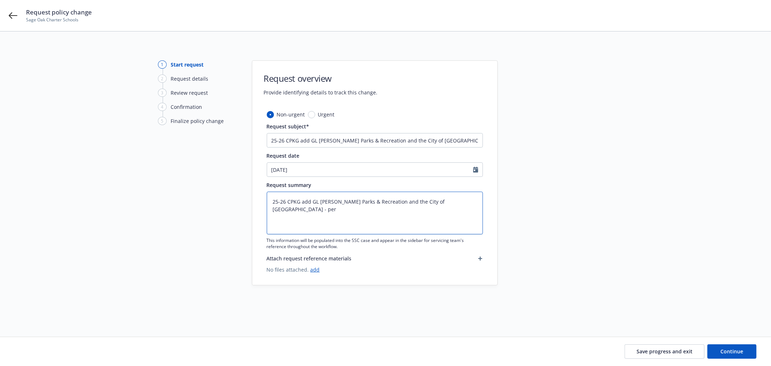
type textarea "x"
type textarea "25-26 CPKG add GL AI Fullerton Parks & Recreation and the City of Fullerton - p…"
type textarea "x"
type textarea "25-26 CPKG add GL AI Fullerton Parks & Recreation and the City of Fullerton - p…"
type textarea "x"
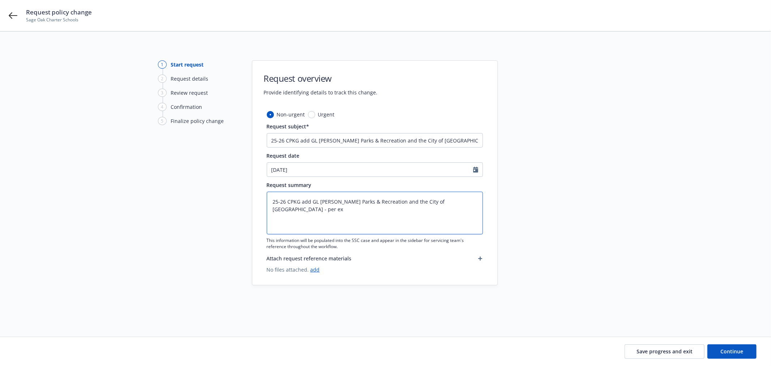
type textarea "25-26 CPKG add GL AI Fullerton Parks & Recreation and the City of Fullerton - p…"
type textarea "x"
type textarea "25-26 CPKG add GL AI Fullerton Parks & Recreation and the City of Fullerton - p…"
type textarea "x"
type textarea "25-26 CPKG add GL AI Fullerton Parks & Recreation and the City of Fullerton - p…"
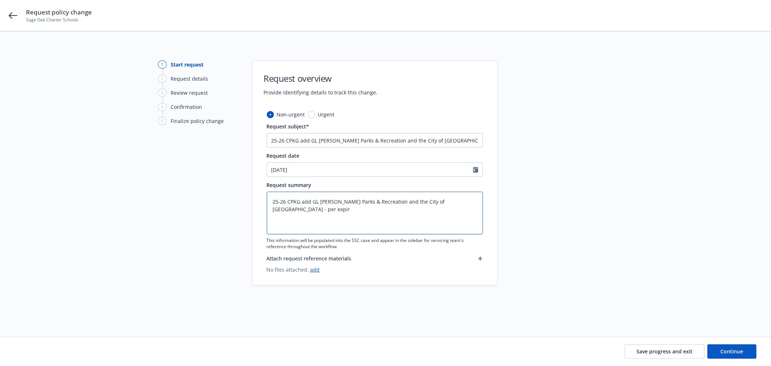
type textarea "x"
type textarea "25-26 CPKG add GL AI Fullerton Parks & Recreation and the City of Fullerton - p…"
type textarea "x"
type textarea "25-26 CPKG add GL AI Fullerton Parks & Recreation and the City of Fullerton - p…"
type textarea "x"
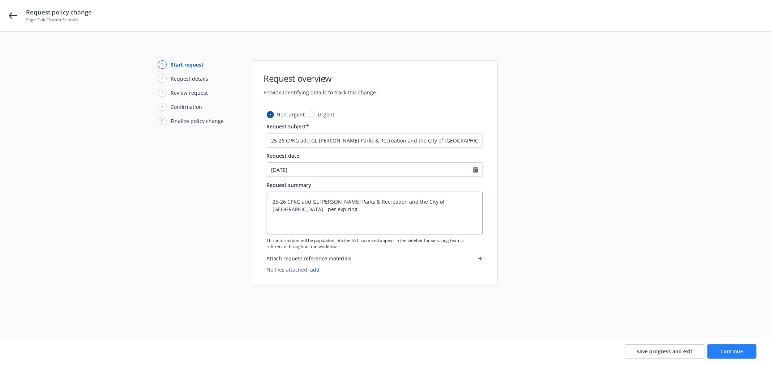
type textarea "25-26 CPKG add GL AI Fullerton Parks & Recreation and the City of Fullerton - p…"
click at [742, 352] on span "Continue" at bounding box center [732, 351] width 23 height 7
type textarea "x"
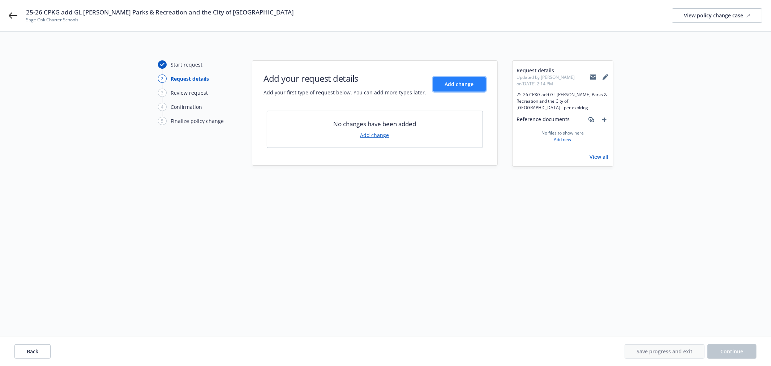
click at [463, 82] on span "Add change" at bounding box center [459, 84] width 29 height 7
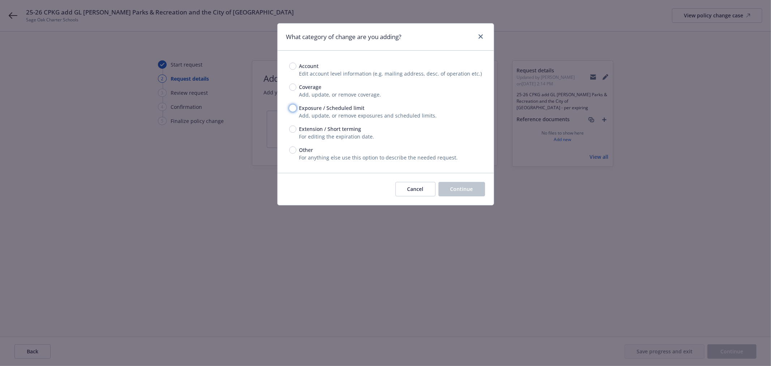
click at [294, 110] on input "Exposure / Scheduled limit" at bounding box center [292, 107] width 7 height 7
radio input "true"
click at [467, 191] on span "Continue" at bounding box center [461, 188] width 23 height 7
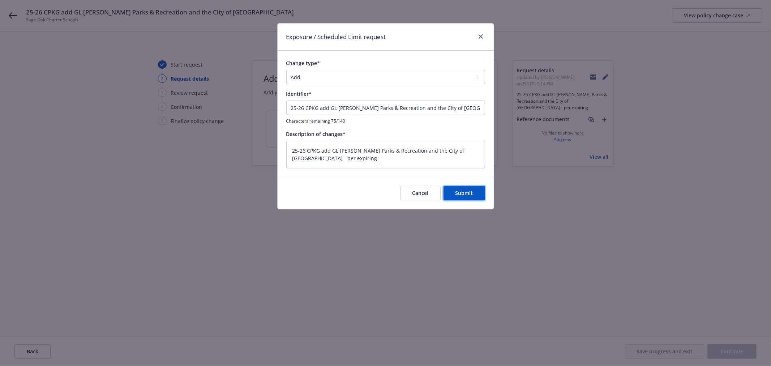
click at [467, 192] on span "Submit" at bounding box center [464, 192] width 18 height 7
type textarea "x"
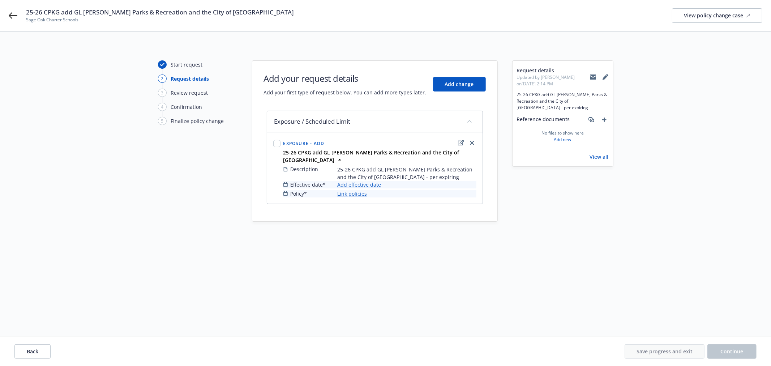
click at [361, 181] on link "Add effective date" at bounding box center [360, 185] width 44 height 8
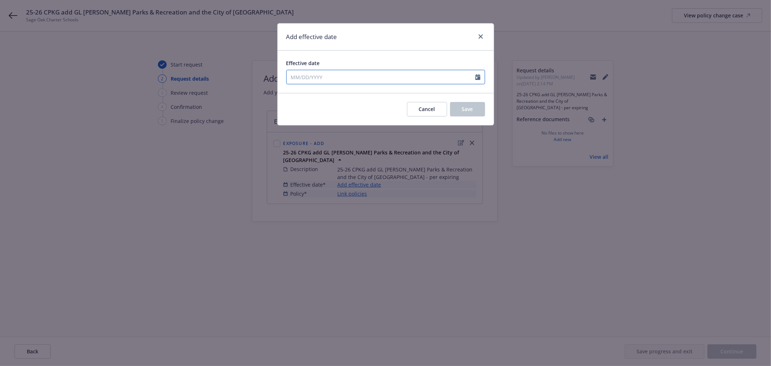
click at [341, 73] on input "Effective date" at bounding box center [381, 77] width 189 height 14
select select "9"
type input "07/06/2025"
click at [418, 46] on div "Add effective date" at bounding box center [386, 36] width 216 height 27
click at [472, 113] on button "Save" at bounding box center [467, 109] width 35 height 14
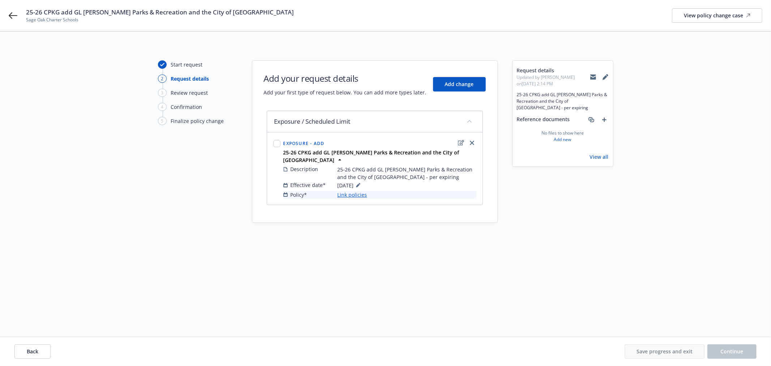
click at [356, 191] on link "Link policies" at bounding box center [353, 195] width 30 height 8
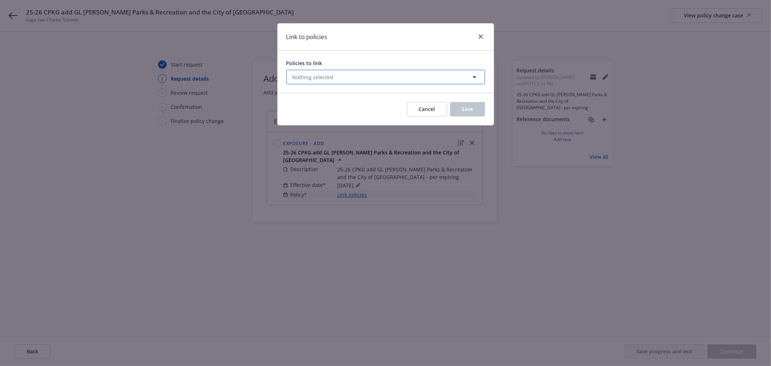
click at [346, 80] on button "Nothing selected" at bounding box center [385, 77] width 199 height 14
select select "ACTIVE"
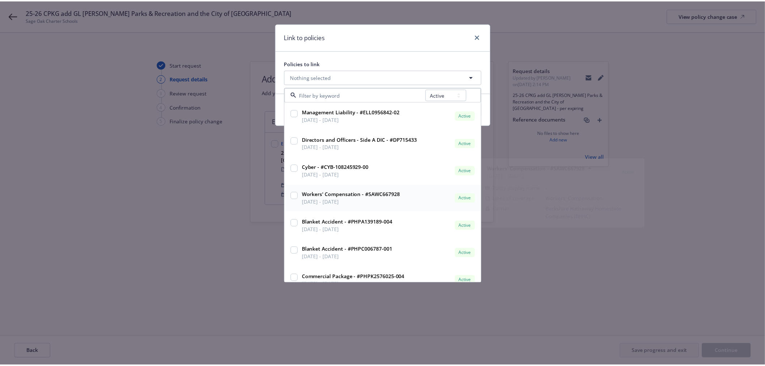
scroll to position [40, 0]
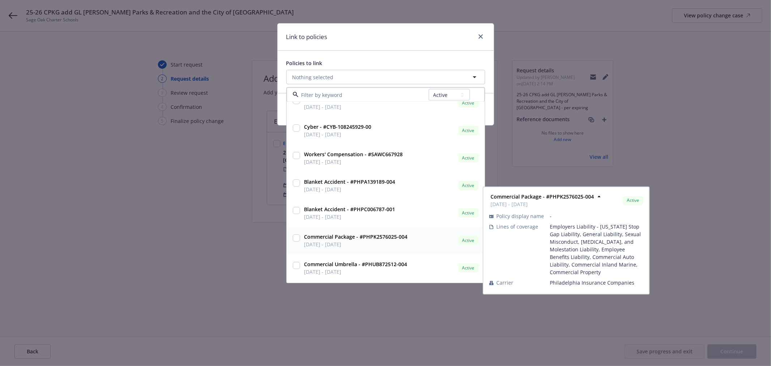
click at [297, 237] on input "checkbox" at bounding box center [296, 237] width 7 height 7
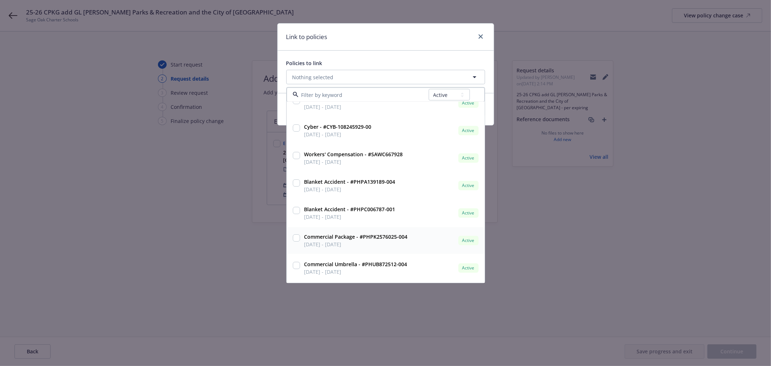
checkbox input "true"
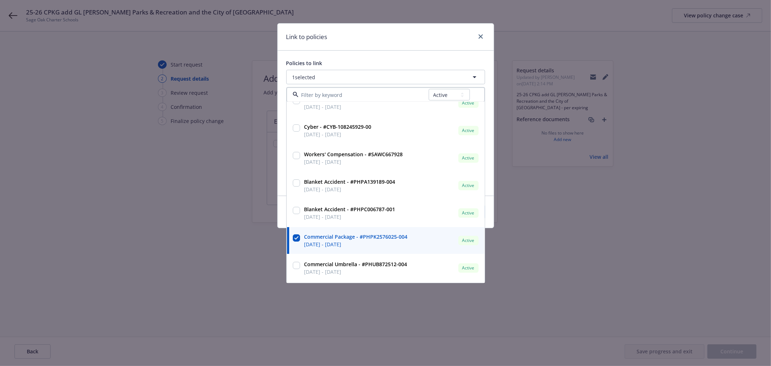
drag, startPoint x: 416, startPoint y: 51, endPoint x: 456, endPoint y: 90, distance: 55.7
click at [417, 51] on div "Policies to link 1 selected All Active Upcoming Expired Cancelled Management Li…" at bounding box center [386, 123] width 216 height 145
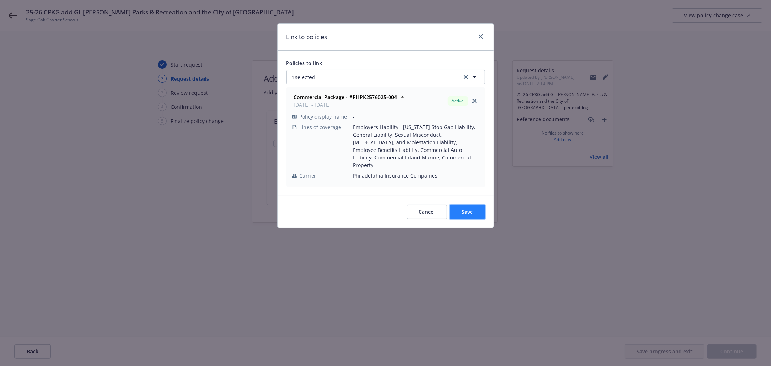
click at [479, 205] on button "Save" at bounding box center [467, 212] width 35 height 14
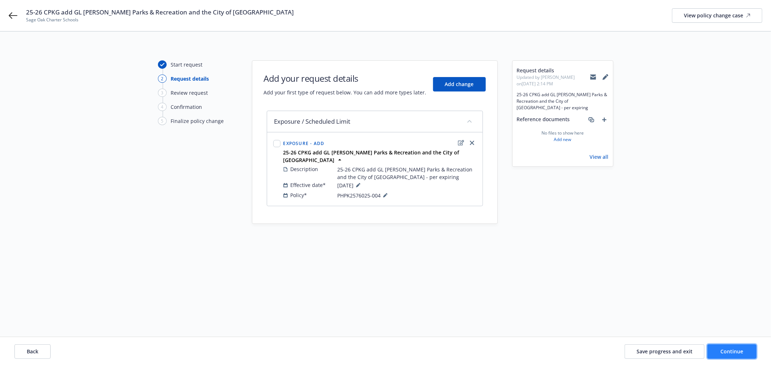
click at [739, 352] on span "Continue" at bounding box center [732, 351] width 23 height 7
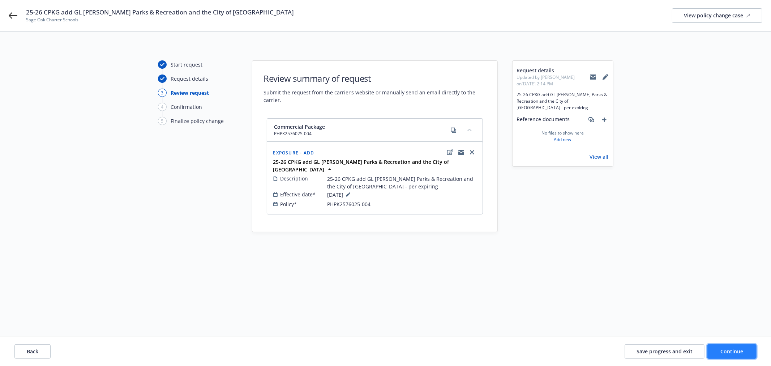
click at [739, 352] on span "Continue" at bounding box center [732, 351] width 23 height 7
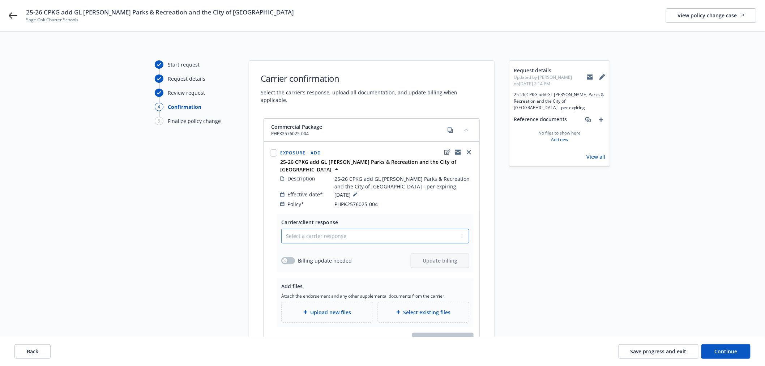
click at [301, 229] on select "Select a carrier response Accepted Accepted with revision No endorsement needed…" at bounding box center [375, 236] width 188 height 14
select select "ACCEPTED"
click at [281, 229] on select "Select a carrier response Accepted Accepted with revision No endorsement needed…" at bounding box center [375, 236] width 188 height 14
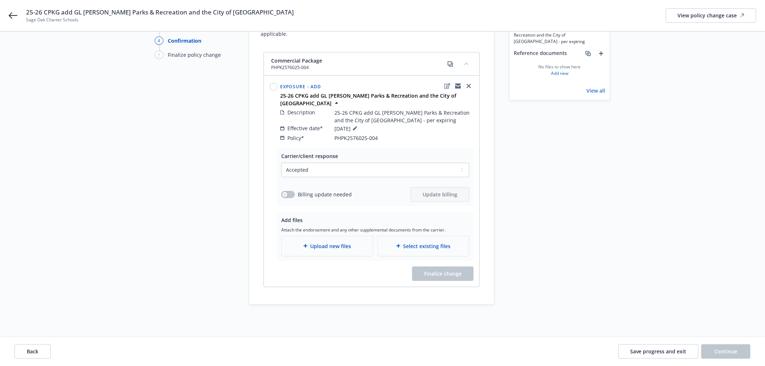
click at [341, 236] on div "Upload new files" at bounding box center [327, 246] width 91 height 20
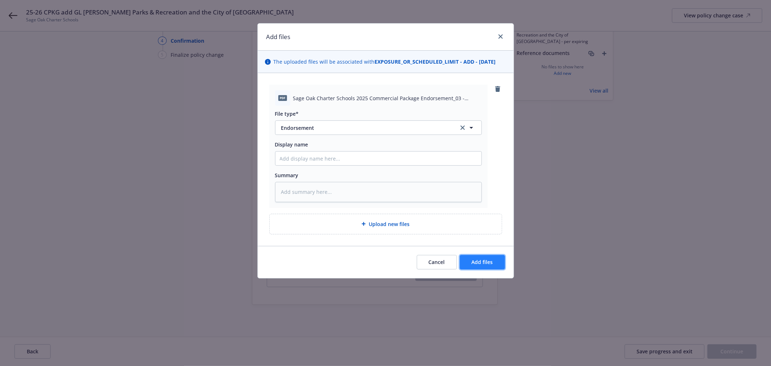
click at [497, 267] on button "Add files" at bounding box center [482, 262] width 45 height 14
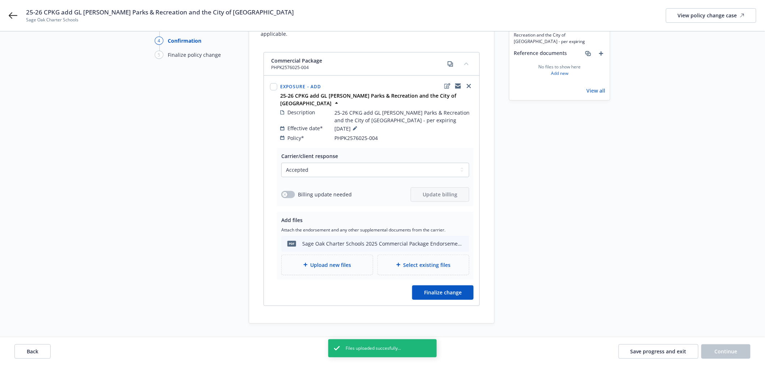
click at [342, 261] on span "Upload new files" at bounding box center [331, 265] width 41 height 8
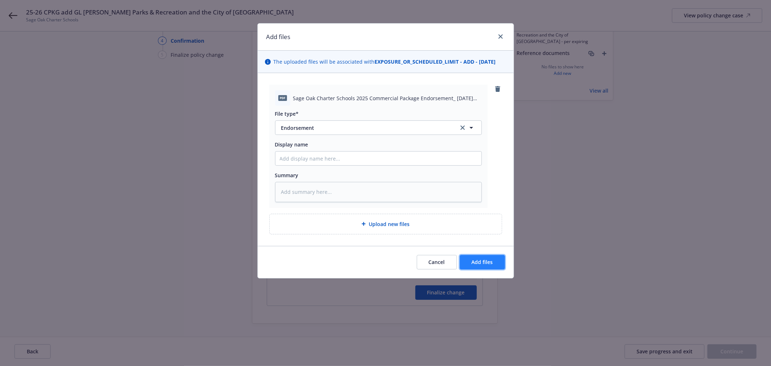
click at [482, 262] on span "Add files" at bounding box center [482, 261] width 21 height 7
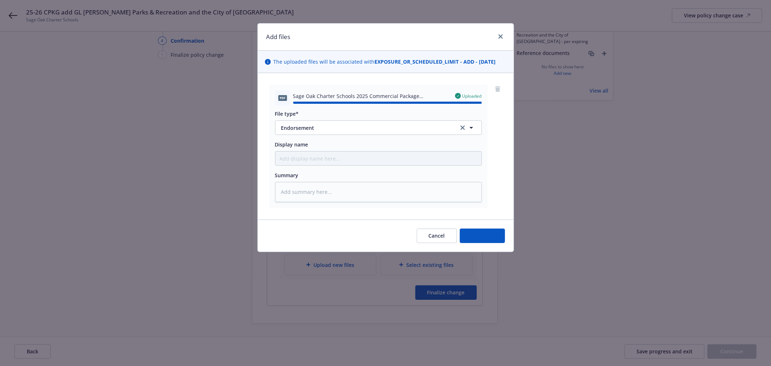
type textarea "x"
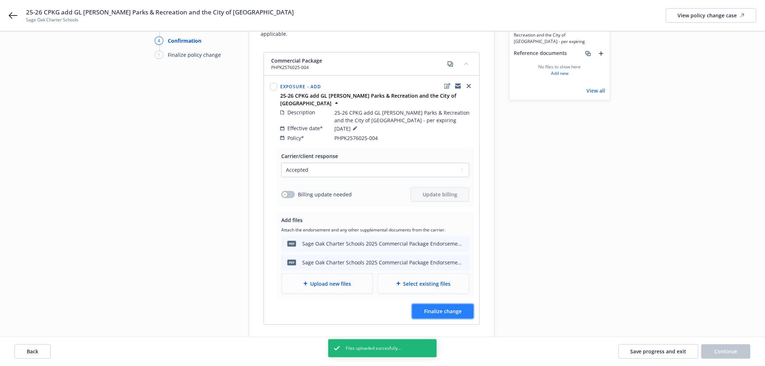
click at [451, 308] on span "Finalize change" at bounding box center [443, 311] width 38 height 7
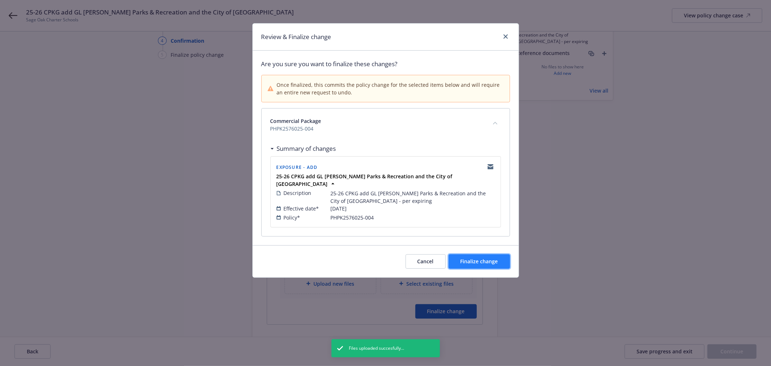
click at [480, 261] on button "Finalize change" at bounding box center [479, 261] width 61 height 14
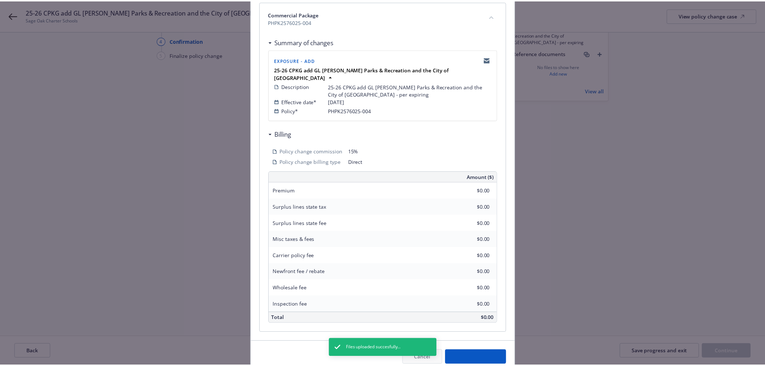
scroll to position [131, 0]
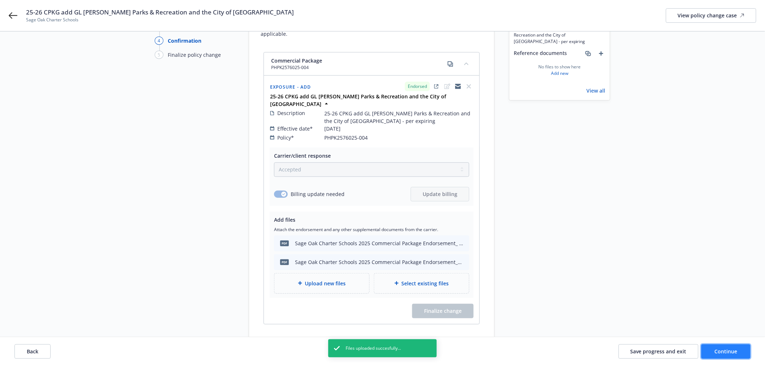
click at [735, 349] on span "Continue" at bounding box center [726, 351] width 23 height 7
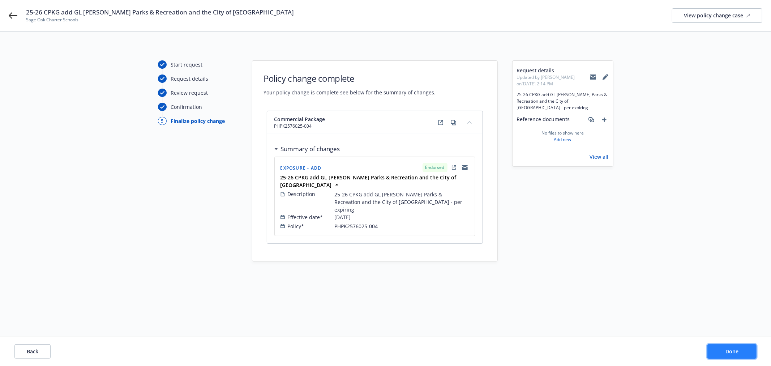
click at [735, 349] on span "Done" at bounding box center [732, 351] width 13 height 7
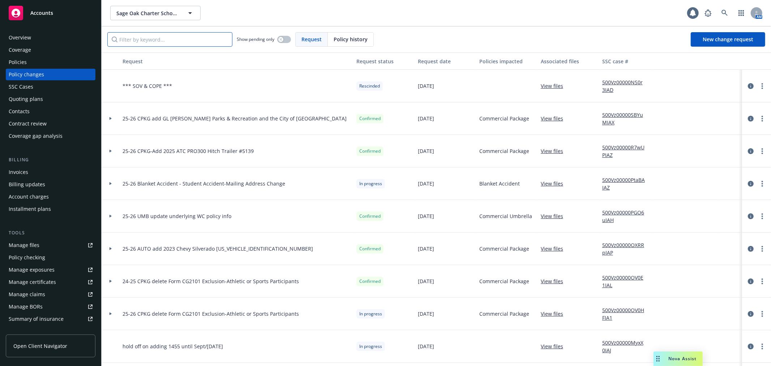
click at [140, 42] on input "Filter by keyword..." at bounding box center [169, 39] width 125 height 14
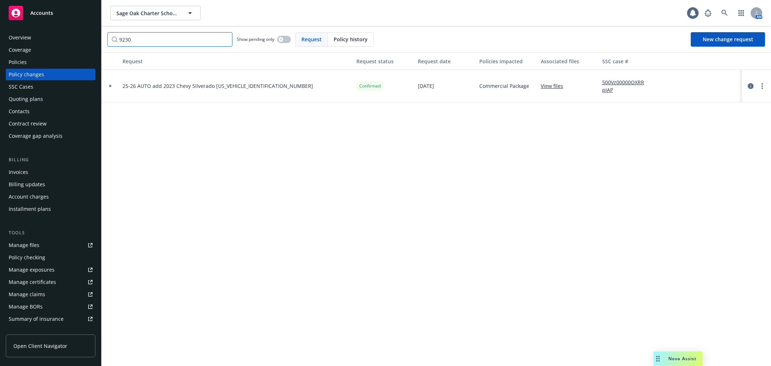
type input "9230"
click at [110, 87] on icon at bounding box center [111, 86] width 2 height 3
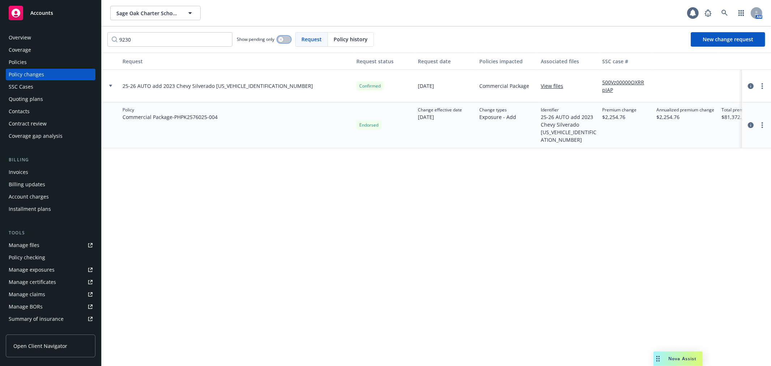
click at [286, 40] on button "button" at bounding box center [284, 39] width 14 height 7
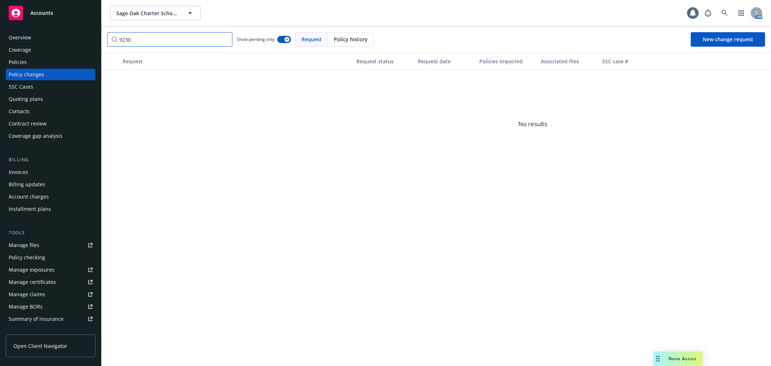
click at [118, 38] on input "9230" at bounding box center [169, 39] width 125 height 14
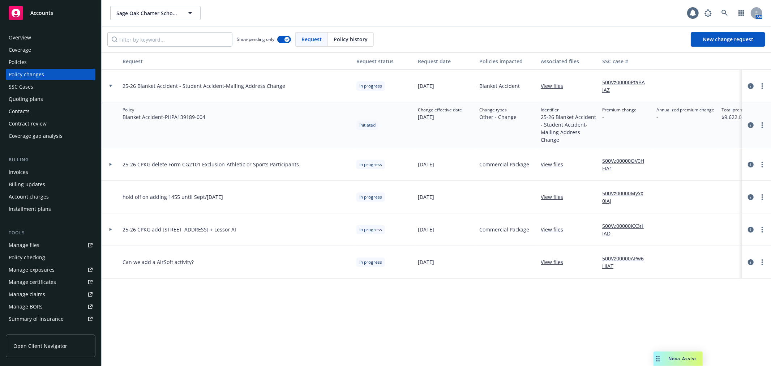
click at [107, 85] on div at bounding box center [110, 86] width 12 height 3
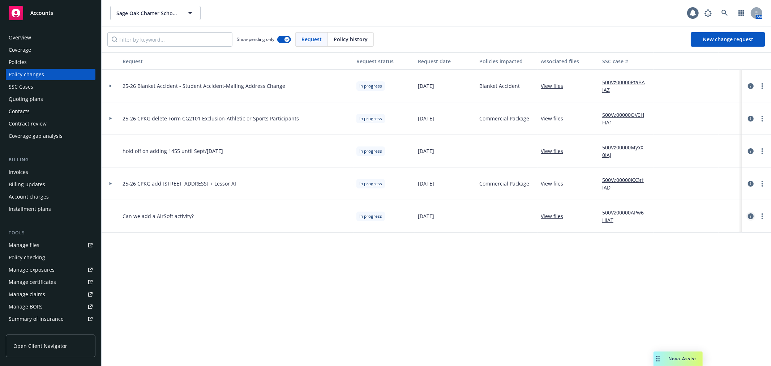
click at [748, 216] on icon "circleInformation" at bounding box center [751, 216] width 6 height 6
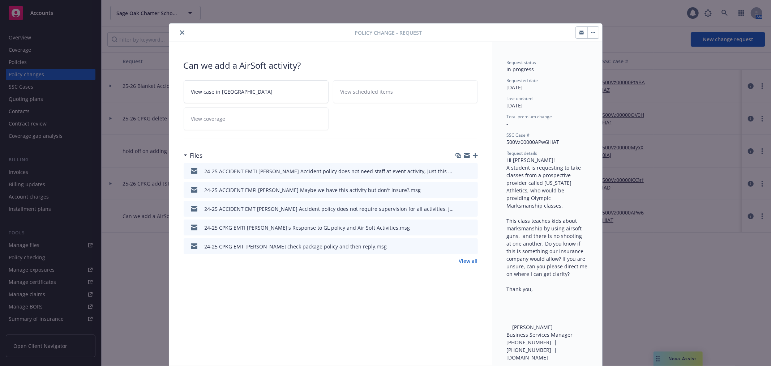
scroll to position [22, 0]
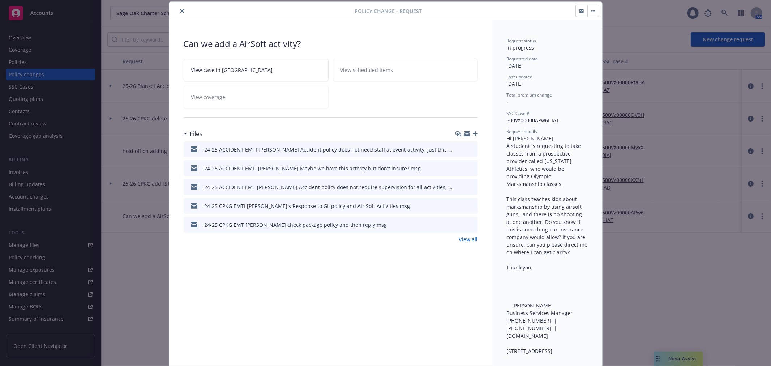
click at [468, 150] on icon "preview file" at bounding box center [471, 148] width 7 height 5
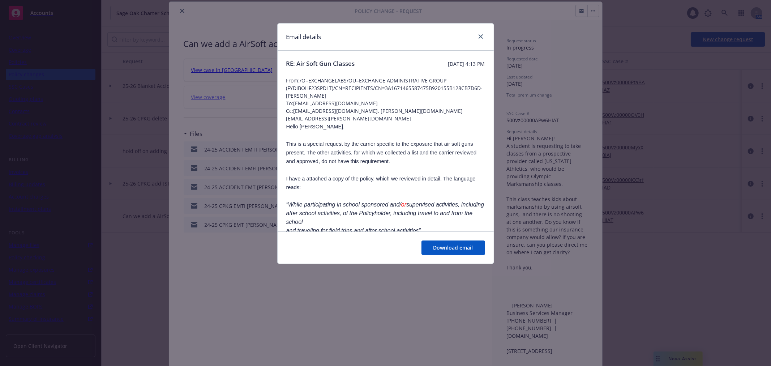
click at [468, 150] on p "This is a special request by the carrier specific to the exposure that air soft…" at bounding box center [385, 153] width 199 height 26
click at [479, 37] on icon "close" at bounding box center [481, 36] width 4 height 4
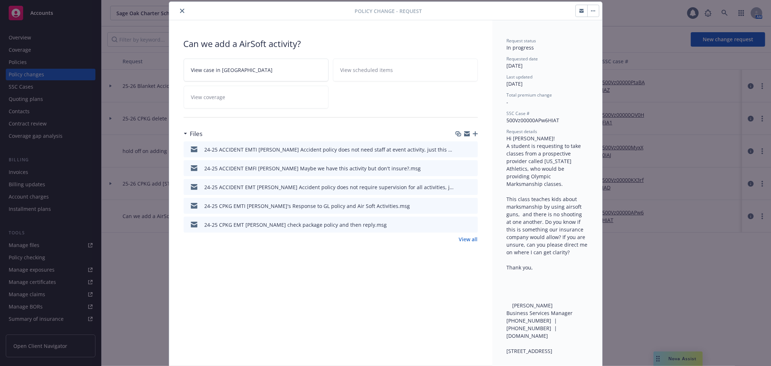
click at [180, 9] on icon "close" at bounding box center [182, 11] width 4 height 4
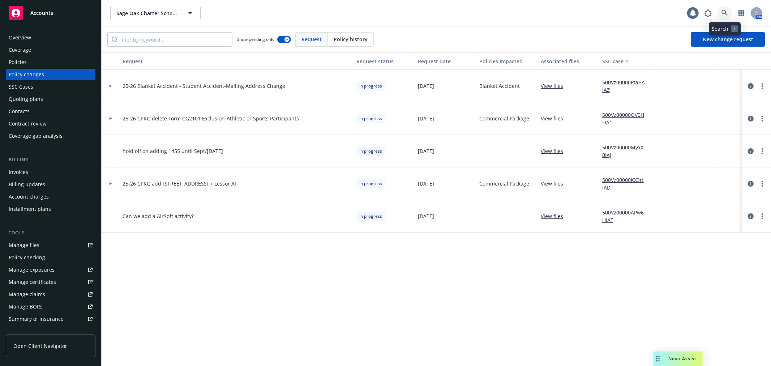
click at [728, 13] on icon at bounding box center [725, 13] width 7 height 7
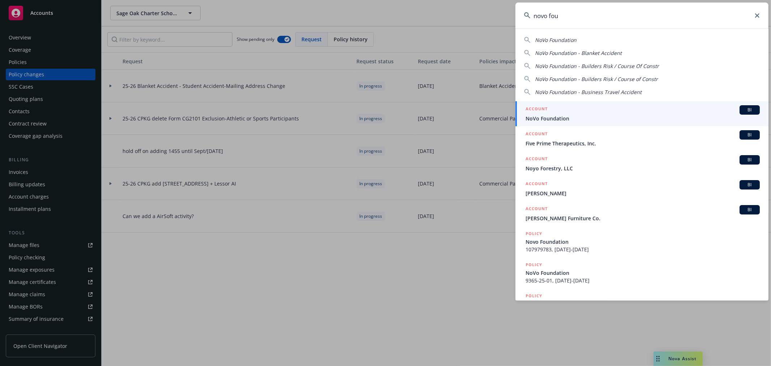
type input "novo fou"
click at [545, 122] on span "NoVo Foundation" at bounding box center [643, 119] width 234 height 8
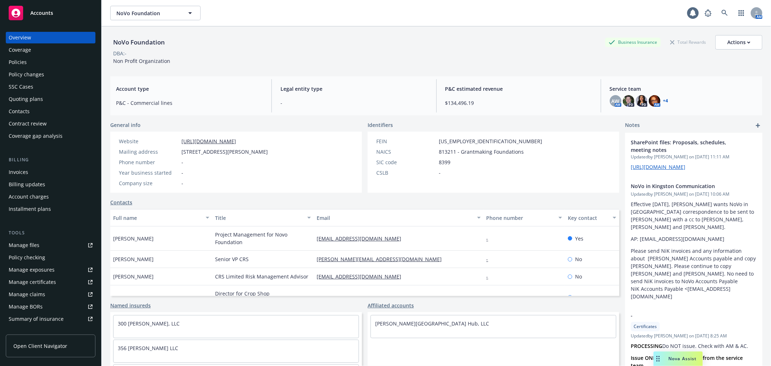
click at [45, 98] on div "Quoting plans" at bounding box center [51, 99] width 84 height 12
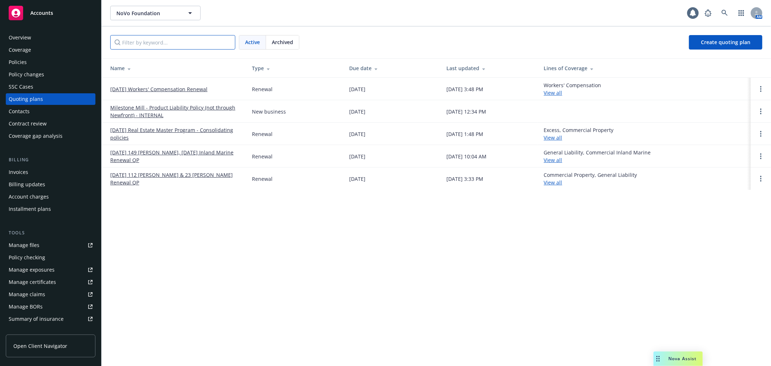
click at [168, 42] on input "Filter by keyword..." at bounding box center [172, 42] width 125 height 14
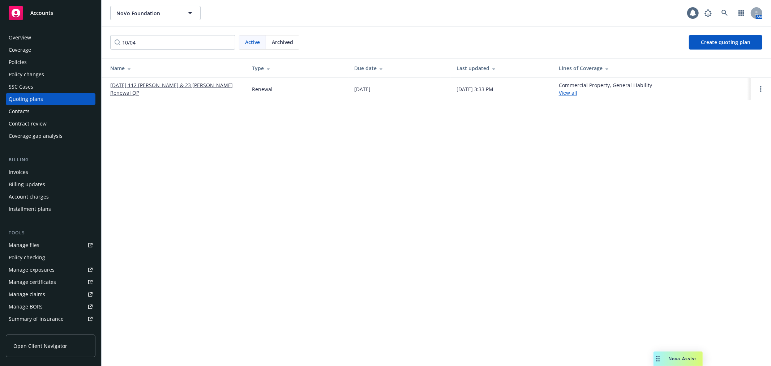
click at [293, 36] on div "Archived" at bounding box center [282, 42] width 33 height 14
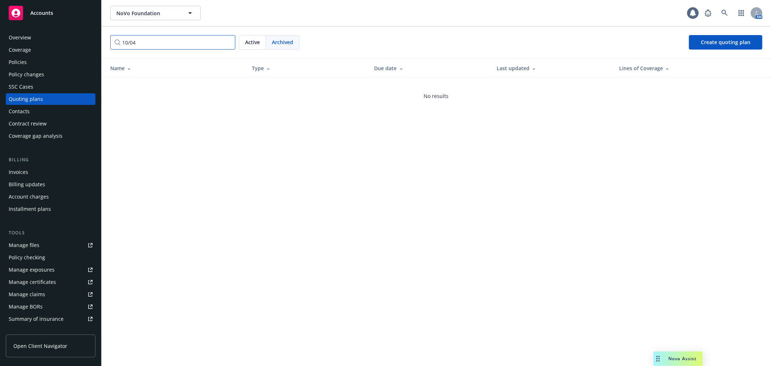
drag, startPoint x: 121, startPoint y: 38, endPoint x: 103, endPoint y: 38, distance: 18.1
click at [103, 38] on div "10/04 Active Archived Create quoting plan" at bounding box center [436, 42] width 669 height 32
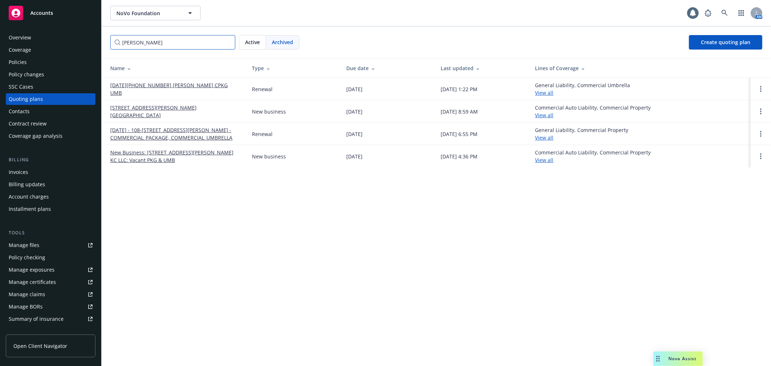
type input "henry"
click at [44, 62] on div "Policies" at bounding box center [51, 62] width 84 height 12
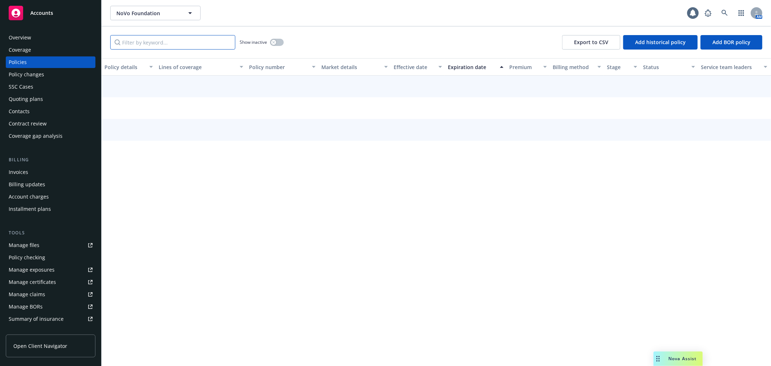
click at [157, 43] on input "Filter by keyword..." at bounding box center [172, 42] width 125 height 14
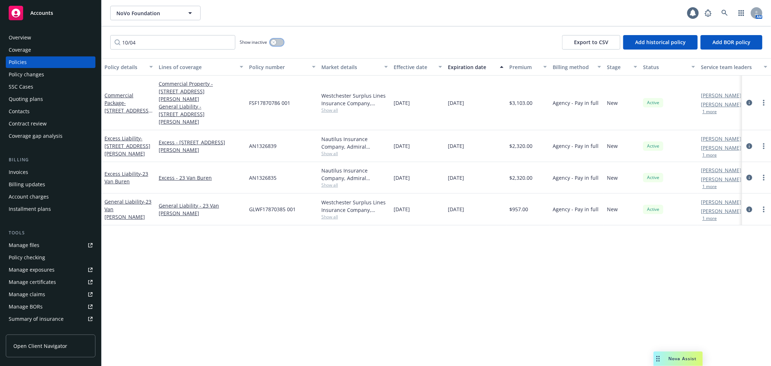
click at [277, 41] on button "button" at bounding box center [277, 42] width 14 height 7
click at [279, 42] on icon "button" at bounding box center [279, 42] width 3 height 2
click at [279, 42] on button "button" at bounding box center [277, 42] width 14 height 7
click at [279, 42] on icon "button" at bounding box center [279, 42] width 3 height 2
drag, startPoint x: 179, startPoint y: 43, endPoint x: 116, endPoint y: 44, distance: 62.2
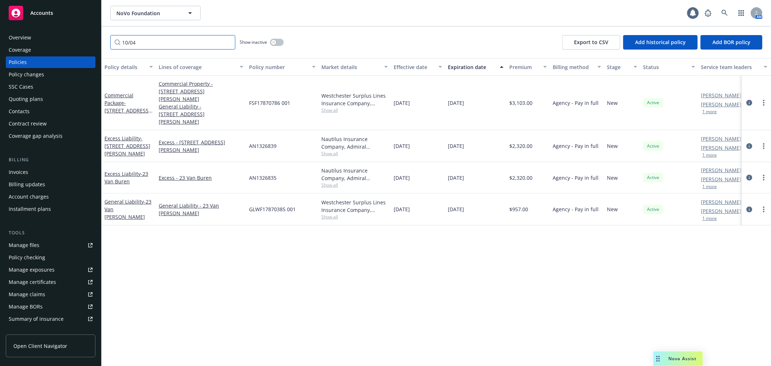
click at [116, 44] on input "10/04" at bounding box center [172, 42] width 125 height 14
type input "henry"
click at [274, 41] on icon "button" at bounding box center [273, 42] width 3 height 3
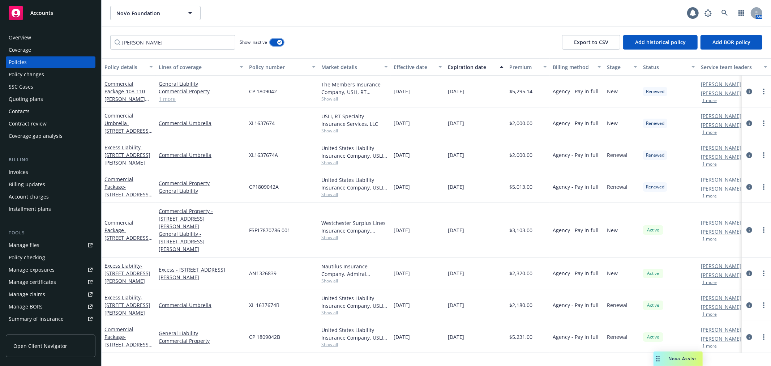
click at [275, 44] on button "button" at bounding box center [277, 42] width 14 height 7
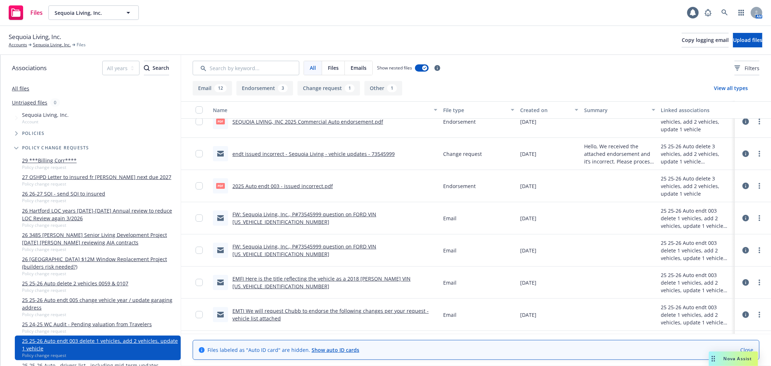
scroll to position [80, 0]
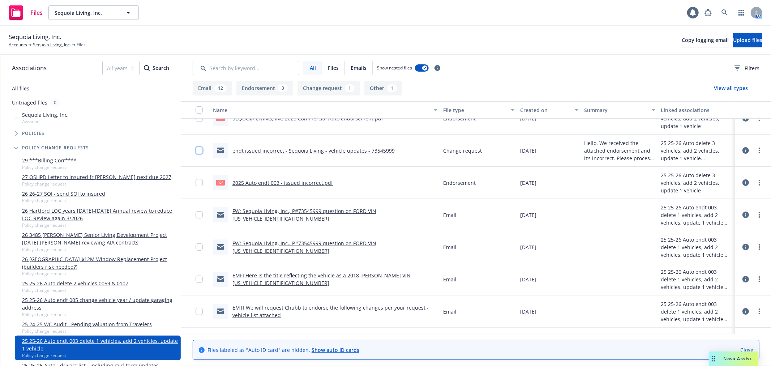
click at [197, 150] on input "checkbox" at bounding box center [199, 150] width 7 height 7
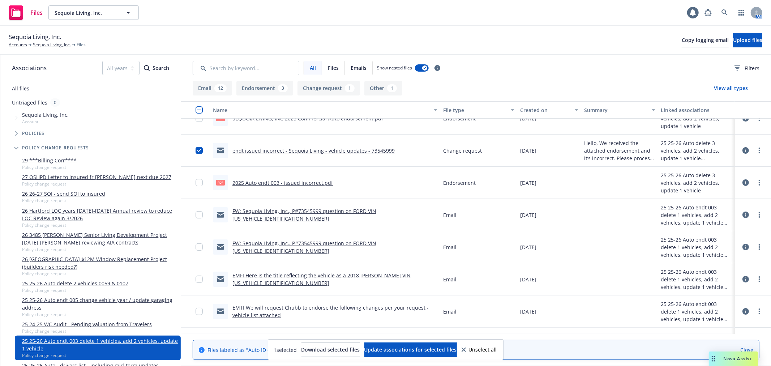
click at [193, 214] on div at bounding box center [195, 215] width 29 height 32
click at [196, 217] on input "checkbox" at bounding box center [199, 214] width 7 height 7
drag, startPoint x: 198, startPoint y: 246, endPoint x: 199, endPoint y: 266, distance: 19.6
click at [198, 248] on input "checkbox" at bounding box center [199, 246] width 7 height 7
drag, startPoint x: 199, startPoint y: 281, endPoint x: 194, endPoint y: 302, distance: 21.5
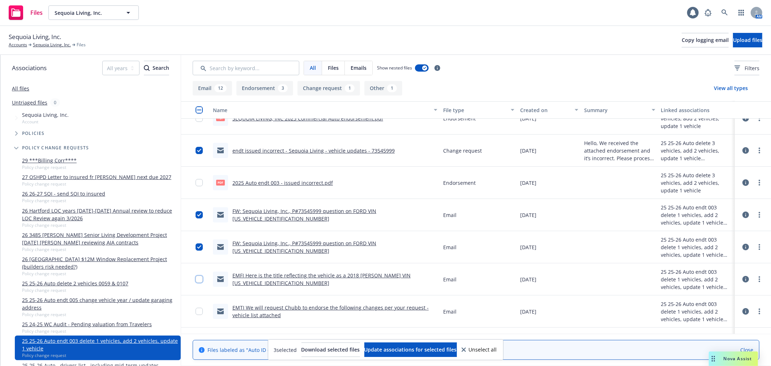
click at [198, 281] on input "checkbox" at bounding box center [199, 278] width 7 height 7
click at [200, 311] on input "checkbox" at bounding box center [199, 311] width 7 height 7
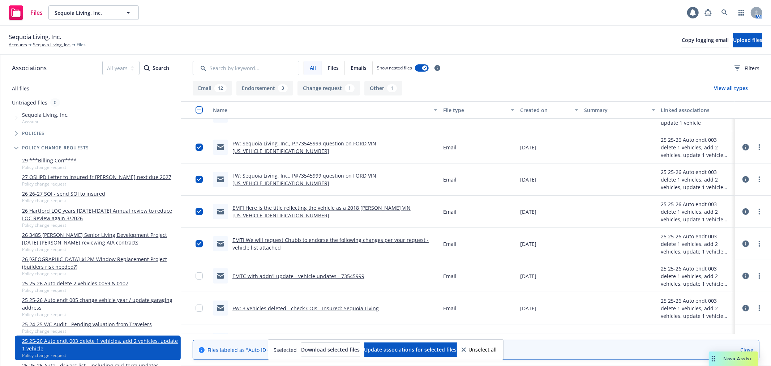
scroll to position [201, 0]
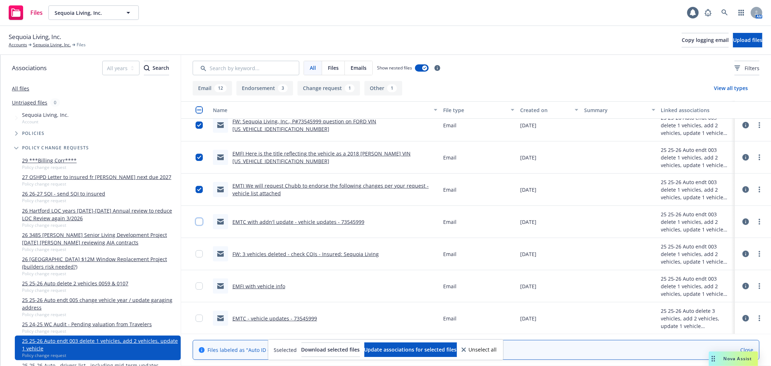
click at [198, 223] on input "checkbox" at bounding box center [199, 221] width 7 height 7
drag, startPoint x: 200, startPoint y: 251, endPoint x: 200, endPoint y: 273, distance: 22.8
click at [200, 251] on input "checkbox" at bounding box center [199, 253] width 7 height 7
click at [199, 287] on input "checkbox" at bounding box center [199, 285] width 7 height 7
click at [200, 316] on input "checkbox" at bounding box center [199, 318] width 7 height 7
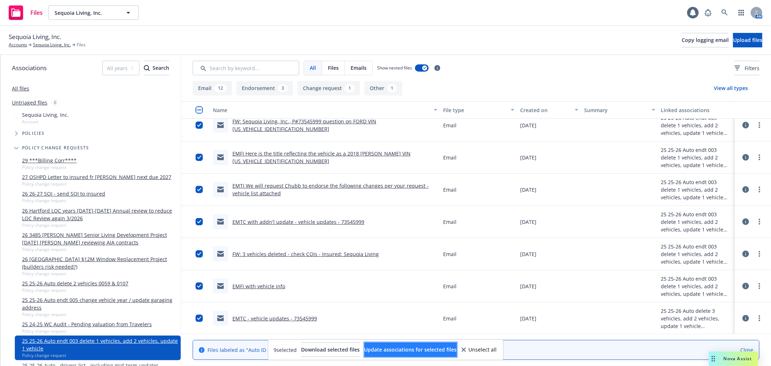
click at [418, 352] on span "Update associations for selected files" at bounding box center [410, 349] width 93 height 7
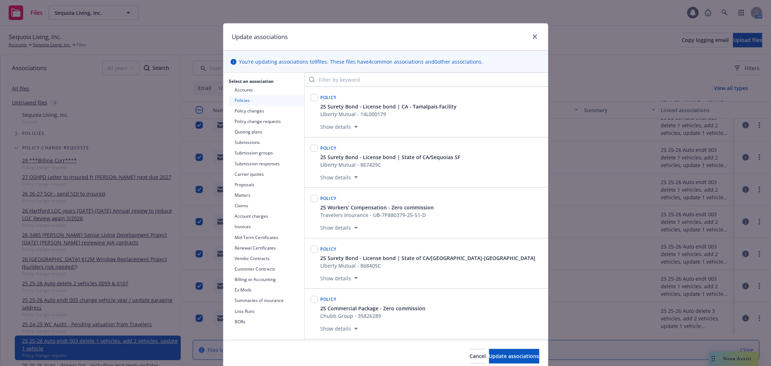
click at [273, 119] on button "Policy change requests" at bounding box center [266, 121] width 75 height 10
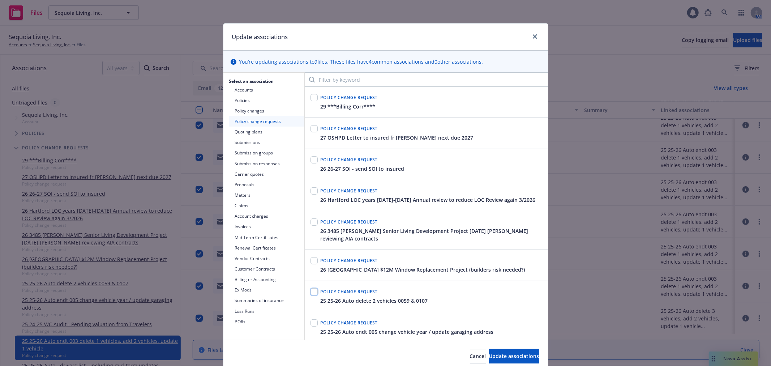
click at [311, 291] on input "checkbox" at bounding box center [314, 291] width 7 height 7
checkbox input "true"
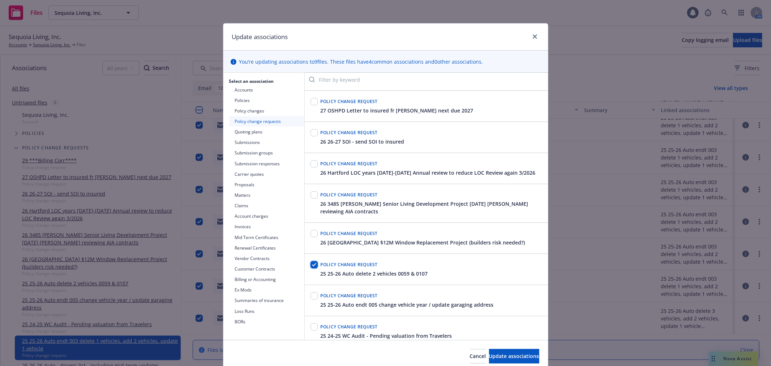
scroll to position [40, 0]
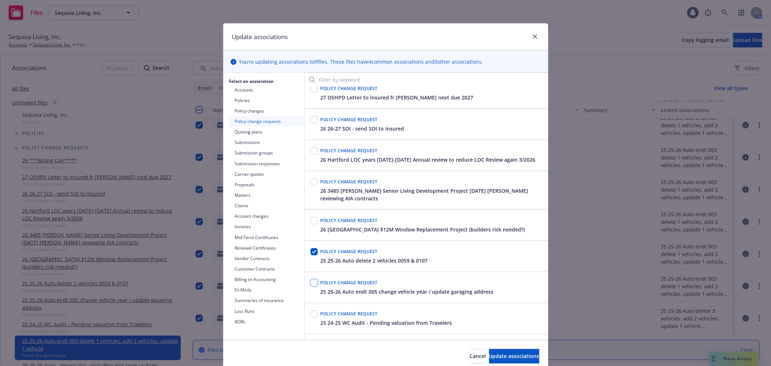
click at [311, 284] on input "checkbox" at bounding box center [314, 282] width 7 height 7
checkbox input "true"
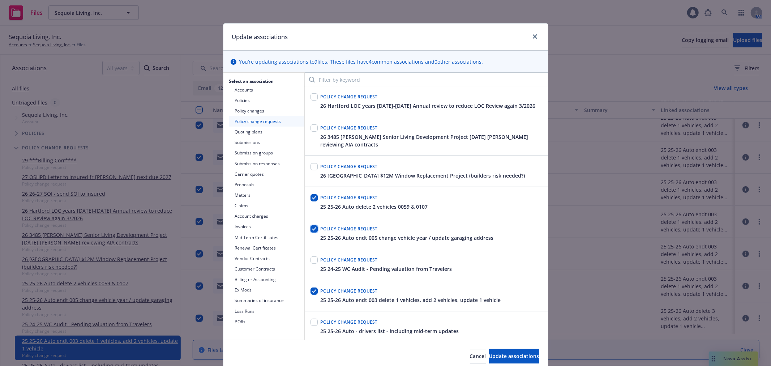
scroll to position [120, 0]
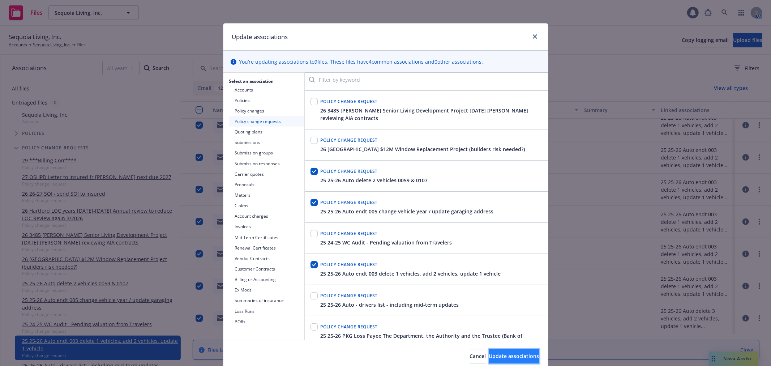
click at [509, 352] on span "Update associations" at bounding box center [514, 355] width 50 height 7
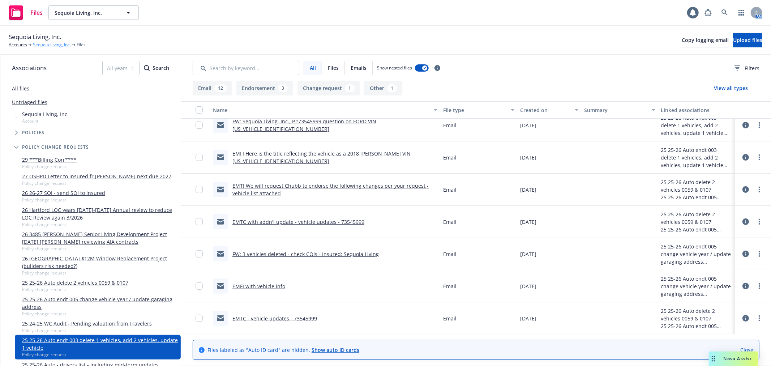
click at [47, 46] on link "Sequoia Living, Inc." at bounding box center [52, 45] width 38 height 7
